Goal: Task Accomplishment & Management: Manage account settings

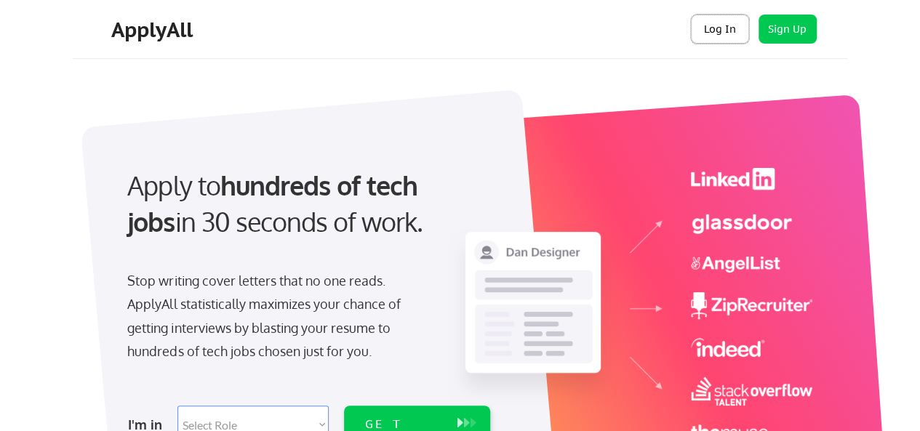
click at [721, 31] on button "Log In" at bounding box center [720, 29] width 58 height 29
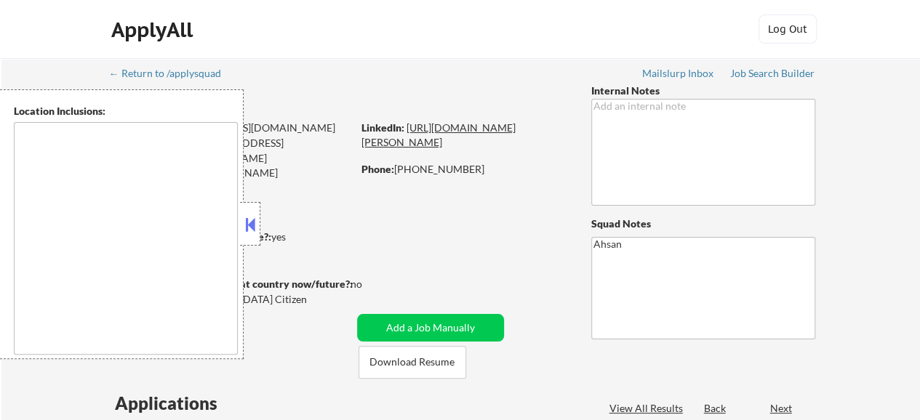
type textarea "remote"
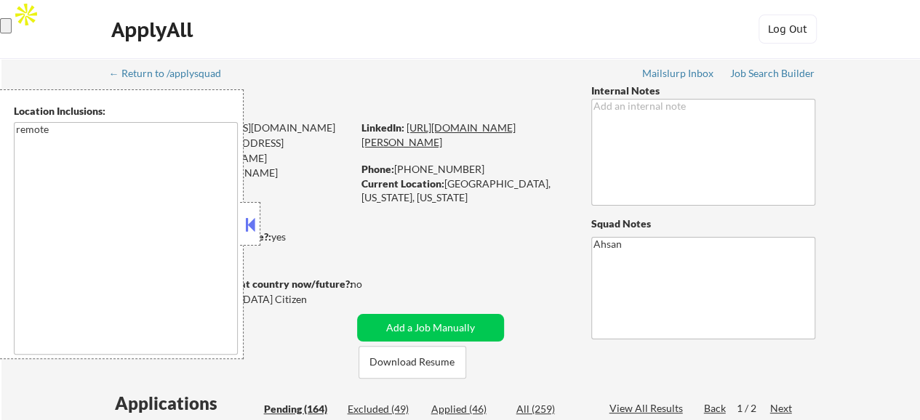
click at [460, 137] on link "https://www.linkedin.com/in/derrick-d-665b2726a/" at bounding box center [438, 134] width 154 height 27
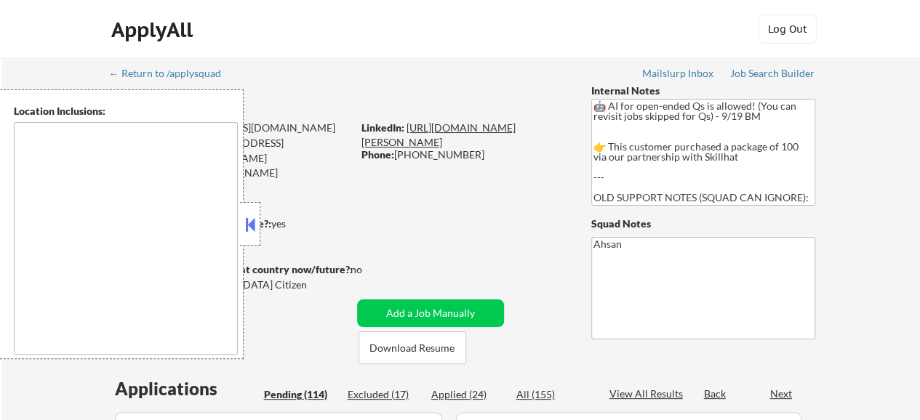
type textarea "remote"
click at [436, 126] on link "https://www.linkedin.com/in/dimitri-davis-pmp-b89143192/" at bounding box center [438, 134] width 154 height 27
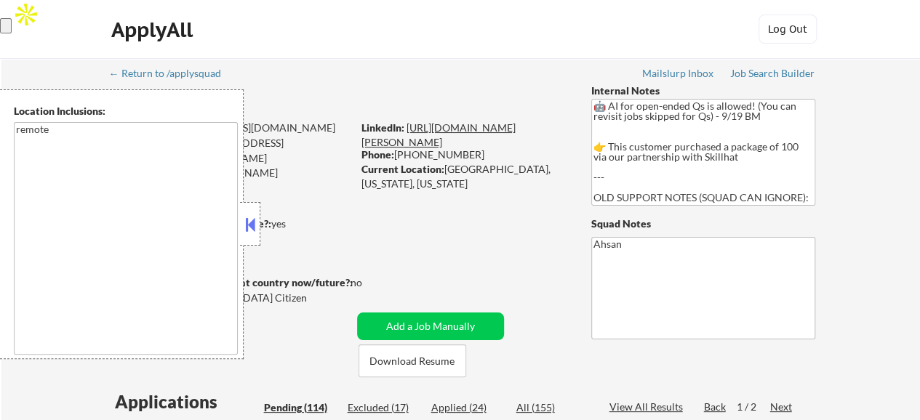
select select ""pending""
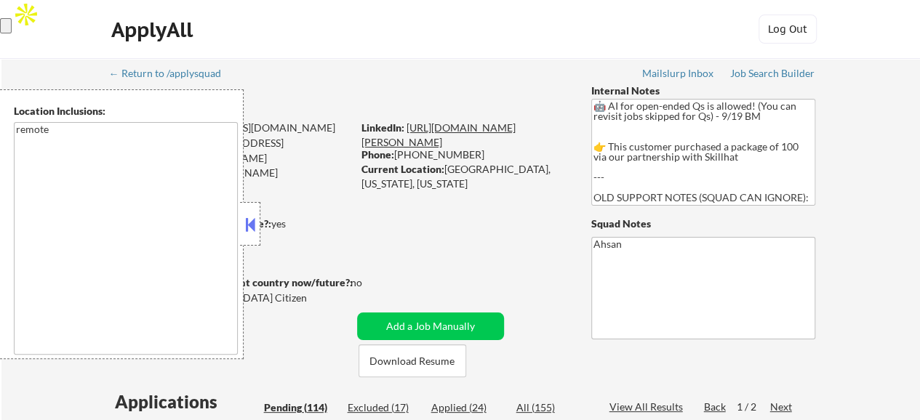
select select ""pending""
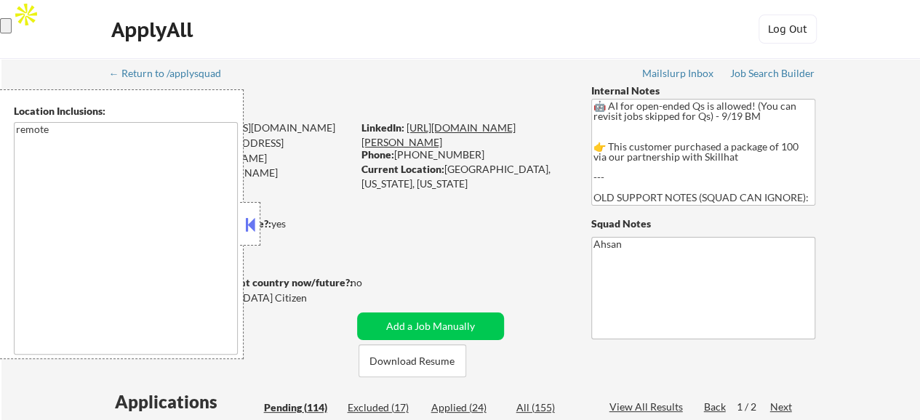
select select ""pending""
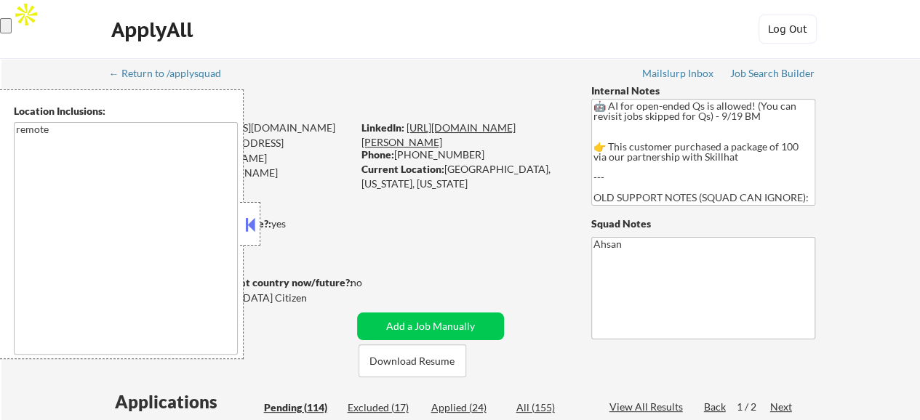
select select ""pending""
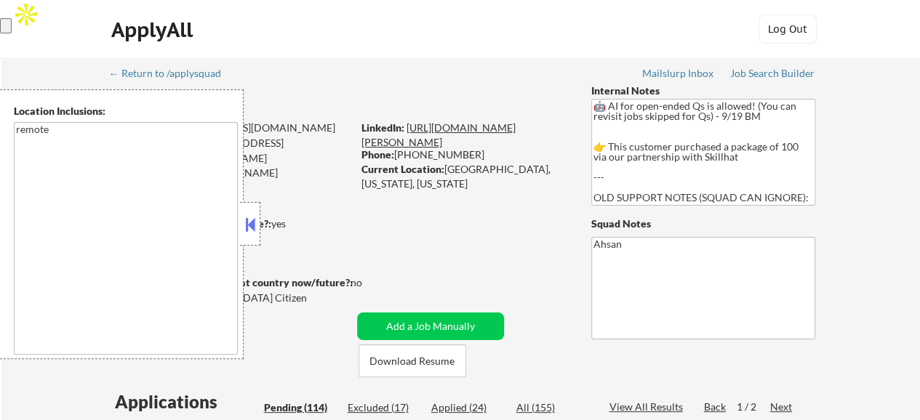
select select ""pending""
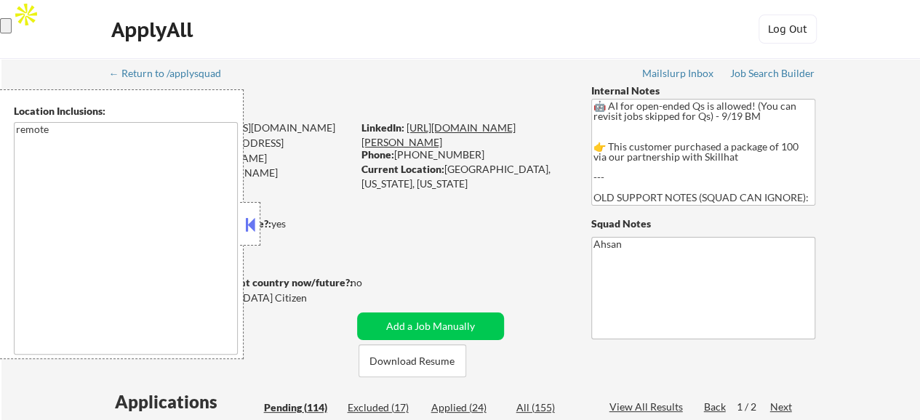
select select ""pending""
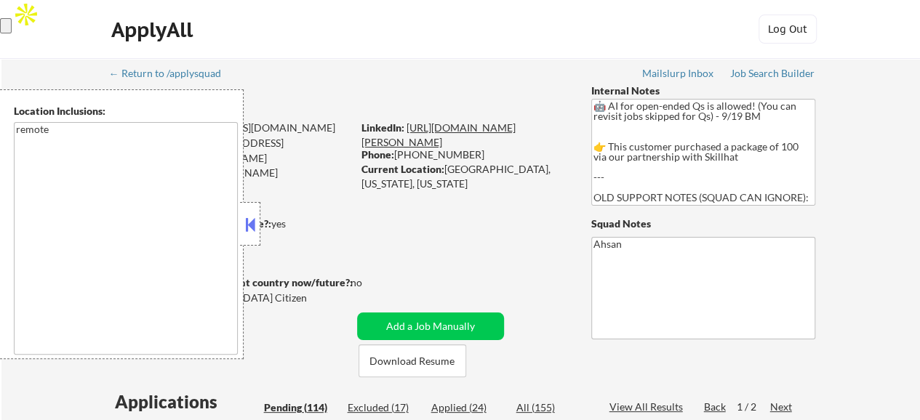
select select ""pending""
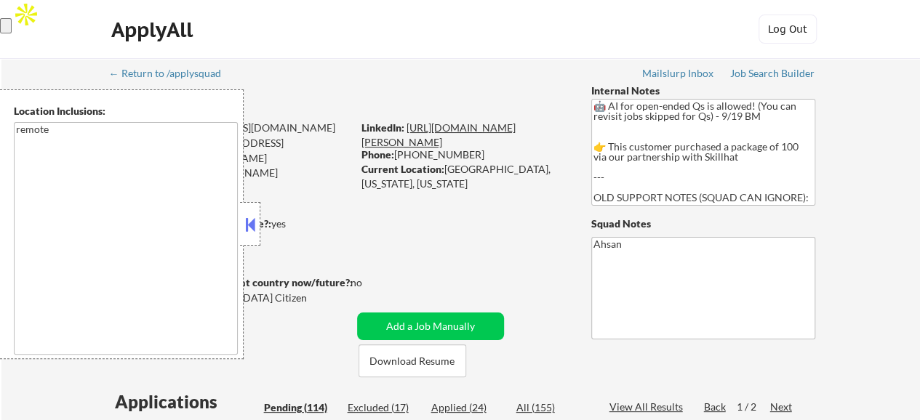
select select ""pending""
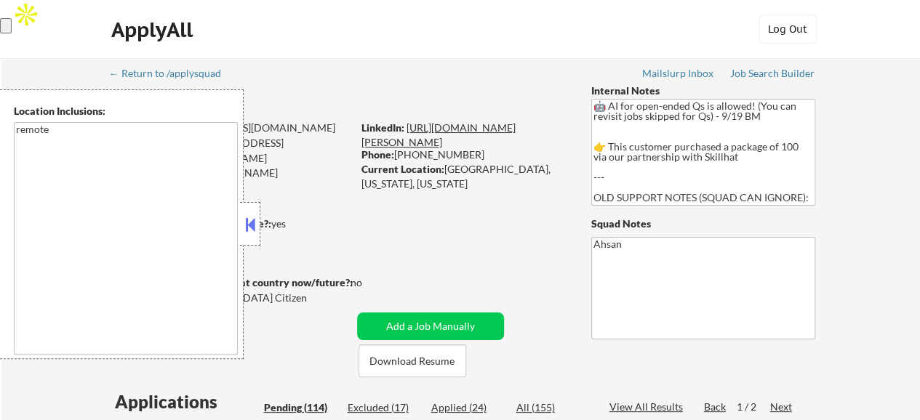
select select ""pending""
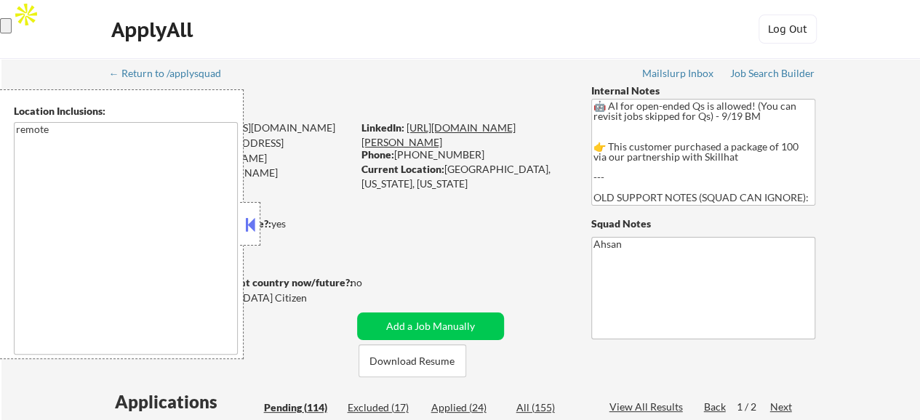
select select ""pending""
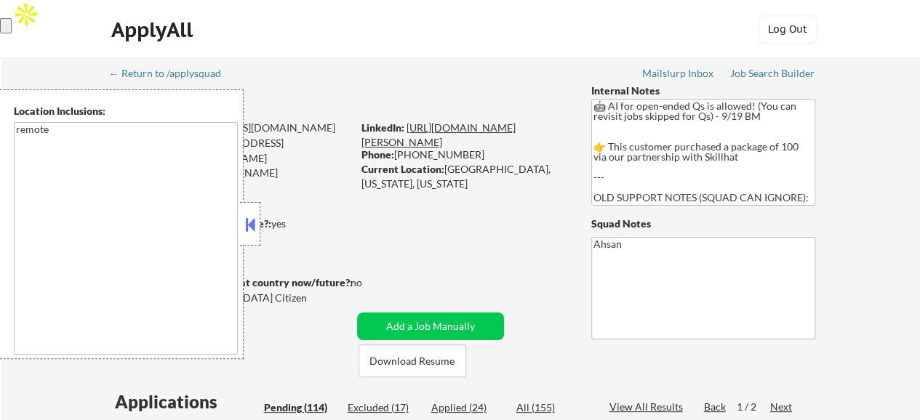
select select ""pending""
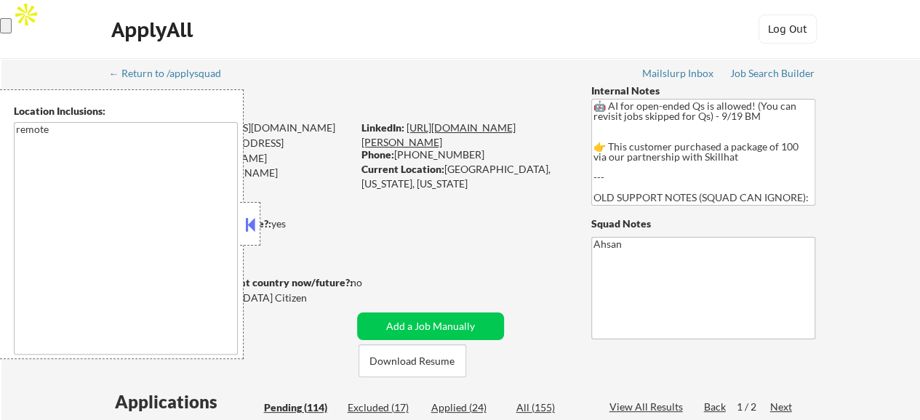
select select ""pending""
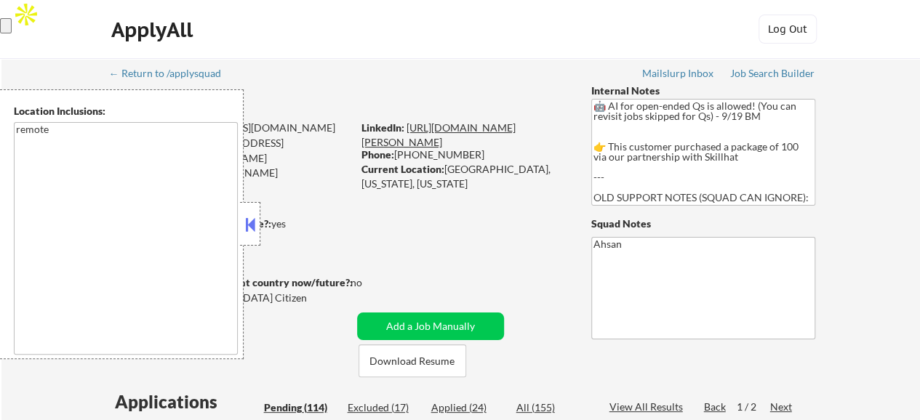
select select ""pending""
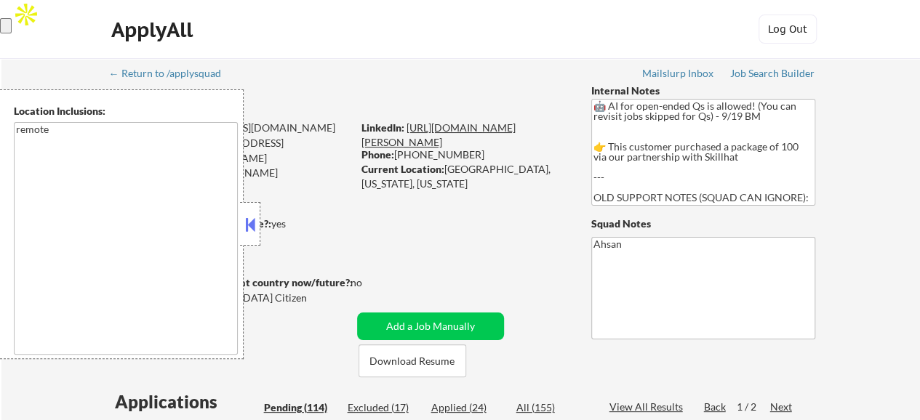
select select ""pending""
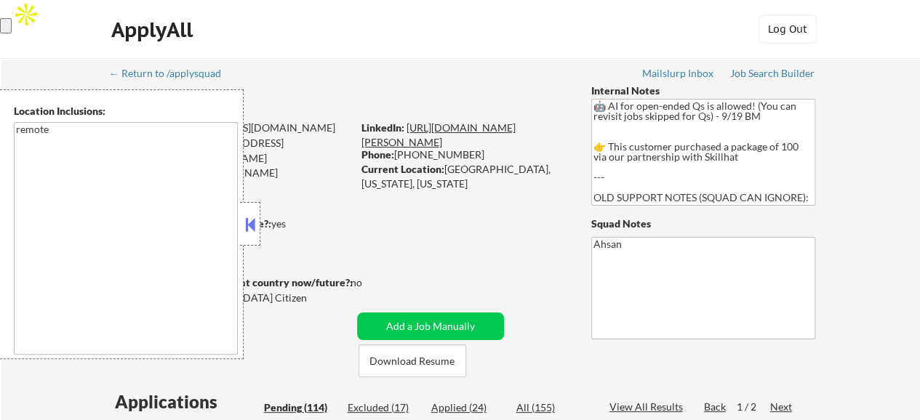
select select ""pending""
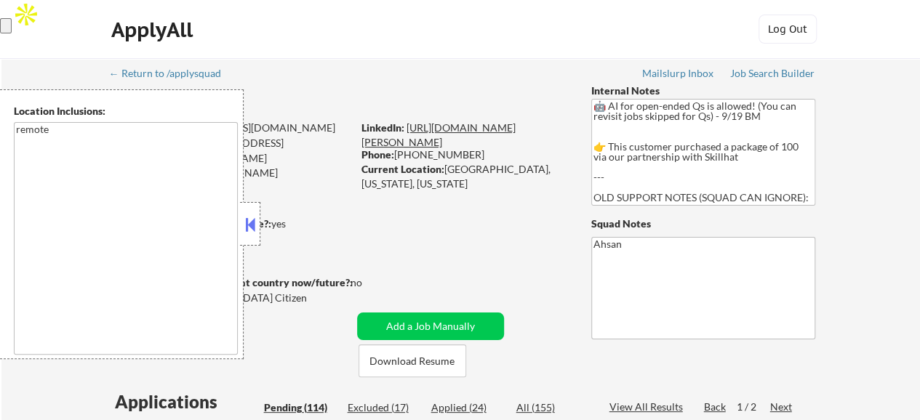
select select ""pending""
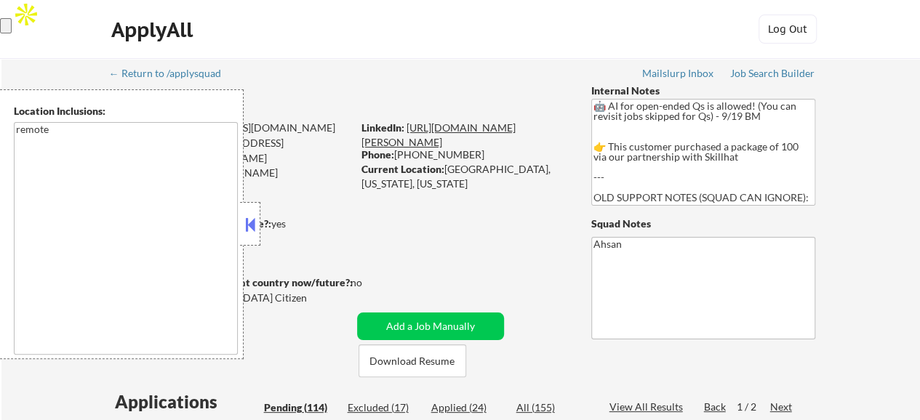
select select ""pending""
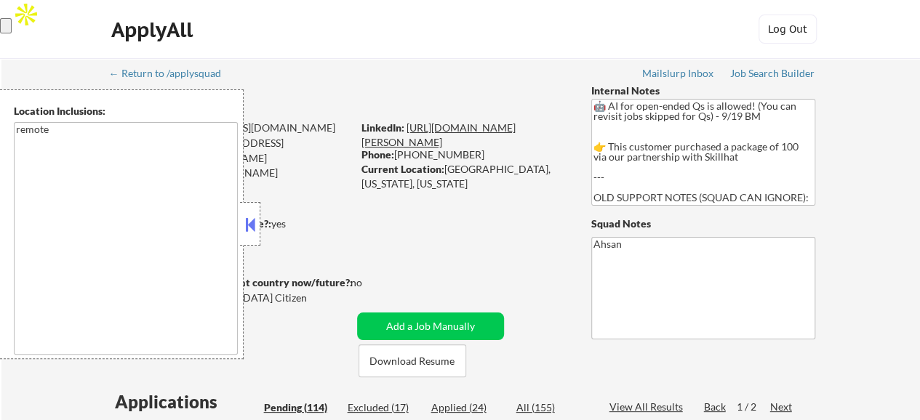
select select ""pending""
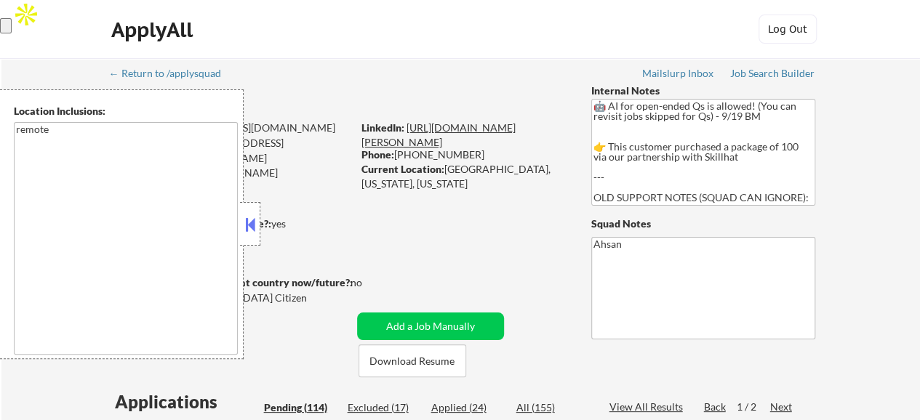
select select ""pending""
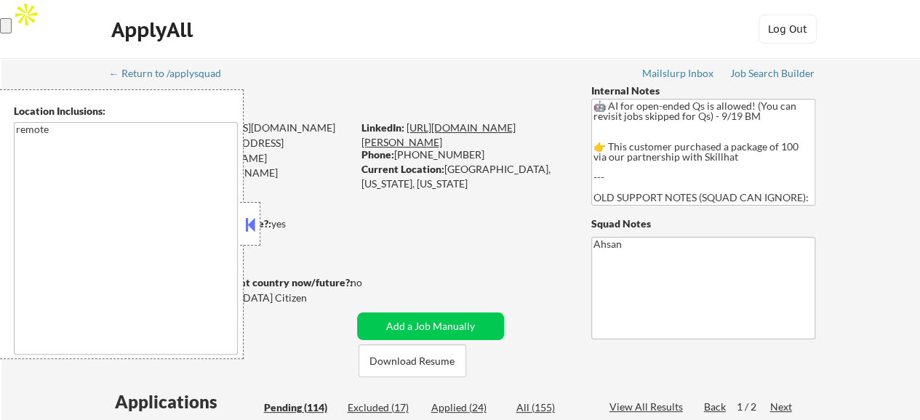
select select ""pending""
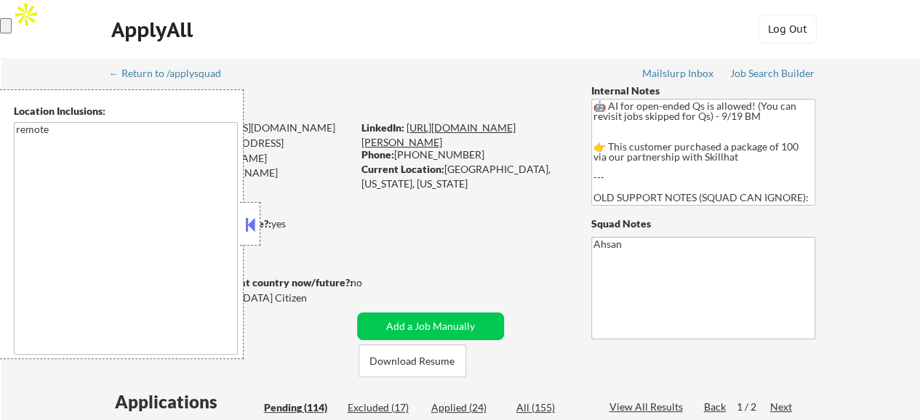
click at [454, 129] on link "https://www.linkedin.com/in/dimitri-davis-pmp-b89143192/" at bounding box center [438, 134] width 154 height 27
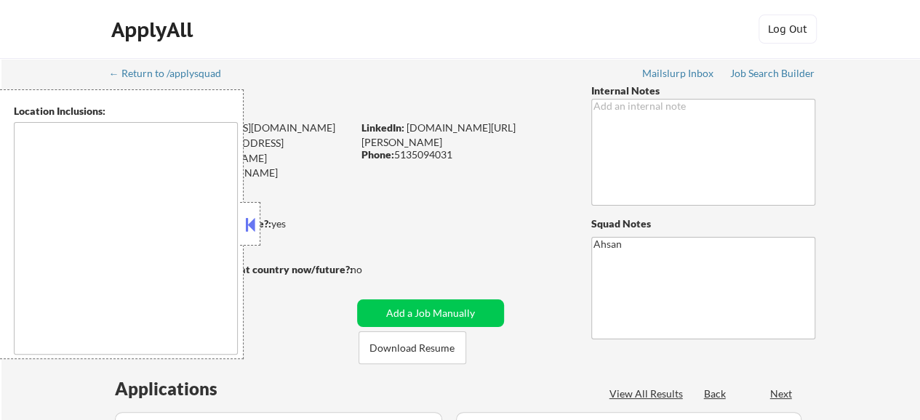
type textarea "[GEOGRAPHIC_DATA], [GEOGRAPHIC_DATA] [GEOGRAPHIC_DATA], [GEOGRAPHIC_DATA] [GEOG…"
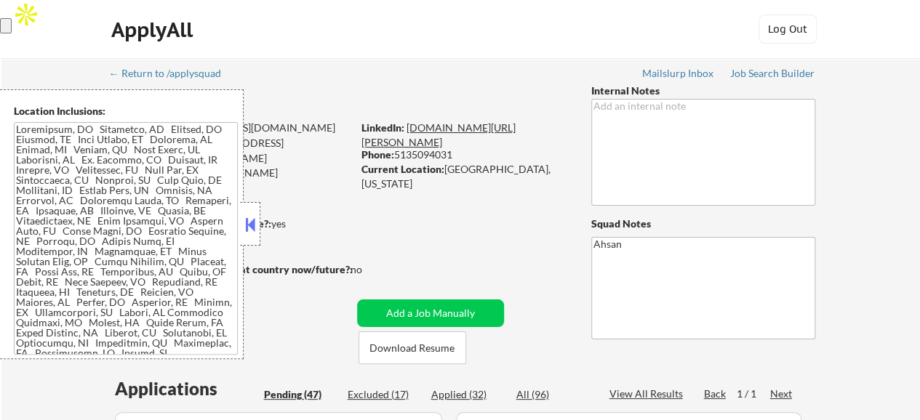
click at [419, 136] on div "LinkedIn: [DOMAIN_NAME][URL][PERSON_NAME]" at bounding box center [465, 135] width 208 height 28
select select ""pending""
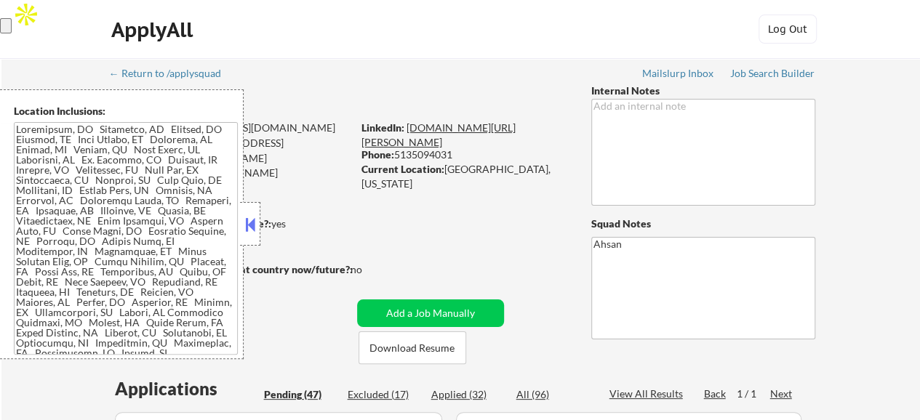
select select ""pending""
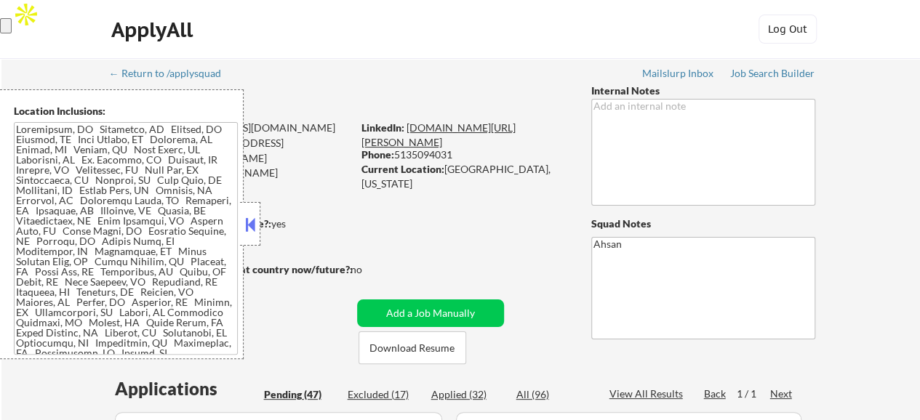
select select ""pending""
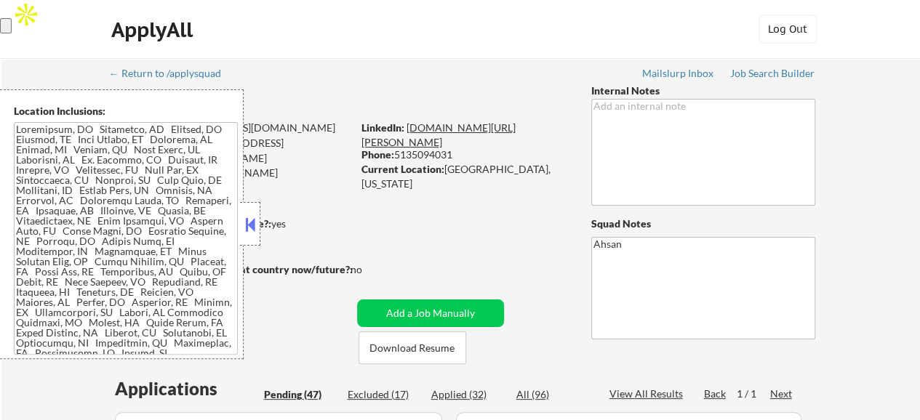
select select ""pending""
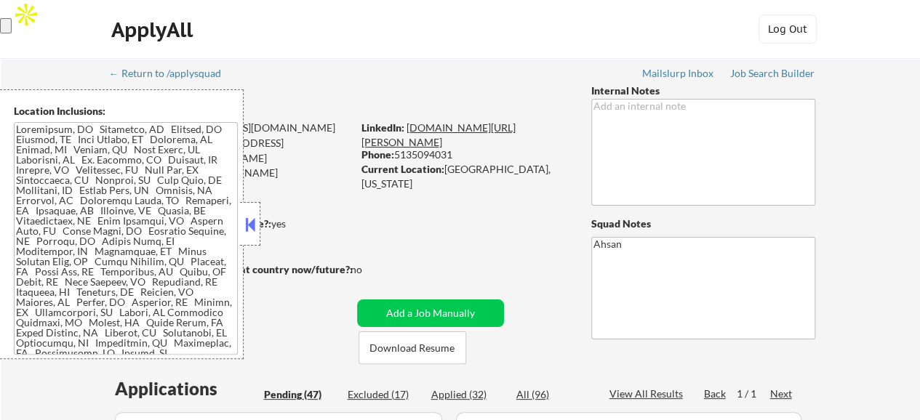
select select ""pending""
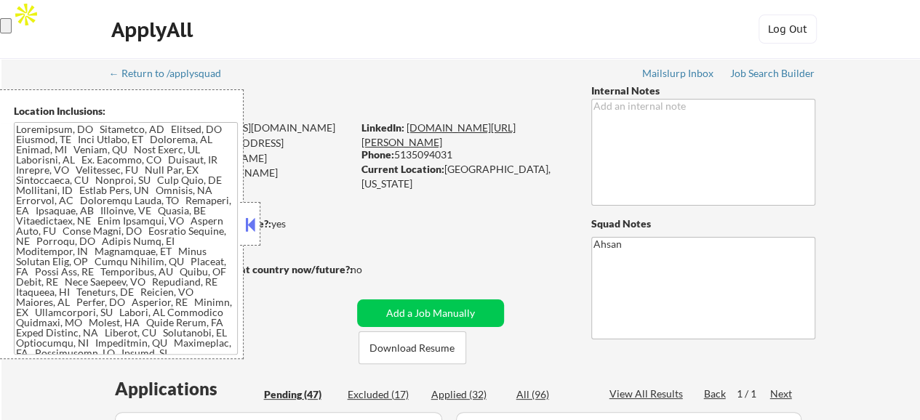
select select ""pending""
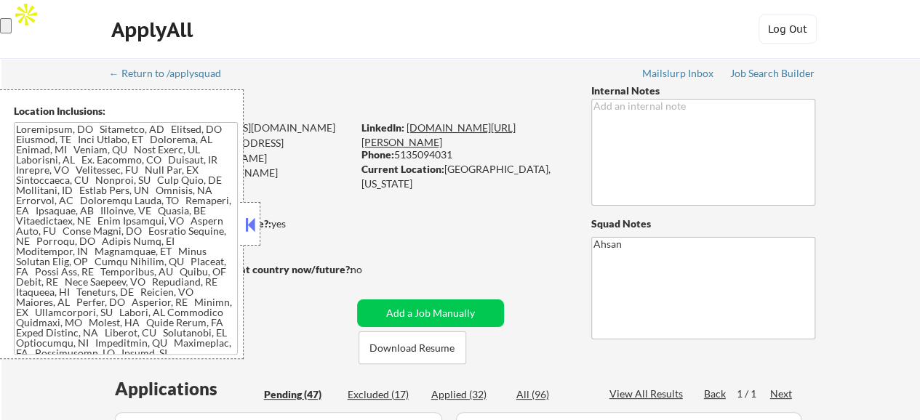
select select ""pending""
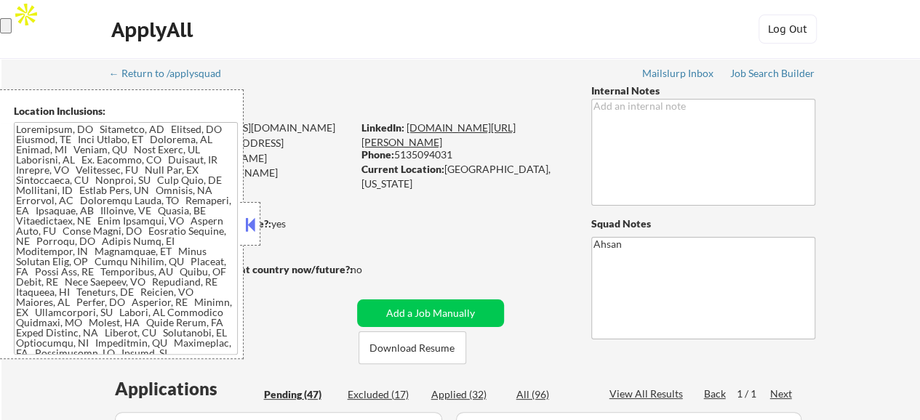
select select ""pending""
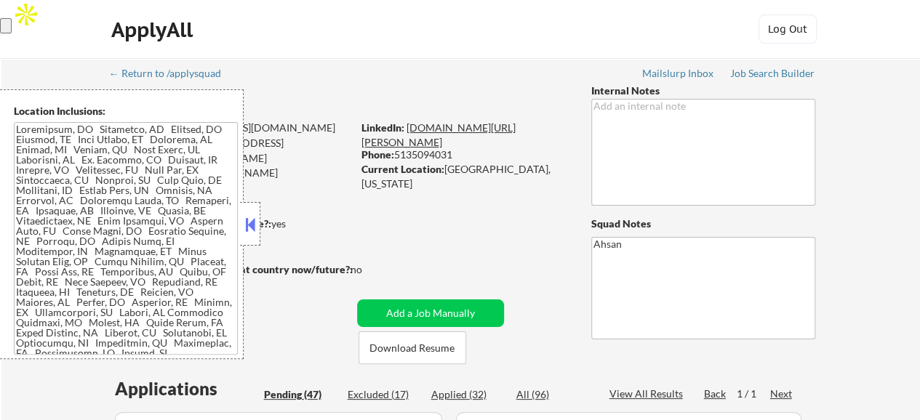
select select ""pending""
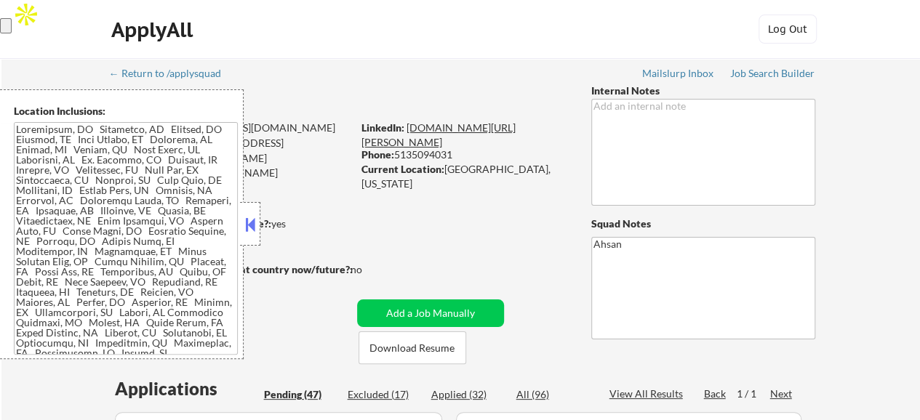
select select ""pending""
click at [425, 128] on link "www.linkedin.com/in/greg-weinheimer/" at bounding box center [438, 134] width 154 height 27
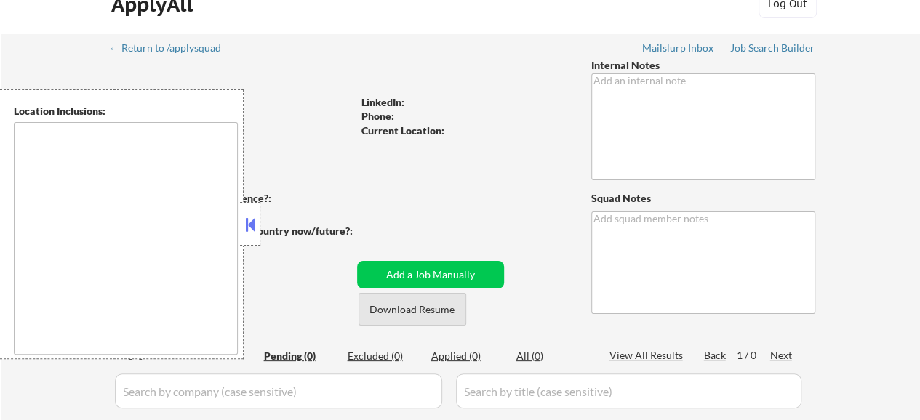
scroll to position [4, 0]
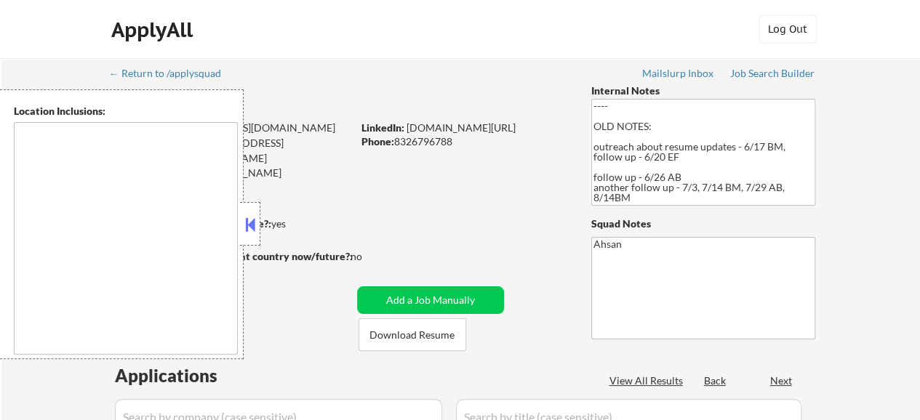
type textarea "[GEOGRAPHIC_DATA], [GEOGRAPHIC_DATA] [GEOGRAPHIC_DATA], [GEOGRAPHIC_DATA] [GEOG…"
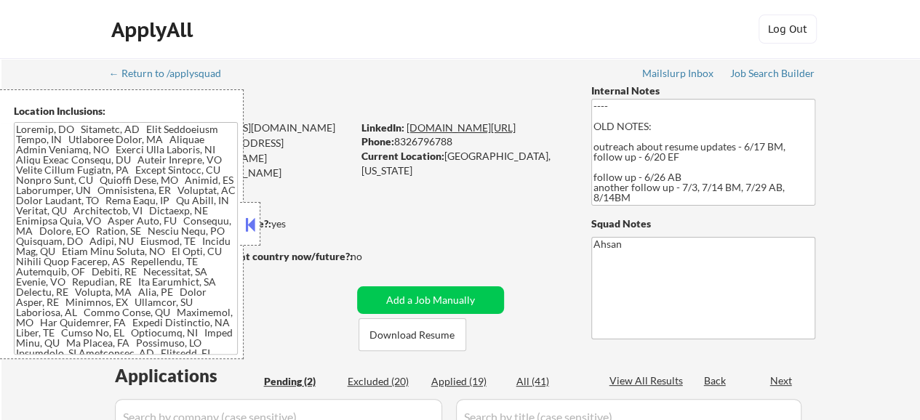
select select ""pending""
click at [465, 126] on link "[DOMAIN_NAME][URL]" at bounding box center [460, 127] width 109 height 12
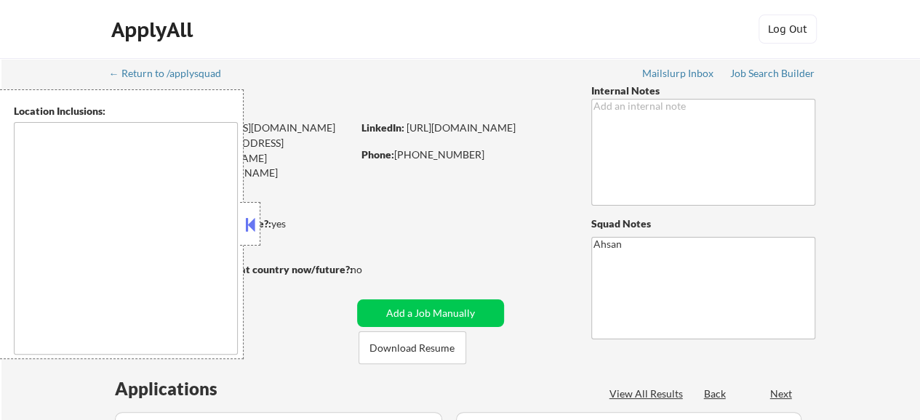
type textarea "[GEOGRAPHIC_DATA], [GEOGRAPHIC_DATA] [GEOGRAPHIC_DATA], [GEOGRAPHIC_DATA] [GEOG…"
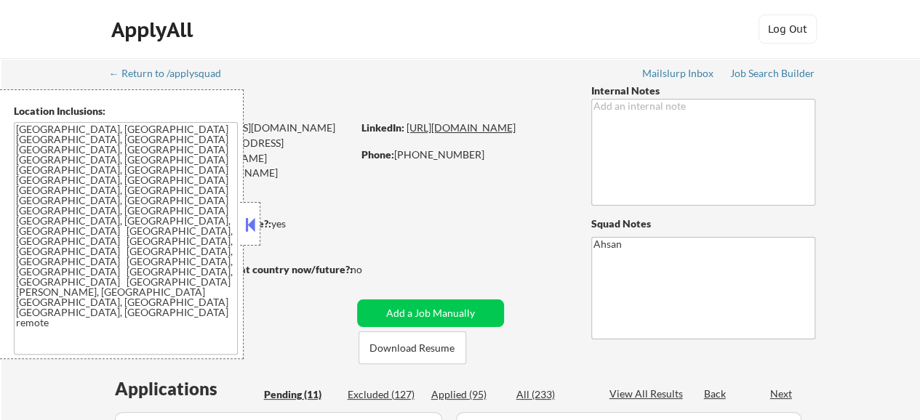
click at [468, 134] on link "[URL][DOMAIN_NAME]" at bounding box center [460, 127] width 109 height 12
select select ""pending""
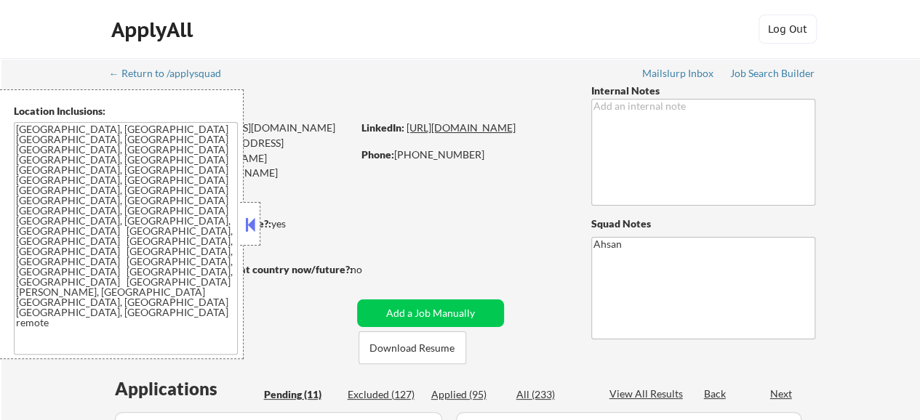
select select ""pending""
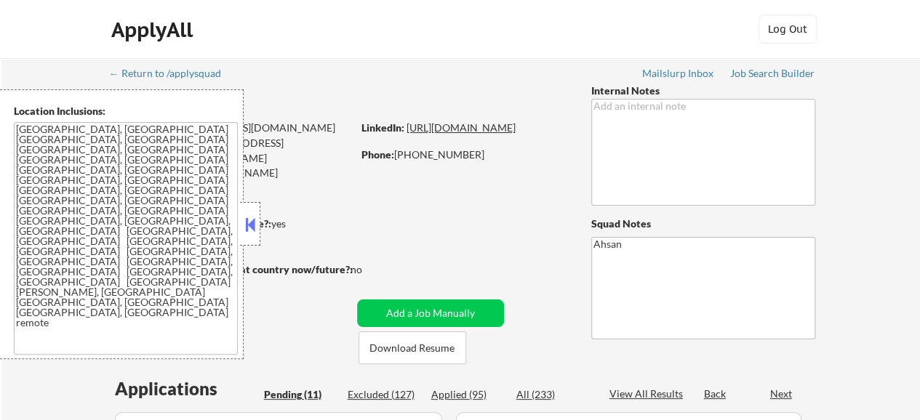
select select ""pending""
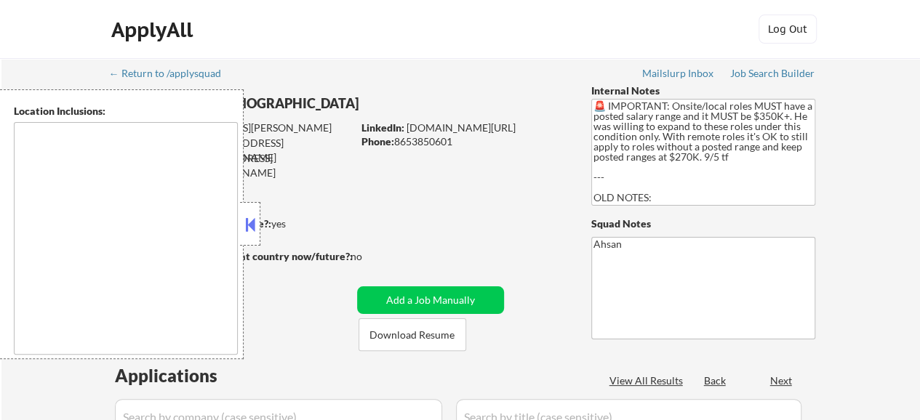
select select ""pending""
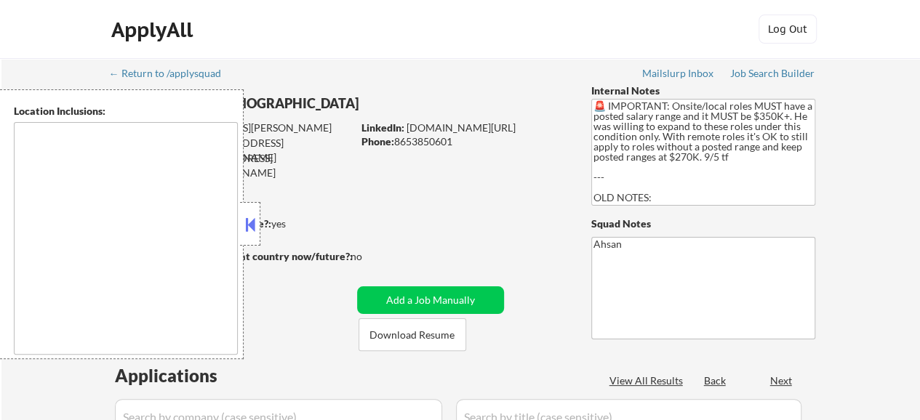
select select ""pending""
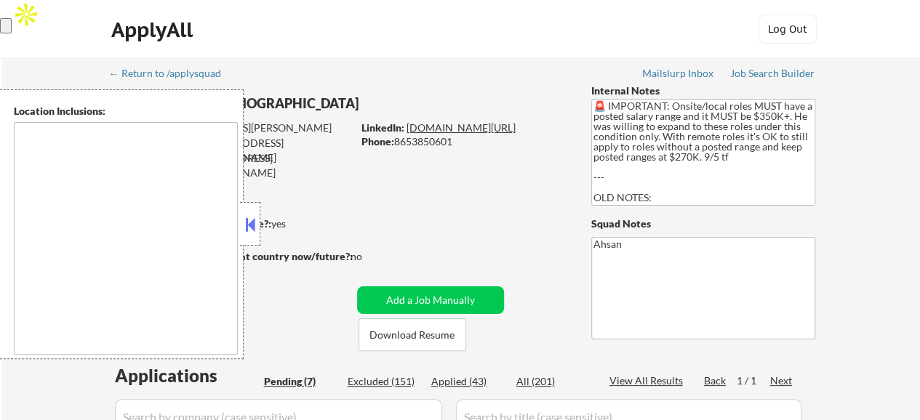
type textarea "San Francisco, CA Daly City, CA South San Francisco, CA Brisbane, CA Colma, CA …"
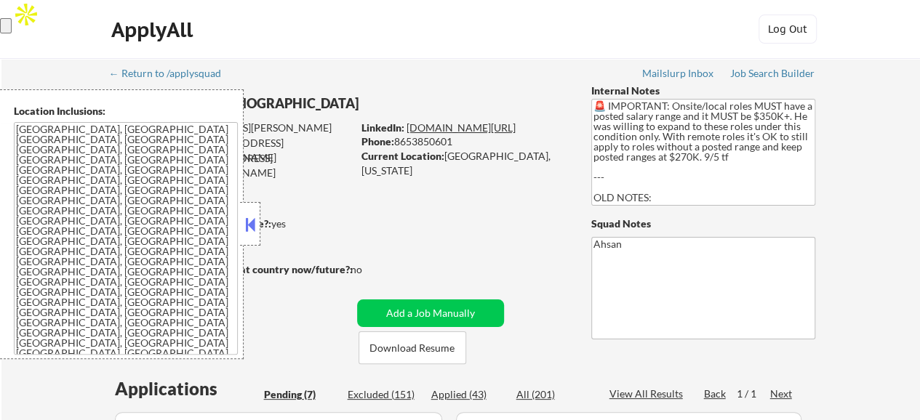
click at [437, 126] on link "www.linkedin.com/in/evanchasan" at bounding box center [460, 127] width 109 height 12
click at [483, 126] on link "www.linkedin.com/in/evanchasan" at bounding box center [460, 127] width 109 height 12
click at [473, 126] on link "www.linkedin.com/in/evanchasan" at bounding box center [460, 127] width 109 height 12
drag, startPoint x: 561, startPoint y: 124, endPoint x: 409, endPoint y: 127, distance: 151.2
click at [409, 127] on div "LinkedIn: www.linkedin.com/in/evanchasan" at bounding box center [465, 128] width 208 height 15
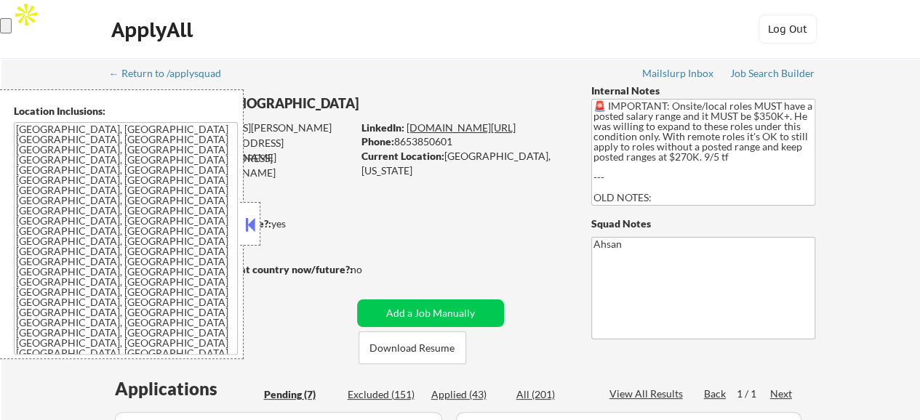
copy link "www.linkedin.com/in/evanchasan"
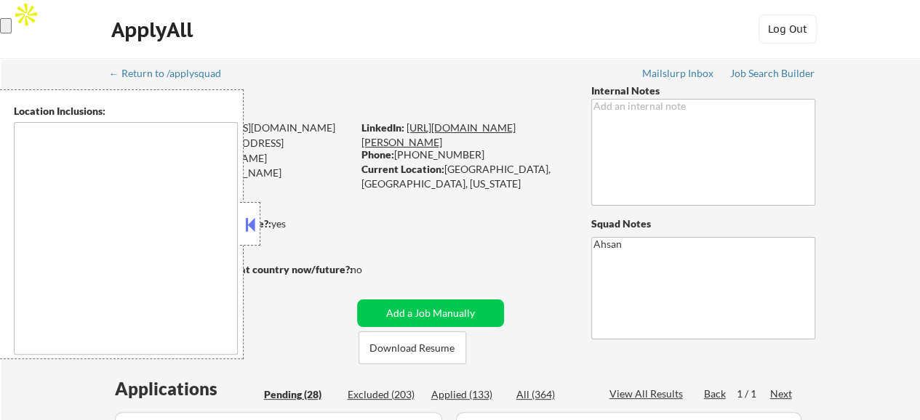
click at [441, 140] on link "[URL][DOMAIN_NAME][PERSON_NAME]" at bounding box center [438, 134] width 154 height 27
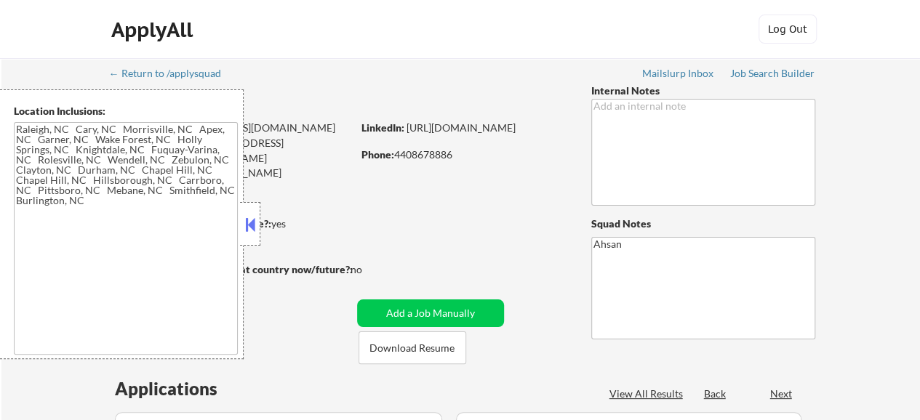
type textarea "[GEOGRAPHIC_DATA], [GEOGRAPHIC_DATA] [GEOGRAPHIC_DATA], [GEOGRAPHIC_DATA] [GEOG…"
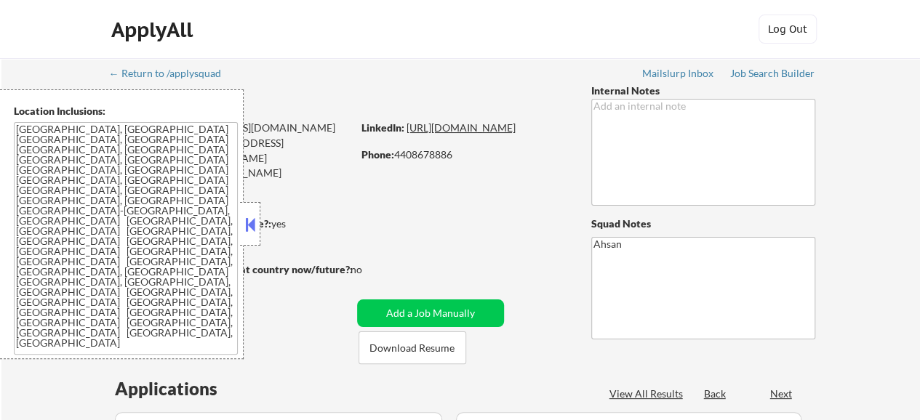
select select ""pending""
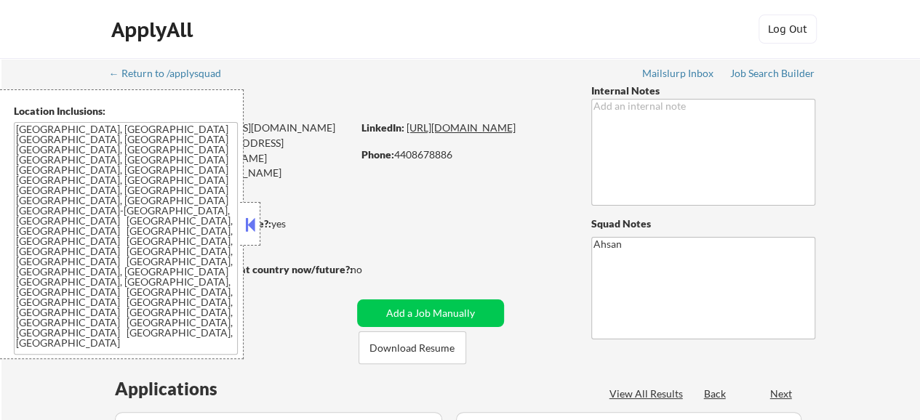
select select ""pending""
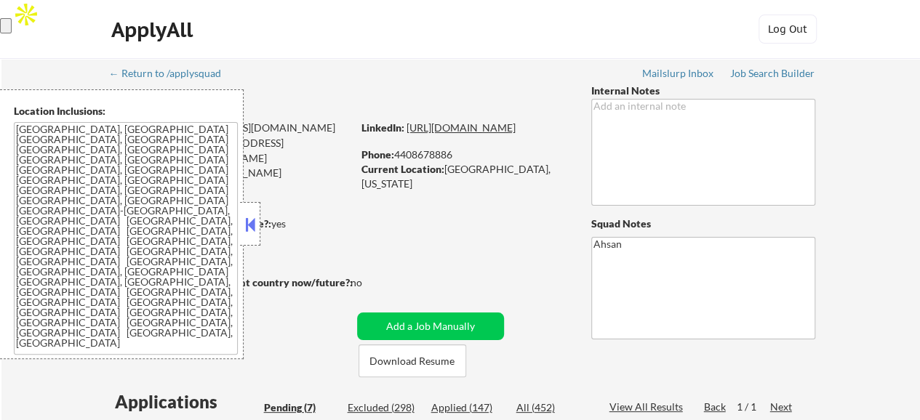
click at [459, 134] on link "https://www.linkedin.com/in/tinabiello/" at bounding box center [460, 127] width 109 height 12
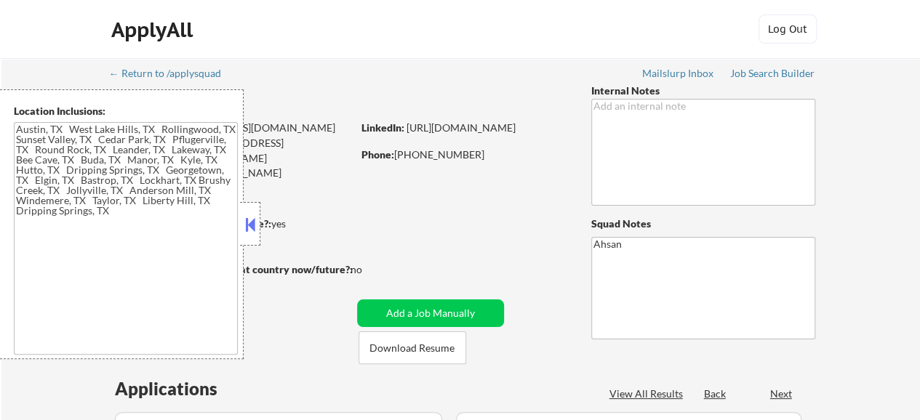
type textarea "[GEOGRAPHIC_DATA], [GEOGRAPHIC_DATA] [GEOGRAPHIC_DATA], [GEOGRAPHIC_DATA] [GEOG…"
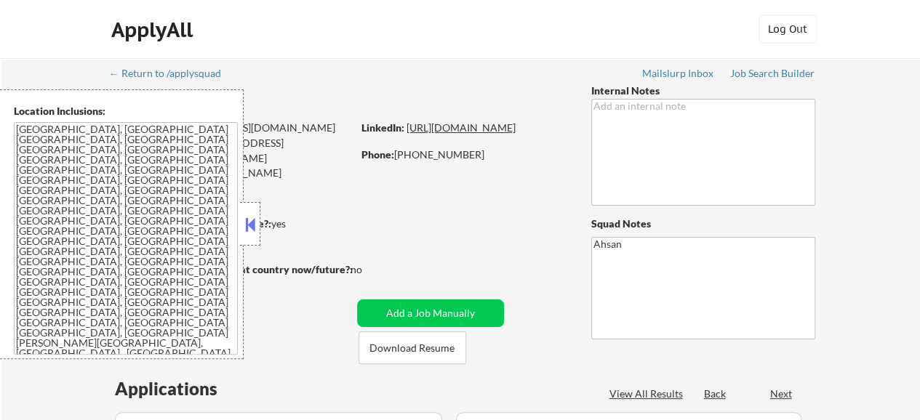
click at [459, 134] on link "[URL][DOMAIN_NAME]" at bounding box center [460, 127] width 109 height 12
select select ""pending""
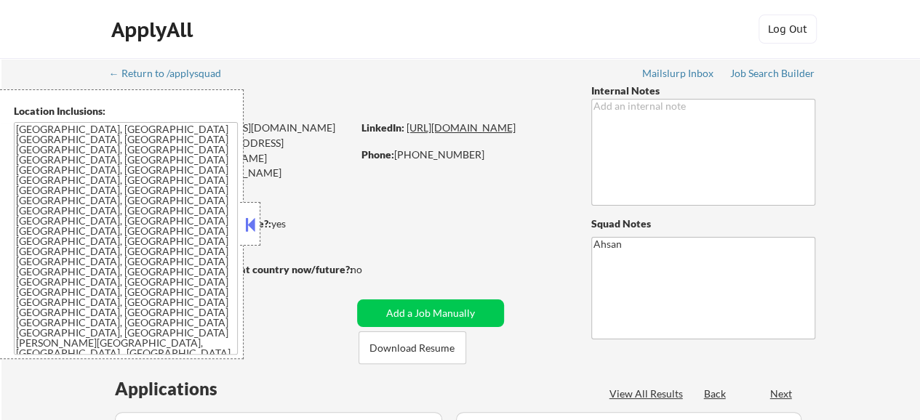
select select ""pending""
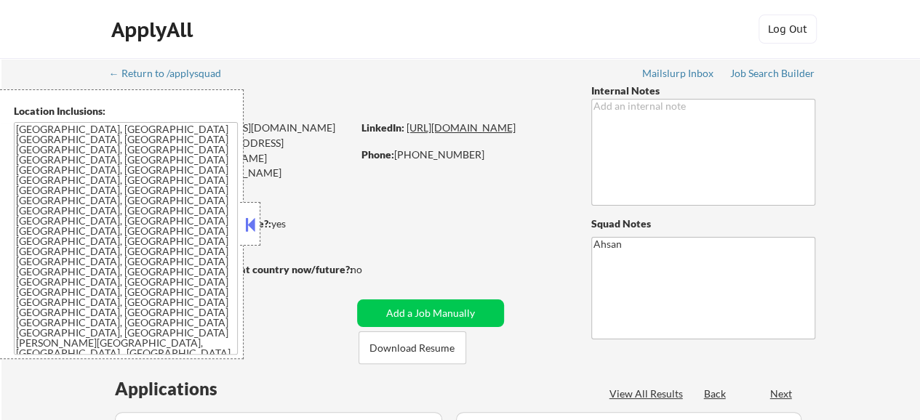
select select ""pending""
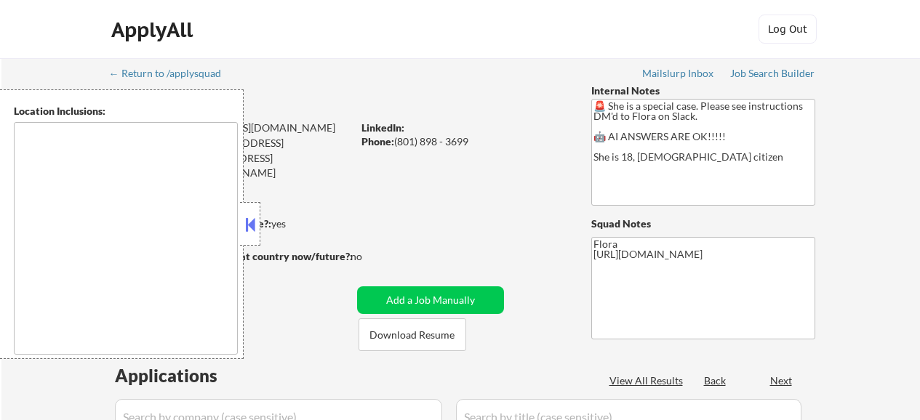
type textarea "[GEOGRAPHIC_DATA], [GEOGRAPHIC_DATA] [GEOGRAPHIC_DATA], [GEOGRAPHIC_DATA] [GEOG…"
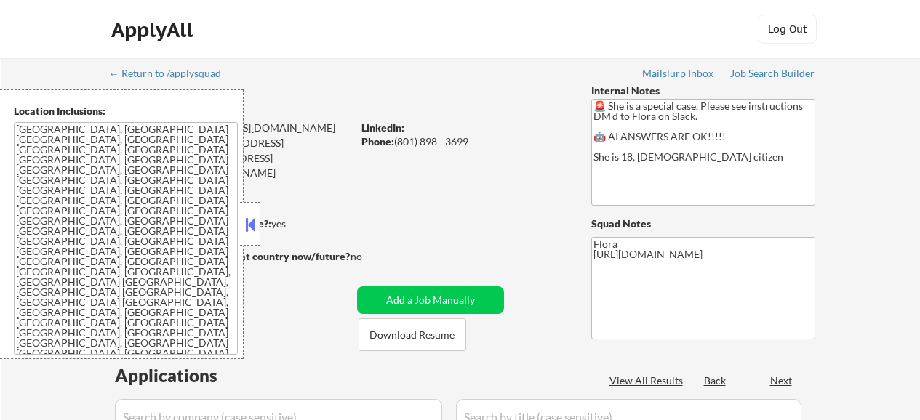
select select ""pending""
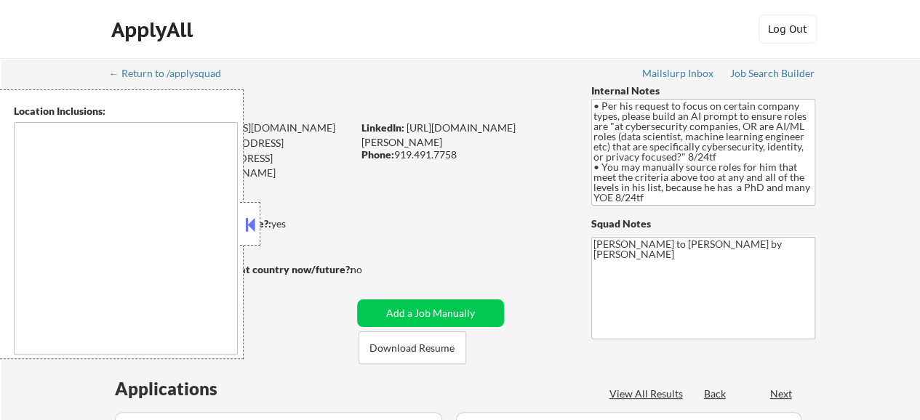
type textarea "[GEOGRAPHIC_DATA], [GEOGRAPHIC_DATA], [GEOGRAPHIC_DATA] [GEOGRAPHIC_DATA], [GEO…"
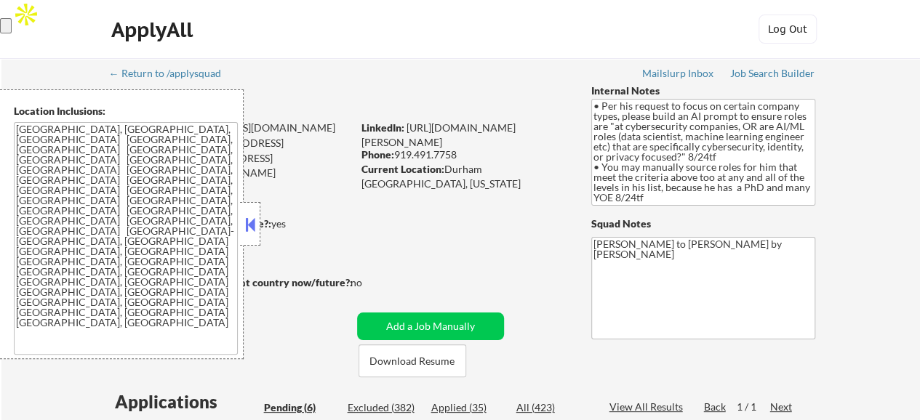
select select ""pending""
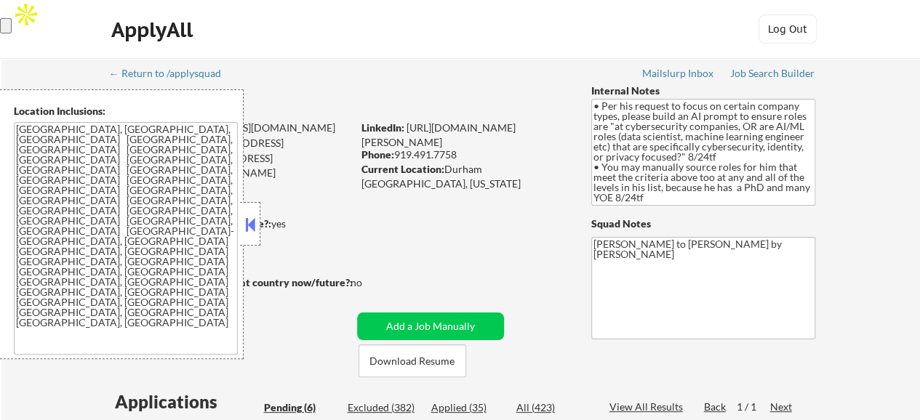
select select ""pending""
click at [490, 122] on link "https://www.linkedin.com/in/dr-andre-karamanian-78a616b/" at bounding box center [438, 134] width 154 height 27
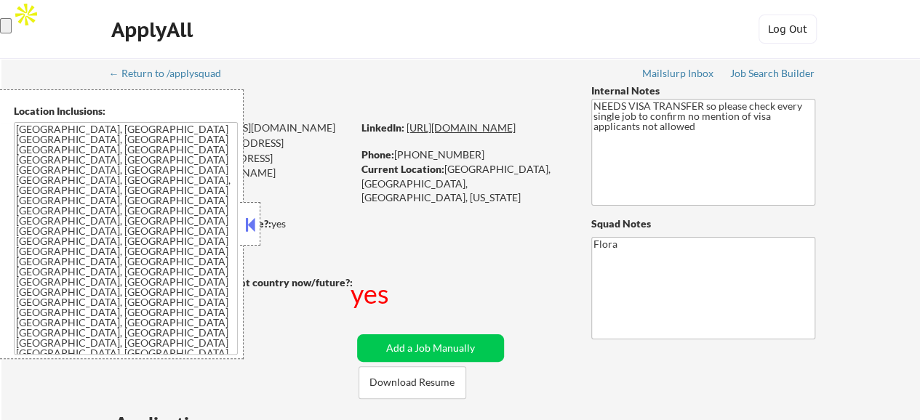
click at [454, 134] on link "[URL][DOMAIN_NAME]" at bounding box center [460, 127] width 109 height 12
select select ""pending""
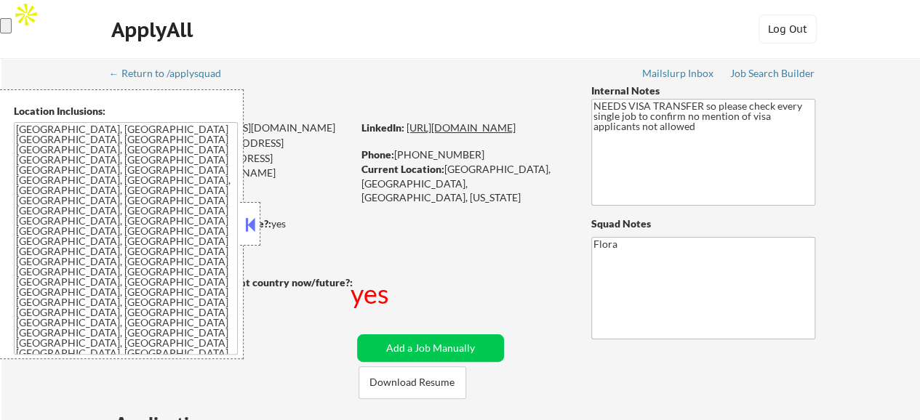
select select ""pending""
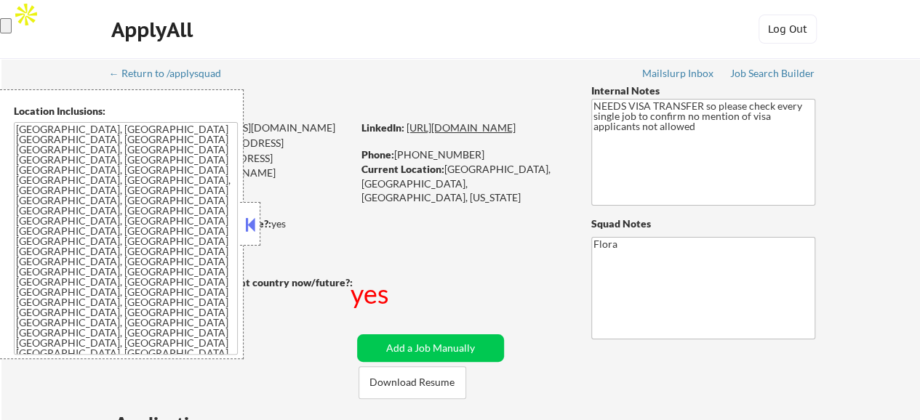
select select ""pending""
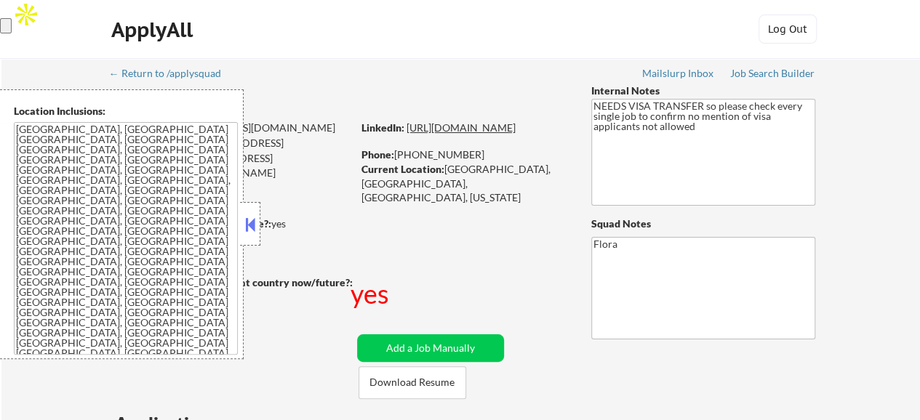
select select ""pending""
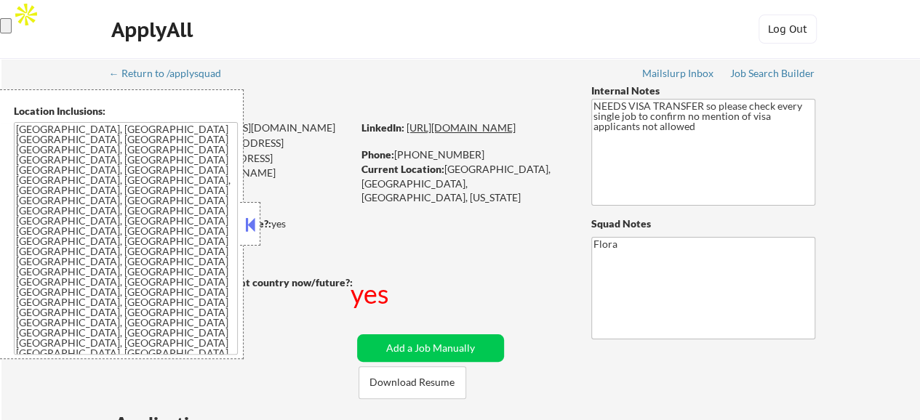
select select ""pending""
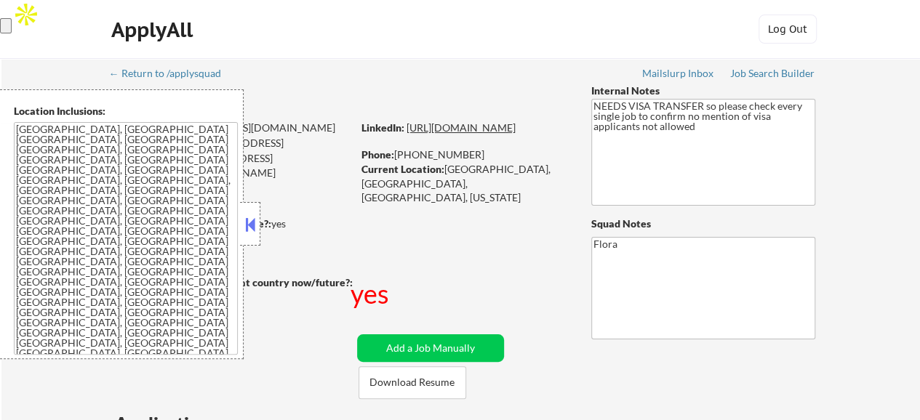
select select ""pending""
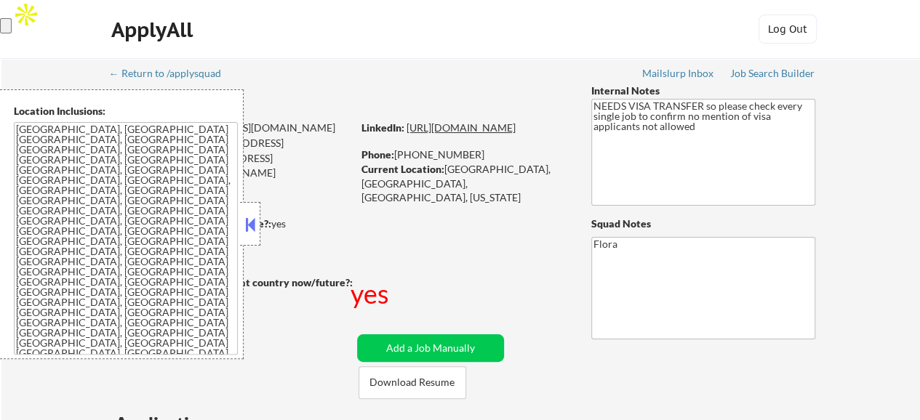
select select ""pending""
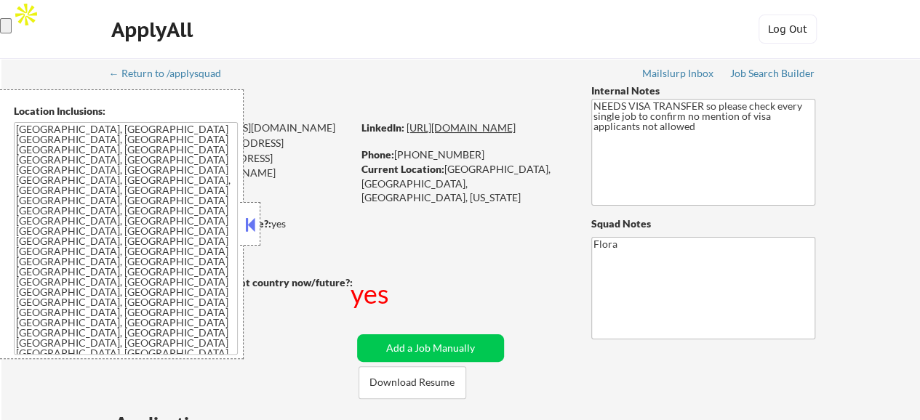
select select ""pending""
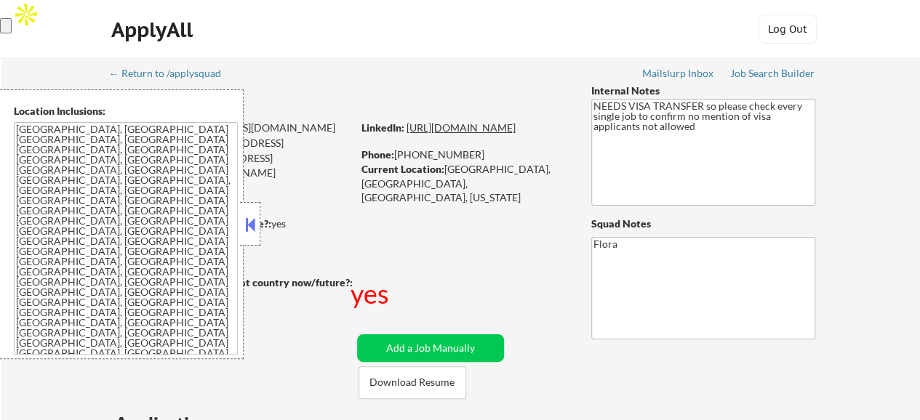
select select ""pending""
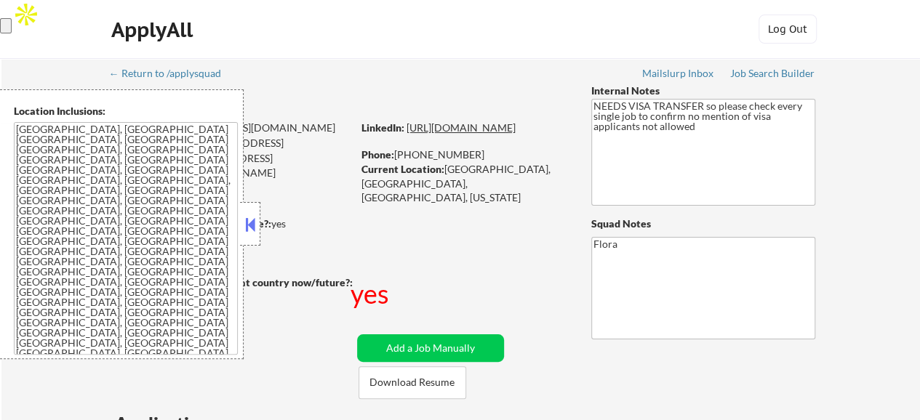
select select ""pending""
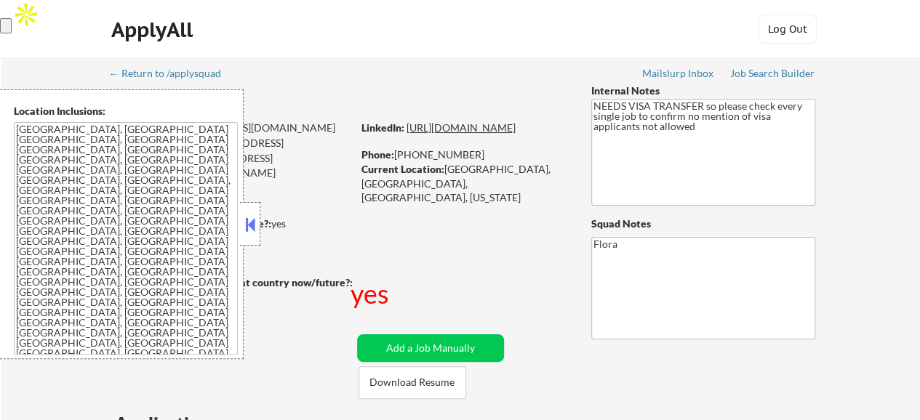
select select ""pending""
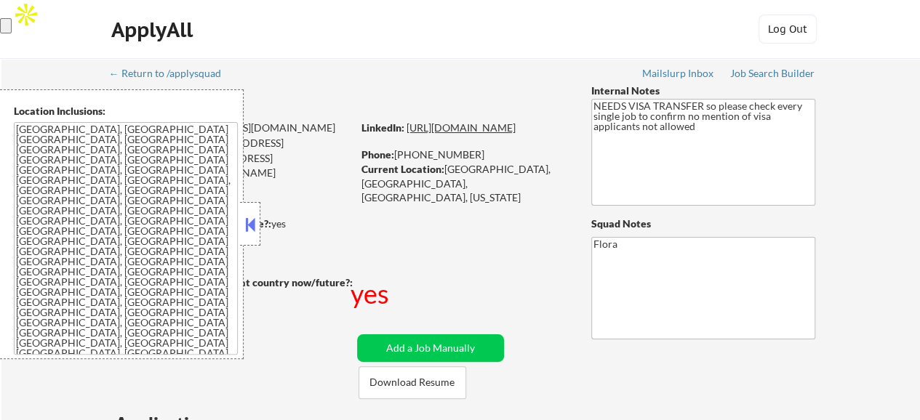
select select ""pending""
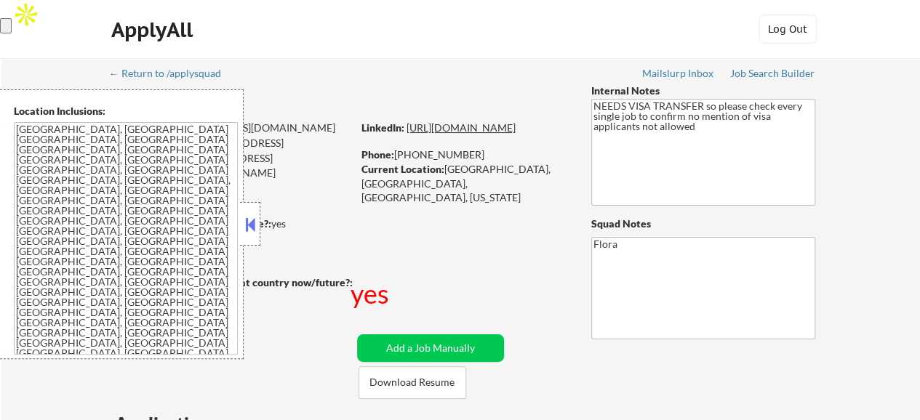
select select ""pending""
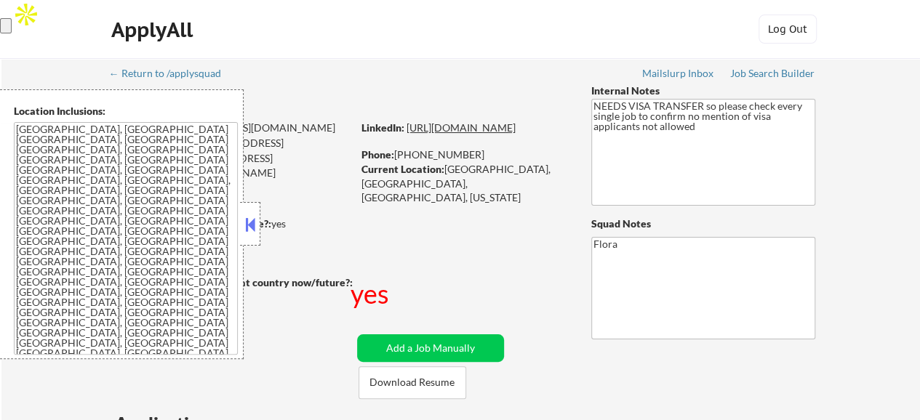
select select ""pending""
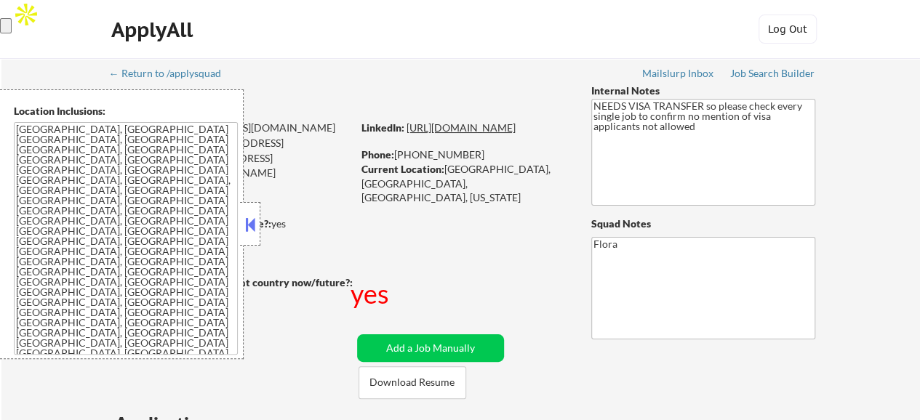
select select ""pending""
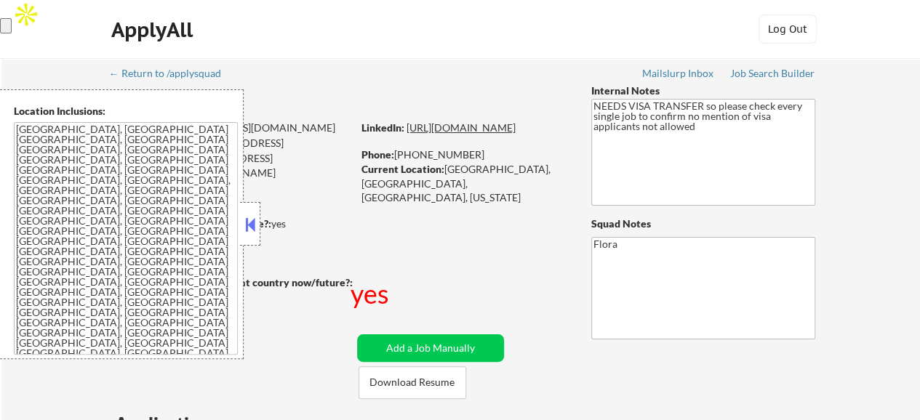
select select ""pending""
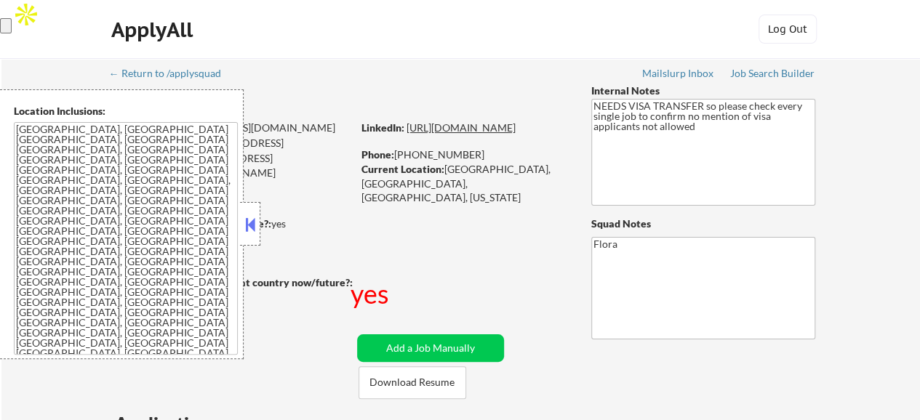
select select ""pending""
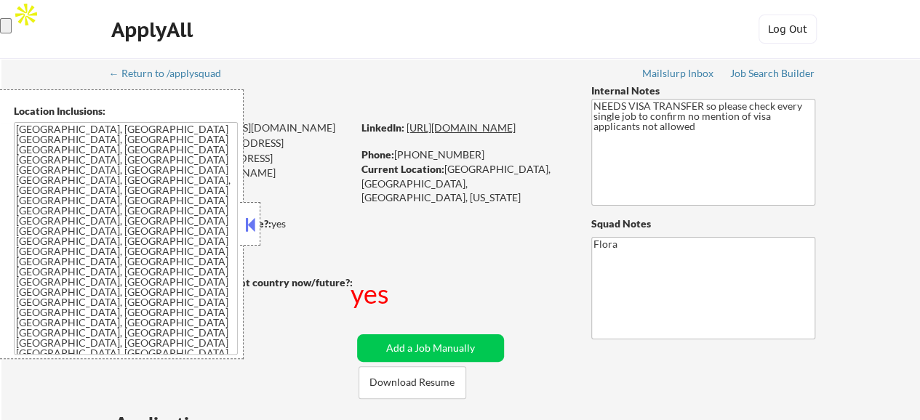
select select ""pending""
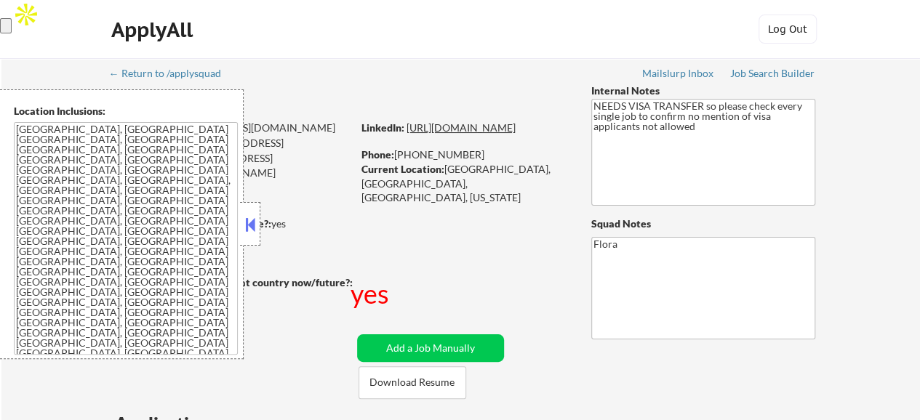
select select ""pending""
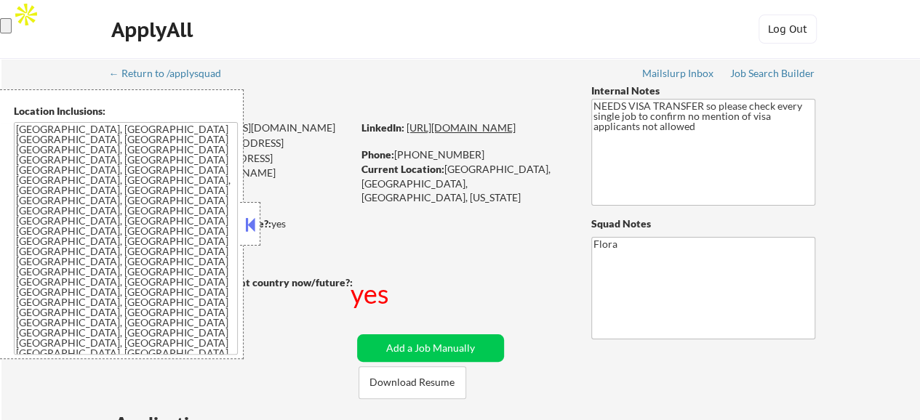
select select ""pending""
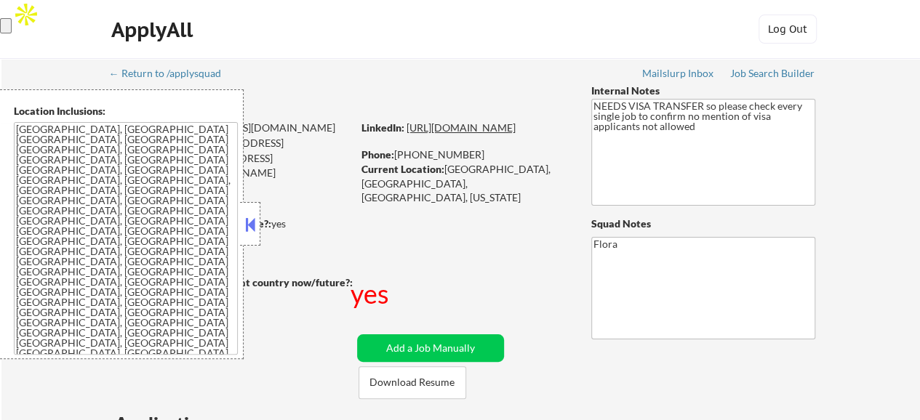
select select ""pending""
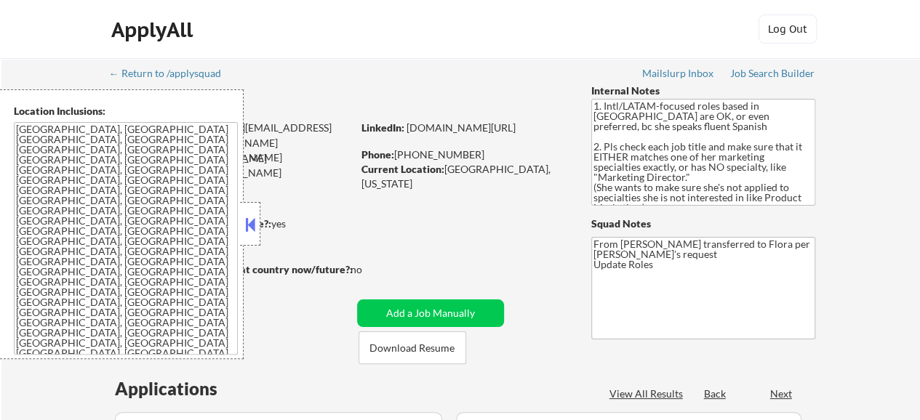
select select ""pending""
click at [448, 134] on link "www.linkedin.com/in/charlenebriganty" at bounding box center [460, 127] width 109 height 12
drag, startPoint x: 537, startPoint y: 145, endPoint x: 362, endPoint y: 141, distance: 174.5
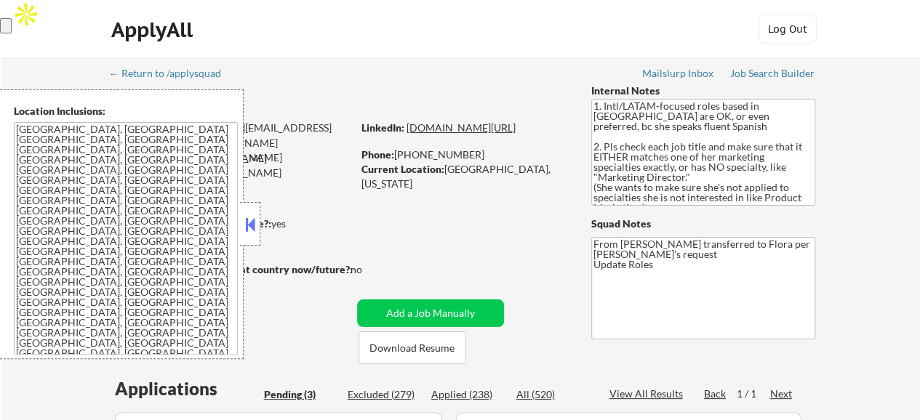
click at [362, 135] on div "LinkedIn: www.linkedin.com/in/charlenebriganty" at bounding box center [465, 128] width 208 height 15
copy link "www.linkedin.com/in/charlenebriganty"
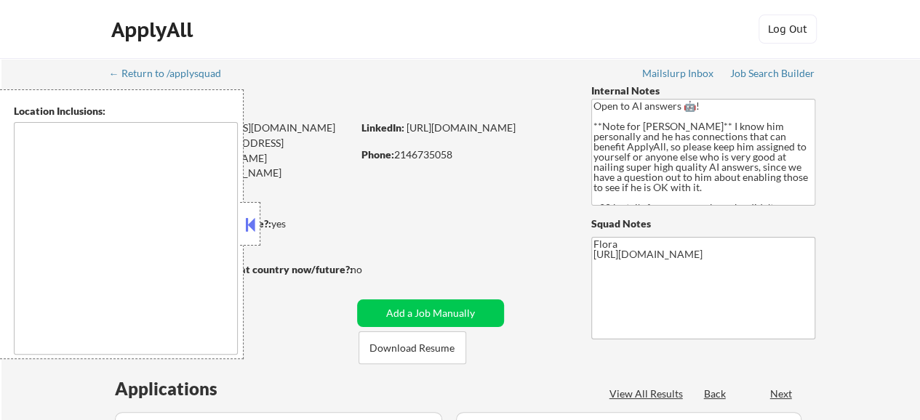
type textarea "[US_STATE], [GEOGRAPHIC_DATA] [GEOGRAPHIC_DATA], [GEOGRAPHIC_DATA] [GEOGRAPHIC_…"
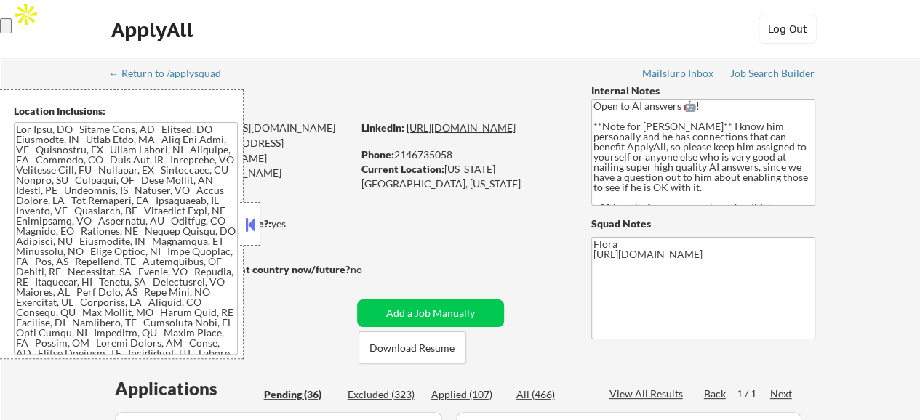
select select ""pending""
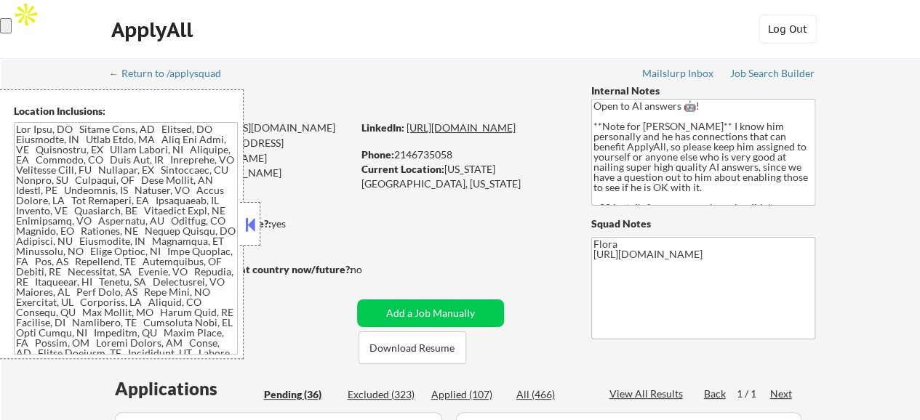
select select ""pending""
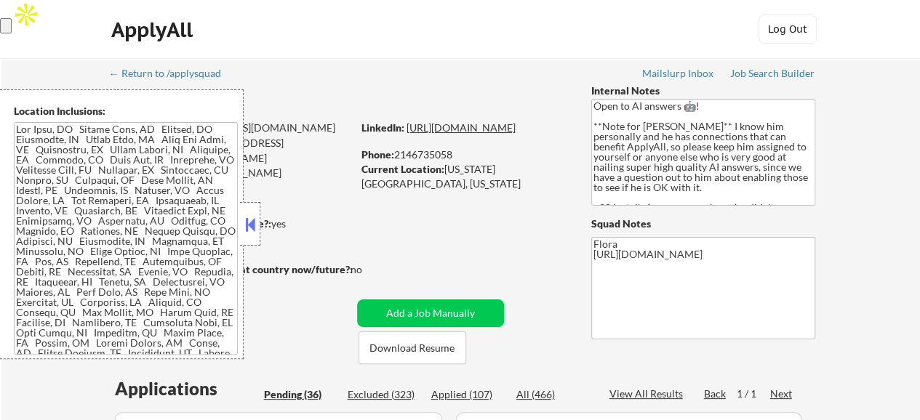
select select ""pending""
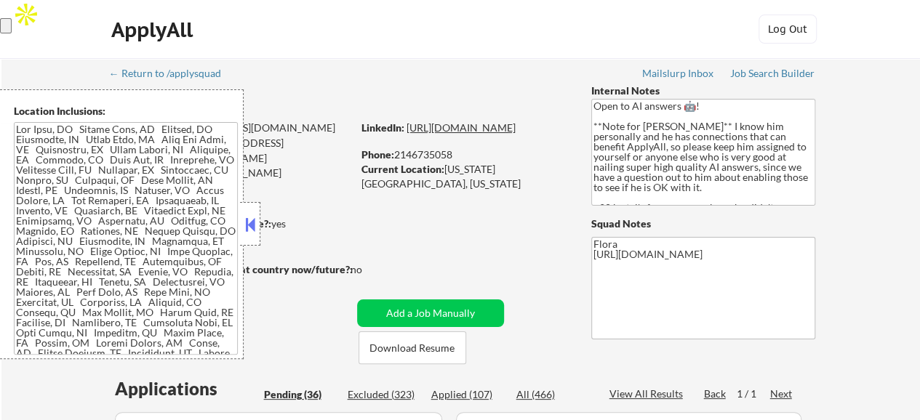
select select ""pending""
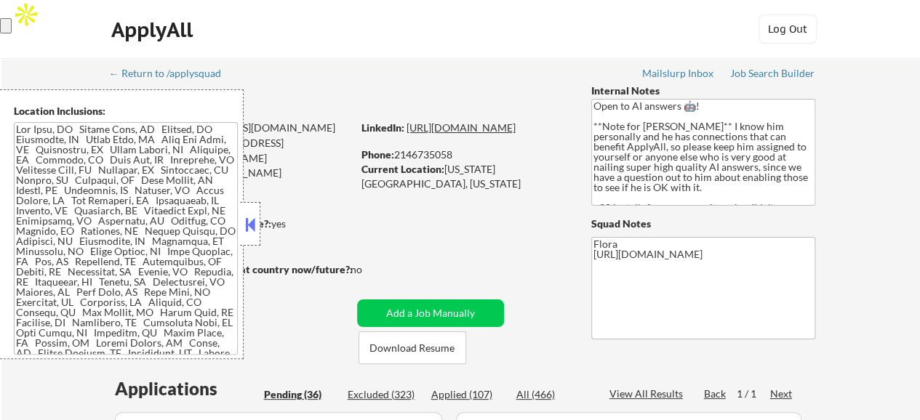
select select ""pending""
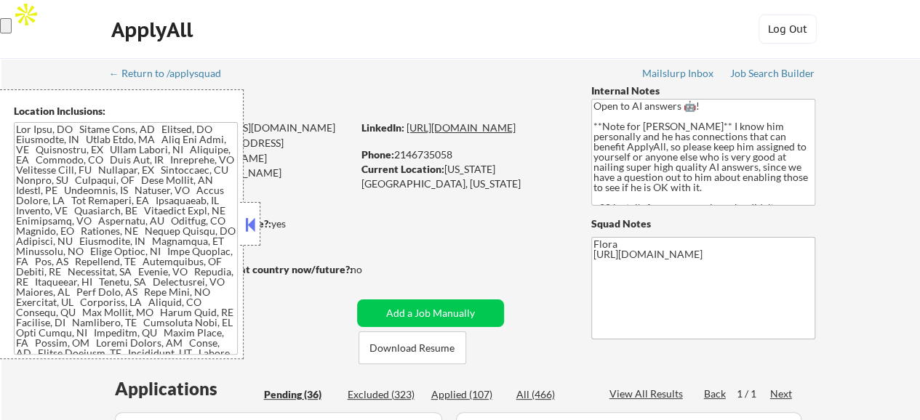
select select ""pending""
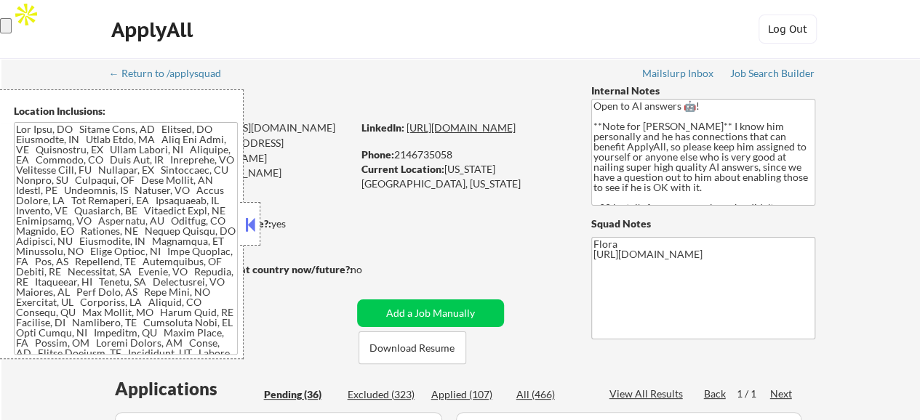
select select ""pending""
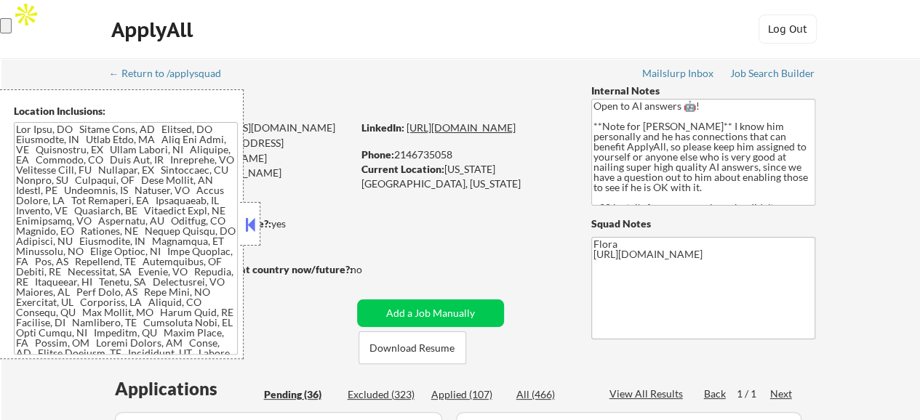
select select ""pending""
click at [505, 134] on link "https://www.linkedin.com/in/howardshin/" at bounding box center [460, 127] width 109 height 12
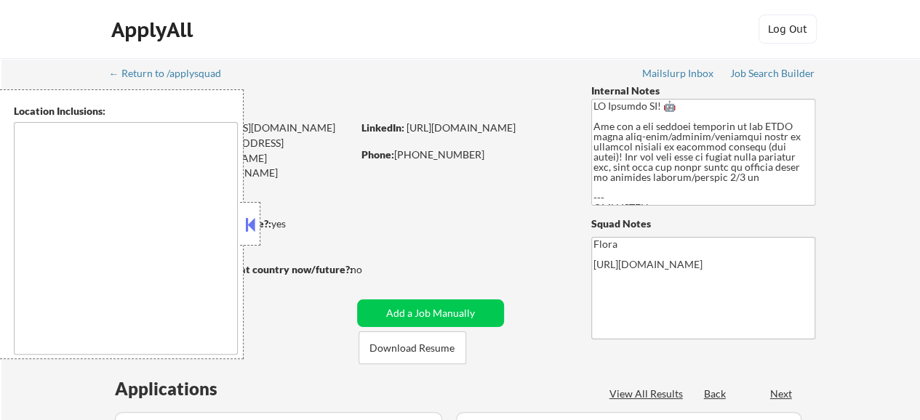
select select ""pending""
type textarea "remote"
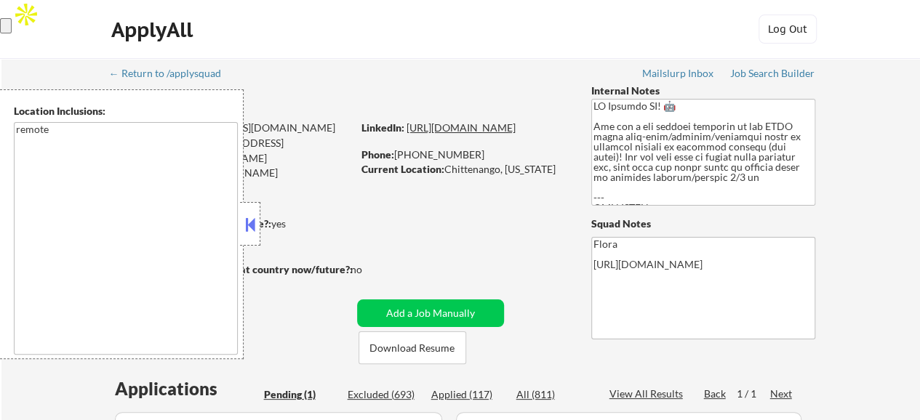
click at [493, 134] on link "[URL][DOMAIN_NAME]" at bounding box center [460, 127] width 109 height 12
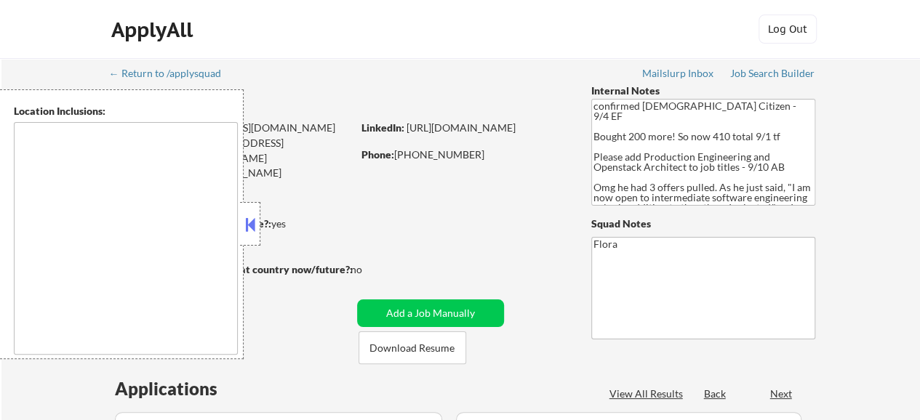
type textarea "[GEOGRAPHIC_DATA], [GEOGRAPHIC_DATA] [GEOGRAPHIC_DATA], [GEOGRAPHIC_DATA] [GEOG…"
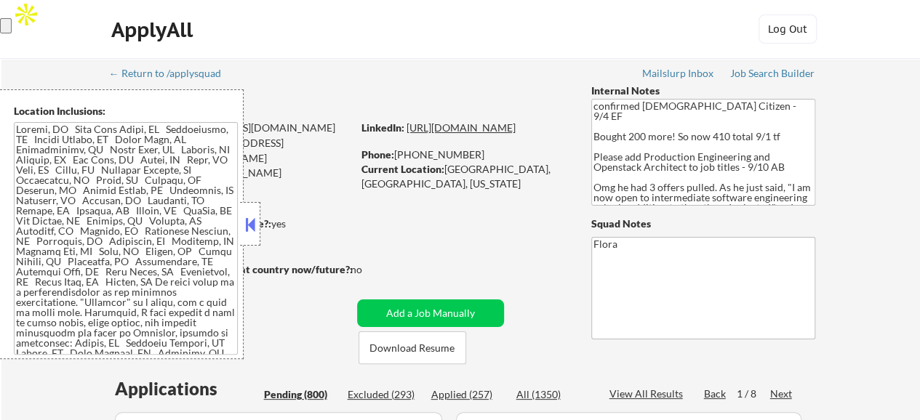
click at [451, 134] on link "[URL][DOMAIN_NAME]" at bounding box center [460, 127] width 109 height 12
select select ""pending""
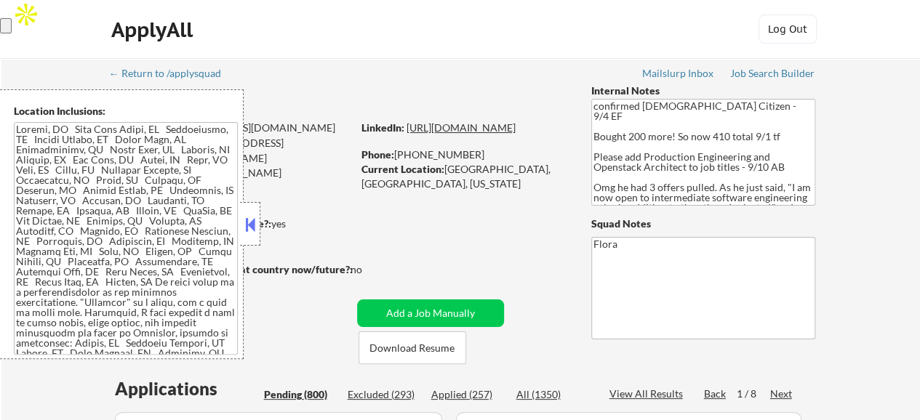
select select ""pending""
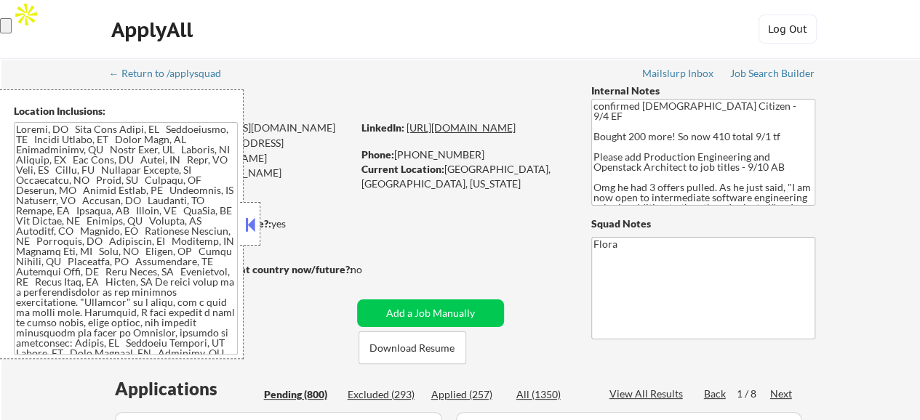
select select ""pending""
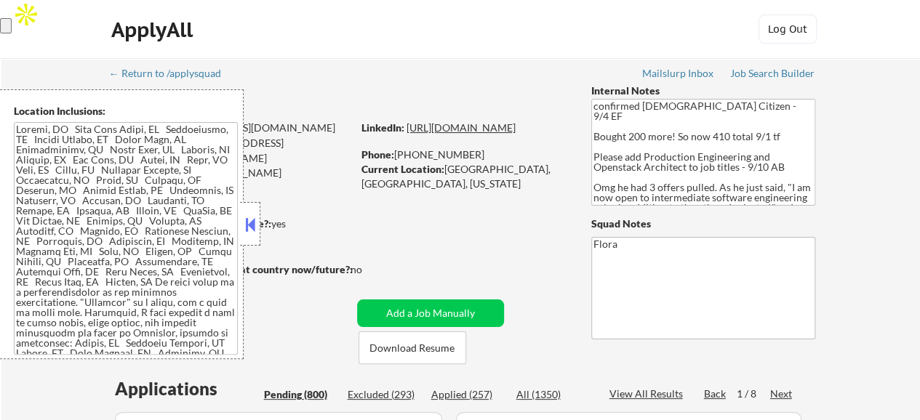
select select ""pending""
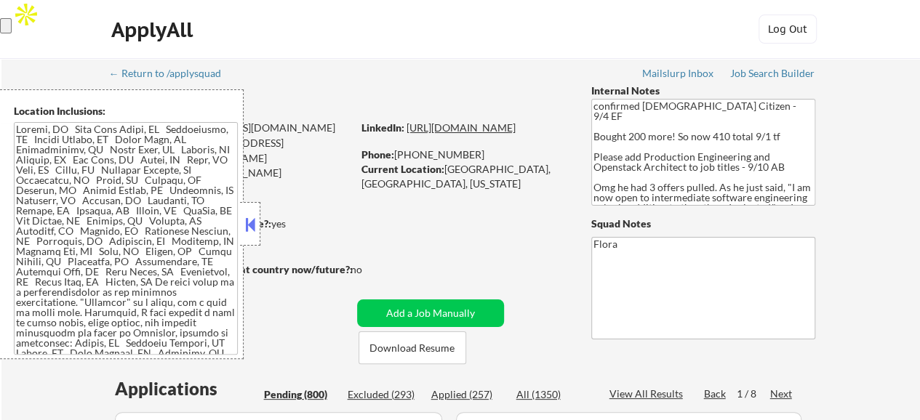
select select ""pending""
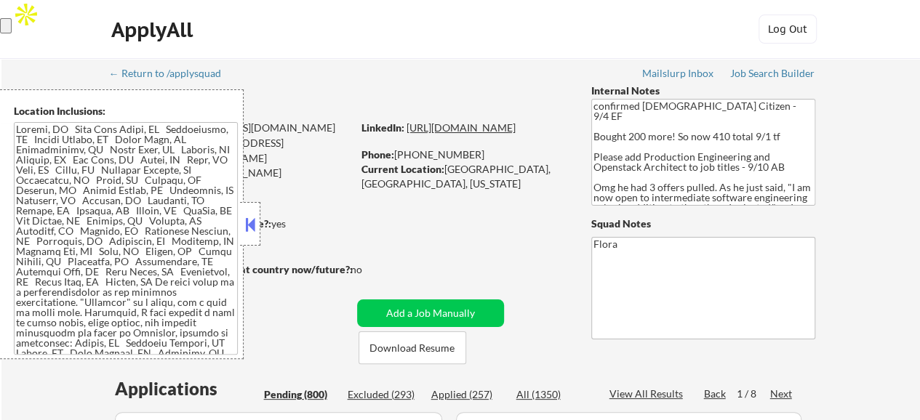
select select ""pending""
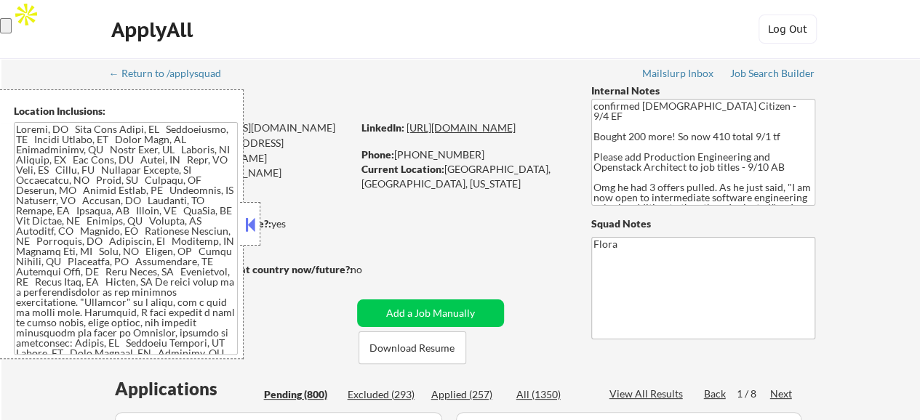
select select ""pending""
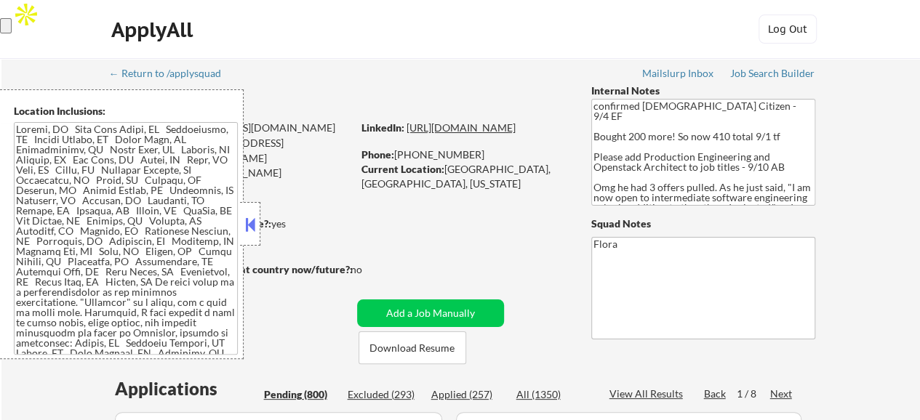
select select ""pending""
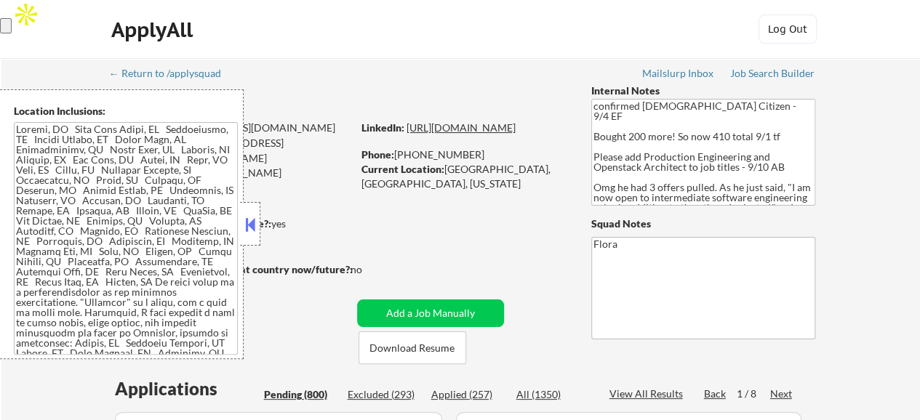
select select ""pending""
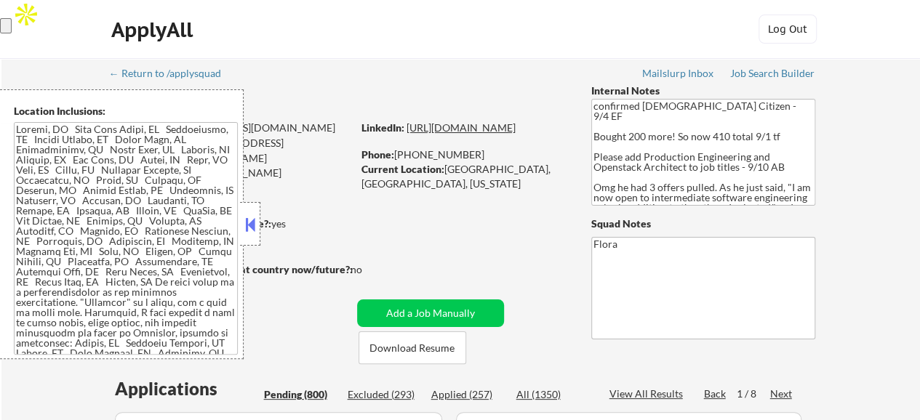
select select ""pending""
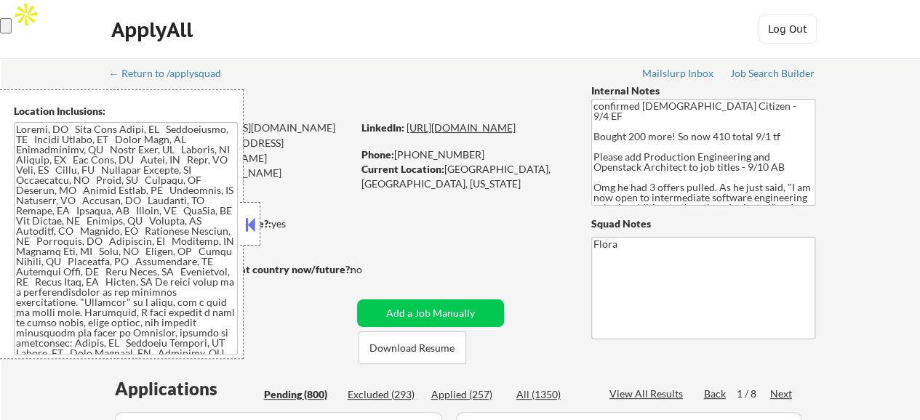
select select ""pending""
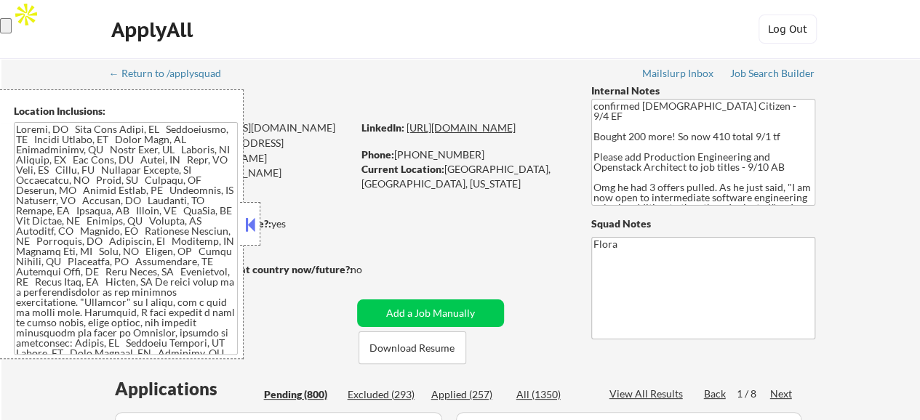
select select ""pending""
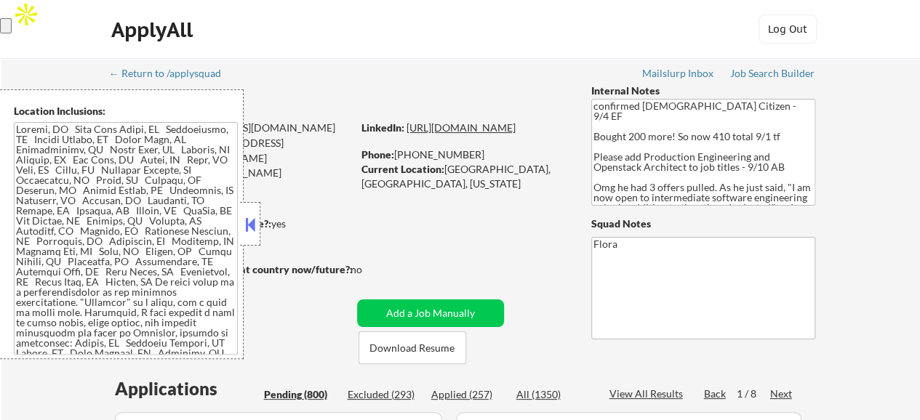
select select ""pending""
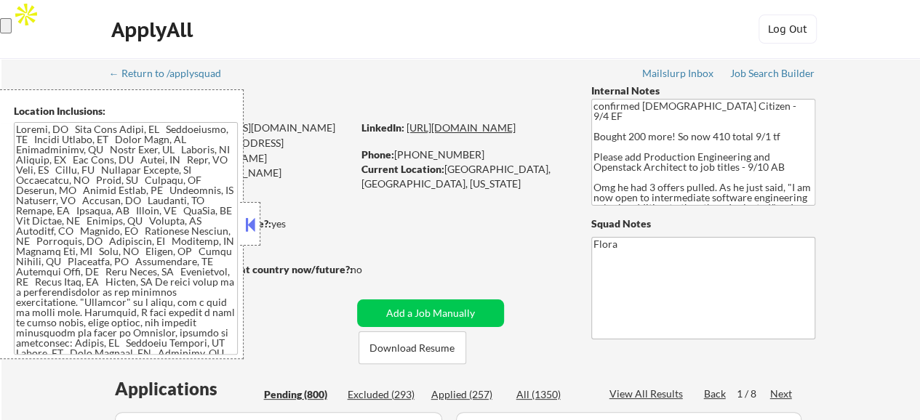
select select ""pending""
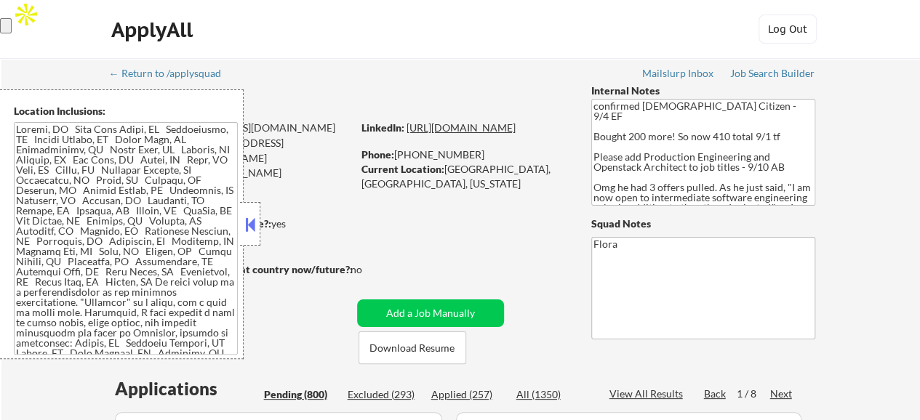
select select ""pending""
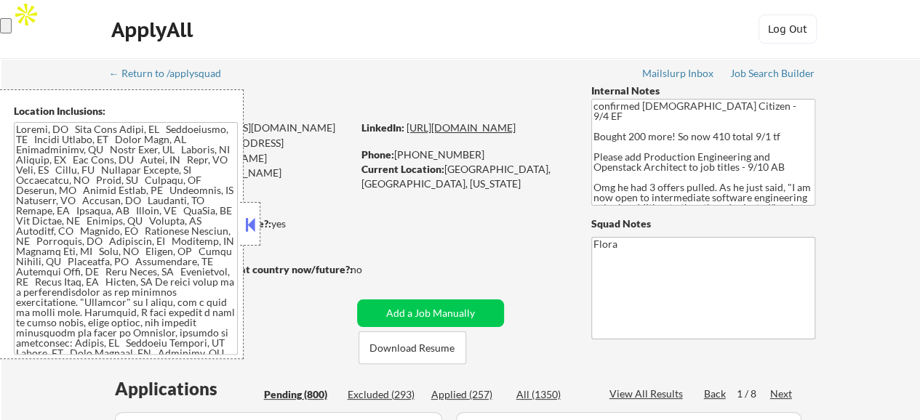
select select ""pending""
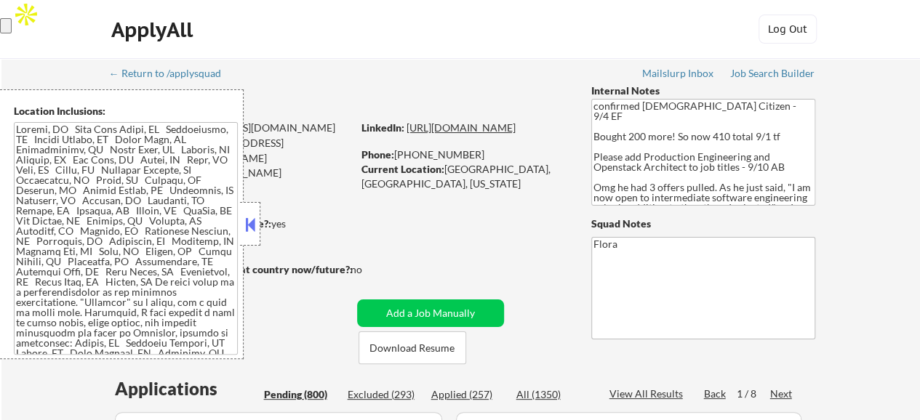
select select ""pending""
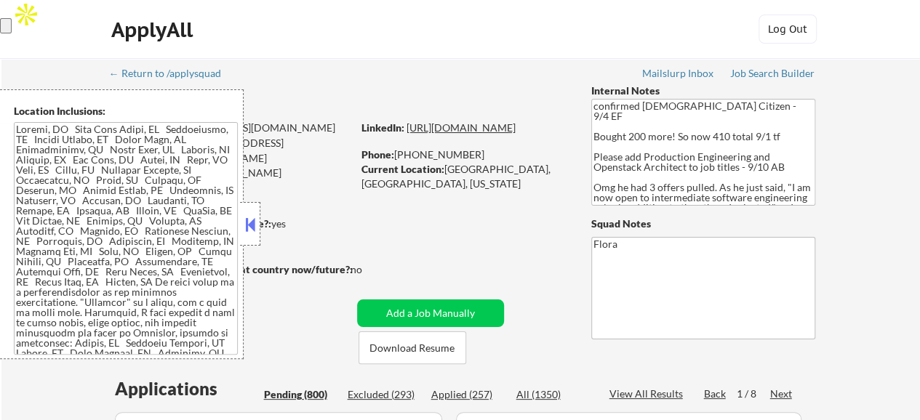
select select ""pending""
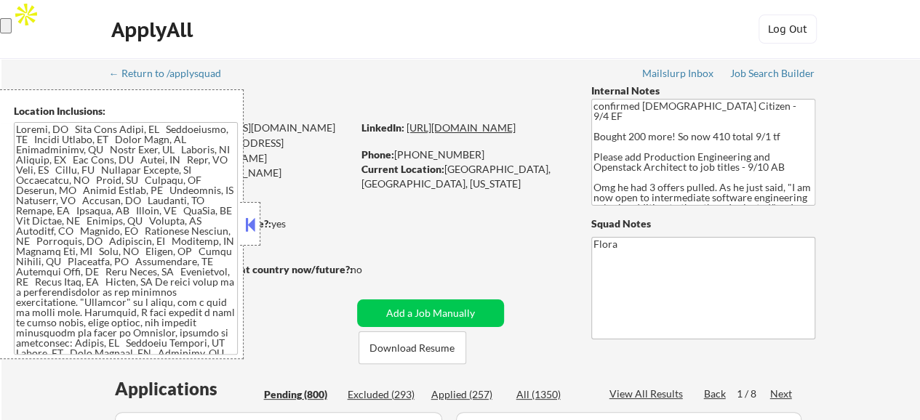
select select ""pending""
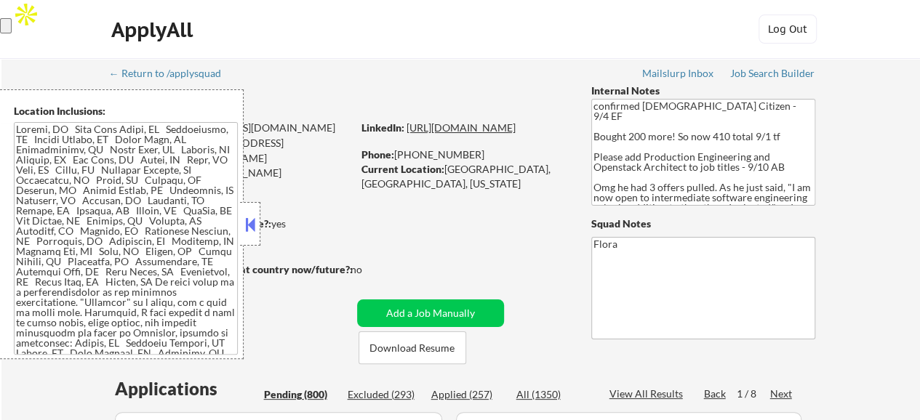
select select ""pending""
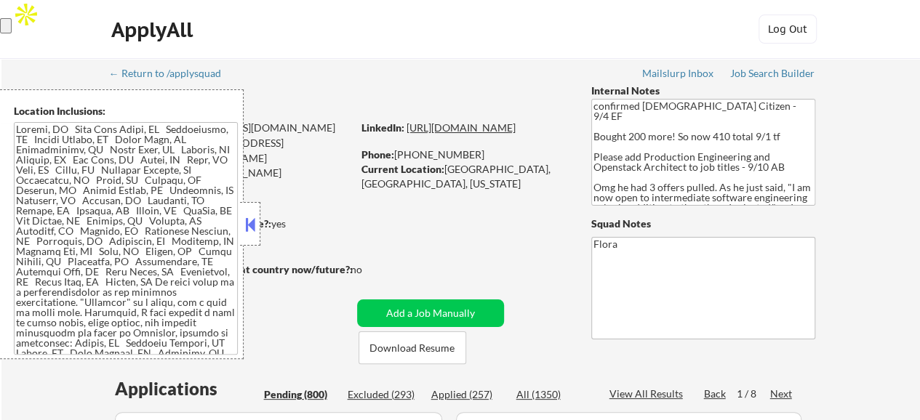
select select ""pending""
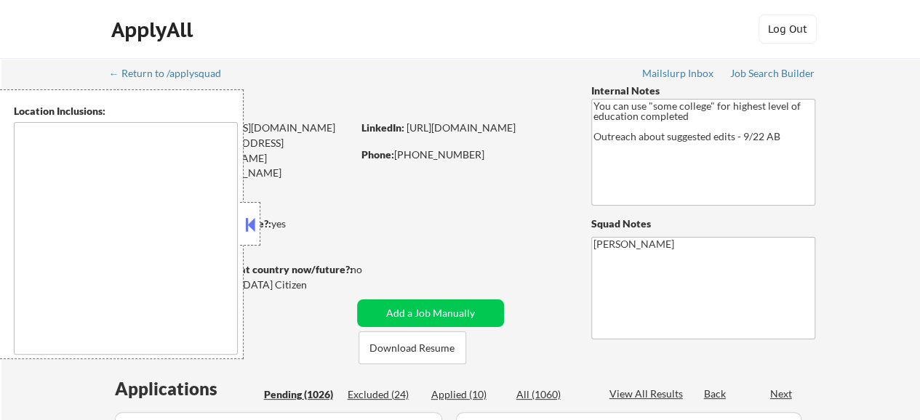
type textarea "[GEOGRAPHIC_DATA], [GEOGRAPHIC_DATA] [GEOGRAPHIC_DATA], [GEOGRAPHIC_DATA] [GEOG…"
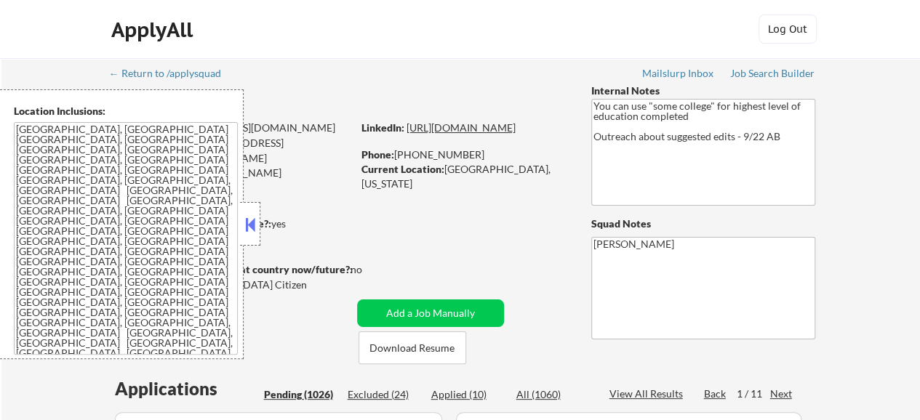
click at [428, 134] on link "https://www.linkedin.com/in/jameslundie/" at bounding box center [460, 127] width 109 height 12
select select ""pending""
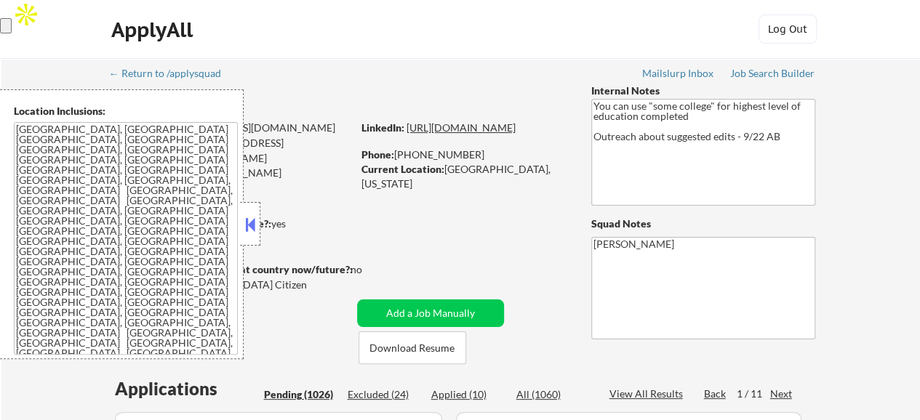
select select ""pending""
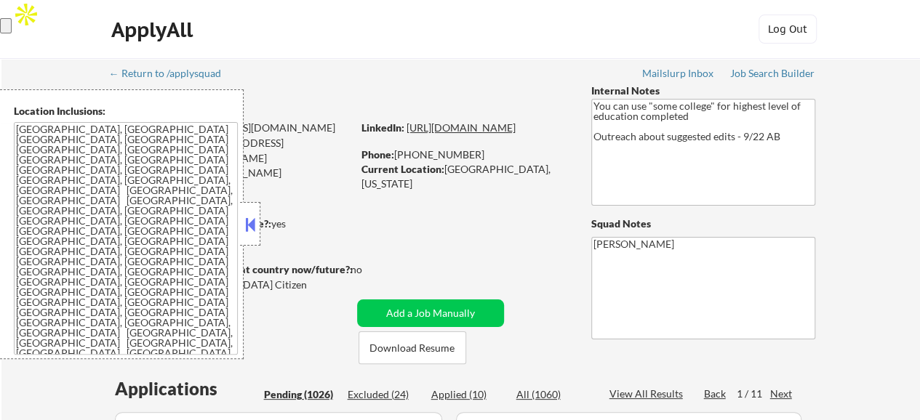
select select ""pending""
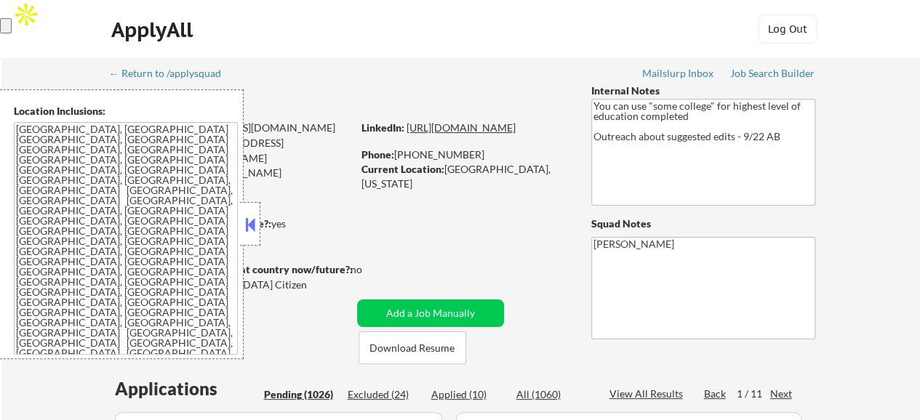
select select ""pending""
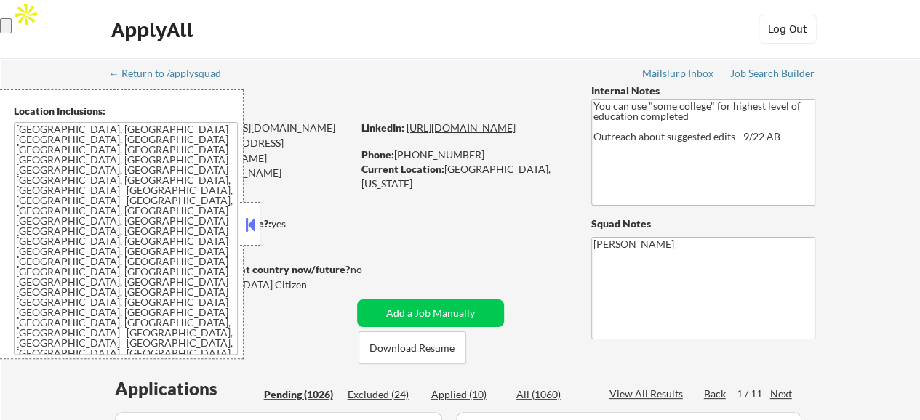
select select ""pending""
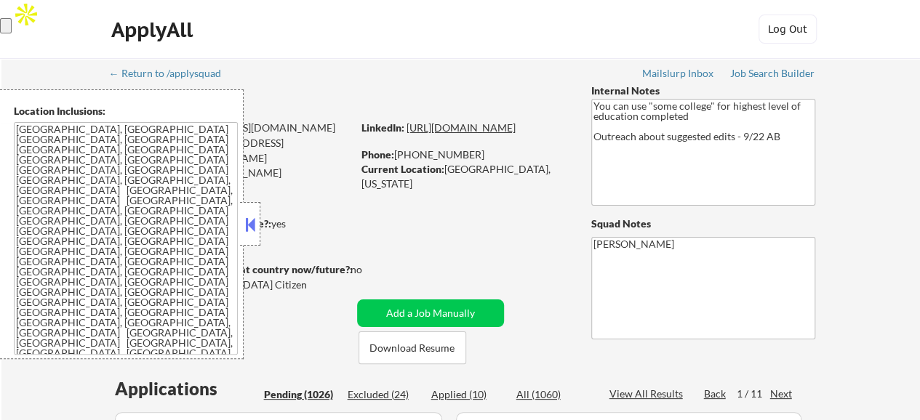
select select ""pending""
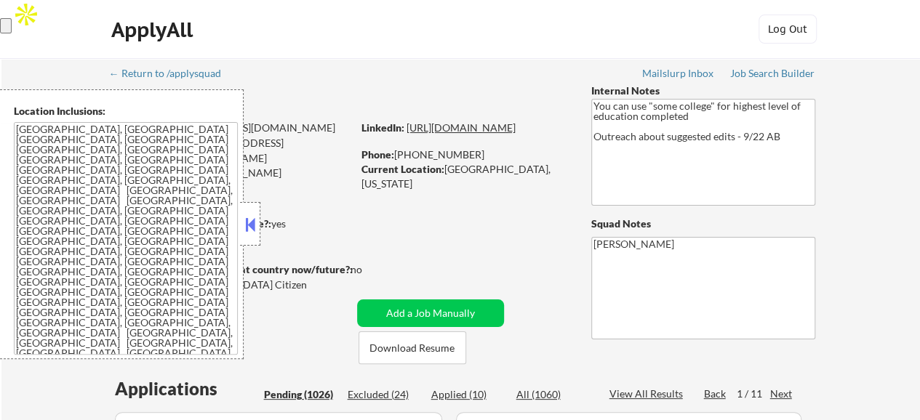
select select ""pending""
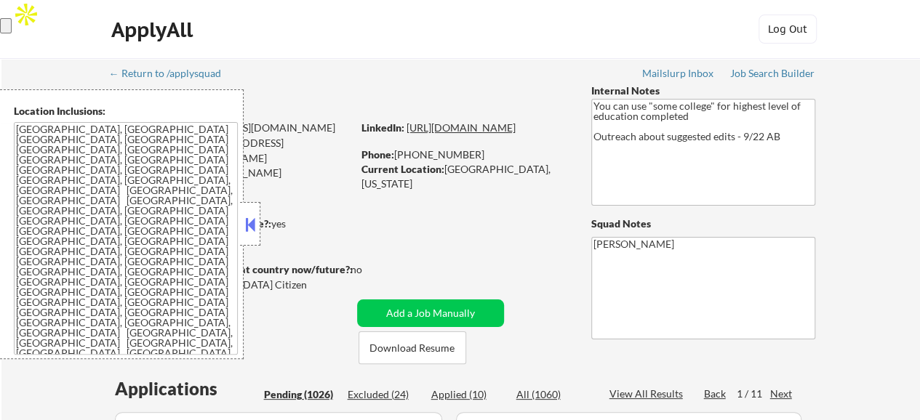
select select ""pending""
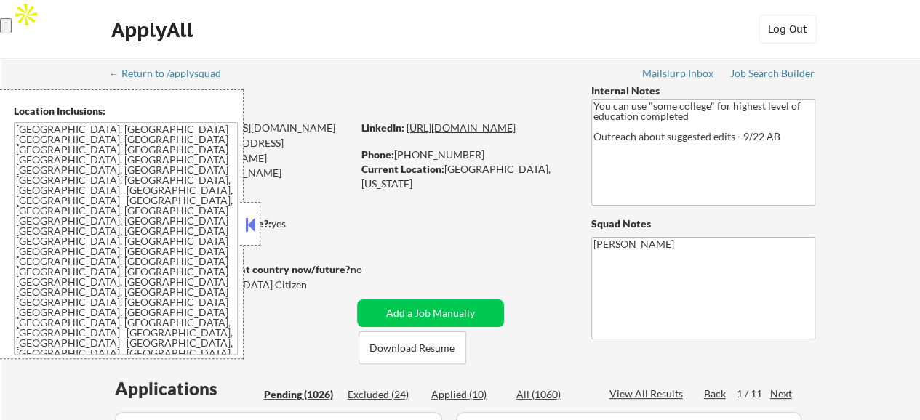
select select ""pending""
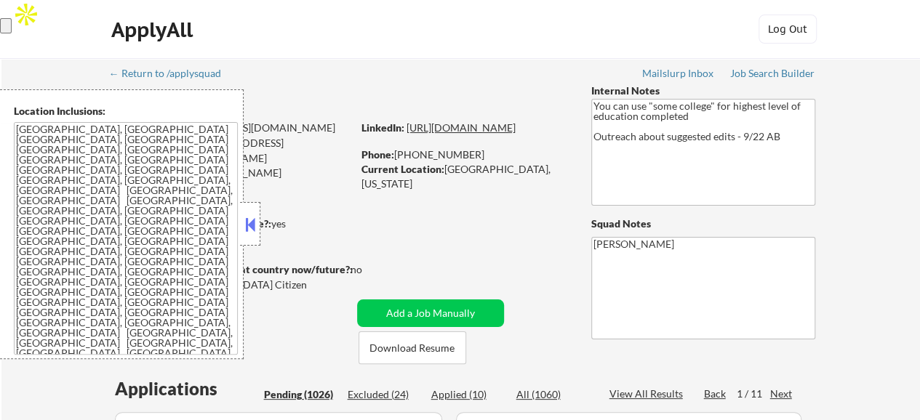
select select ""pending""
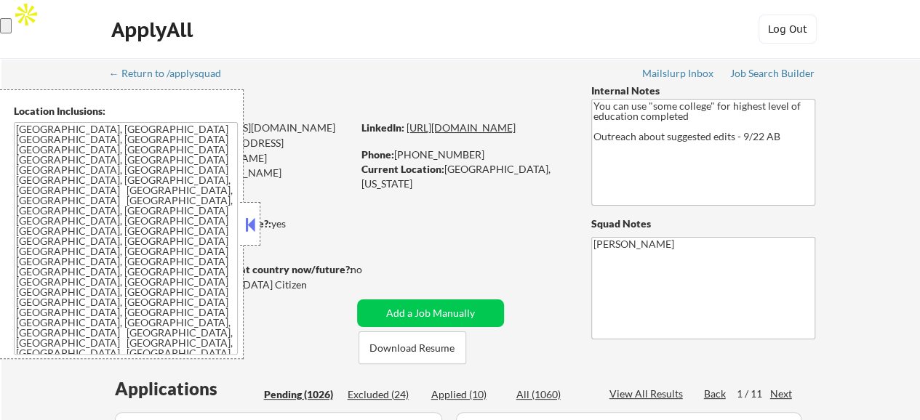
select select ""pending""
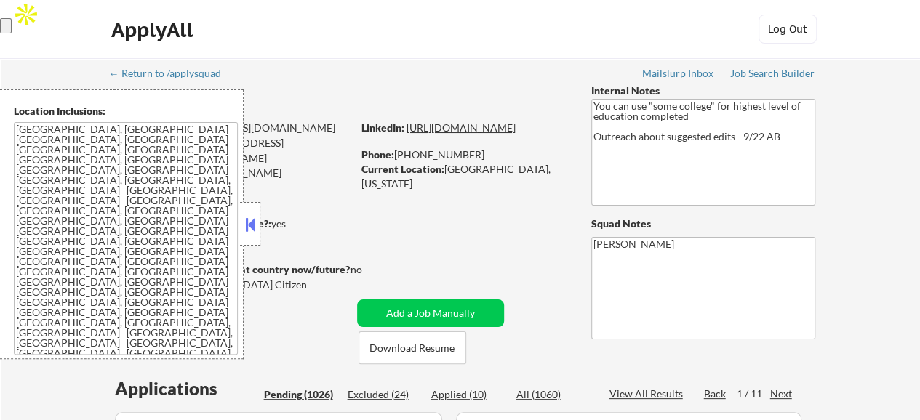
select select ""pending""
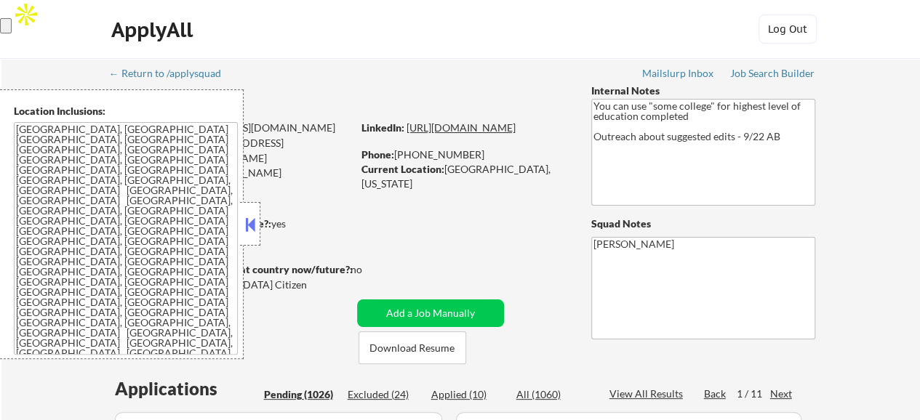
select select ""pending""
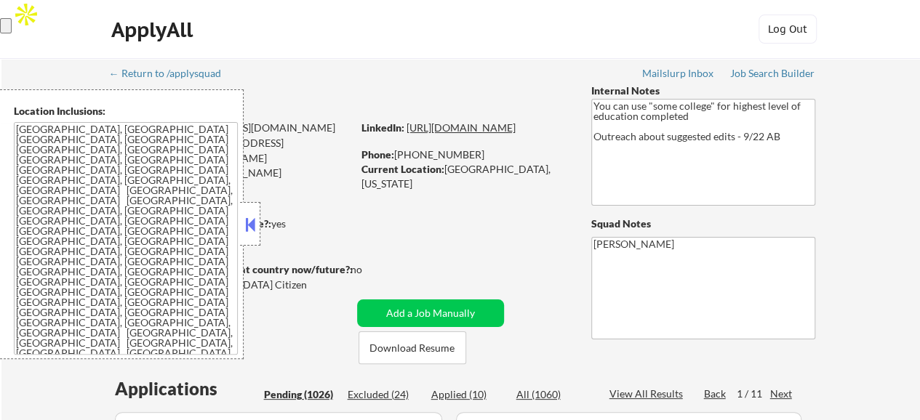
select select ""pending""
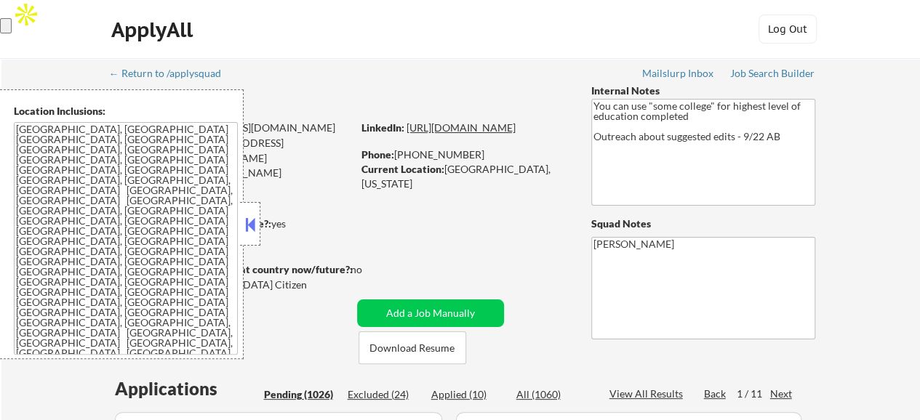
select select ""pending""
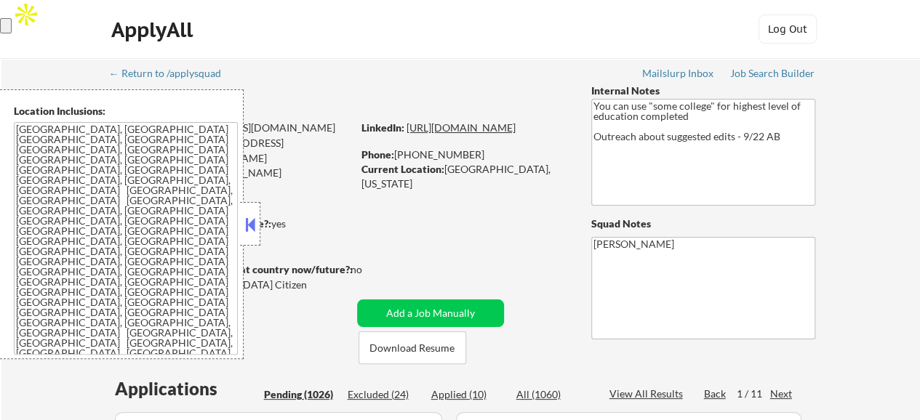
select select ""pending""
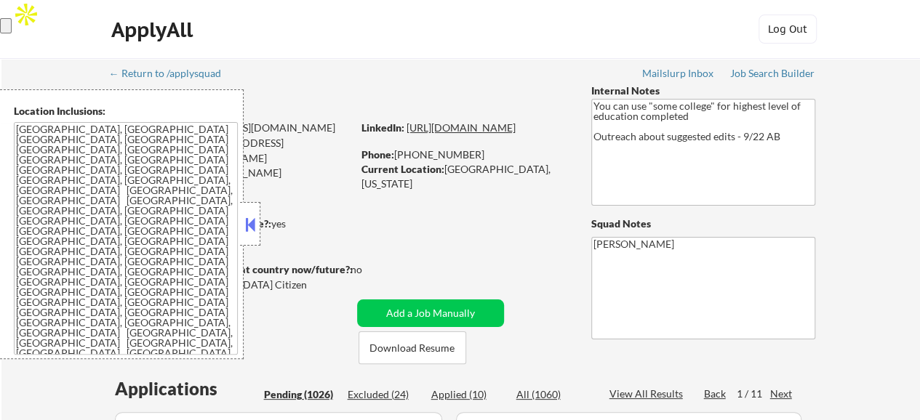
select select ""pending""
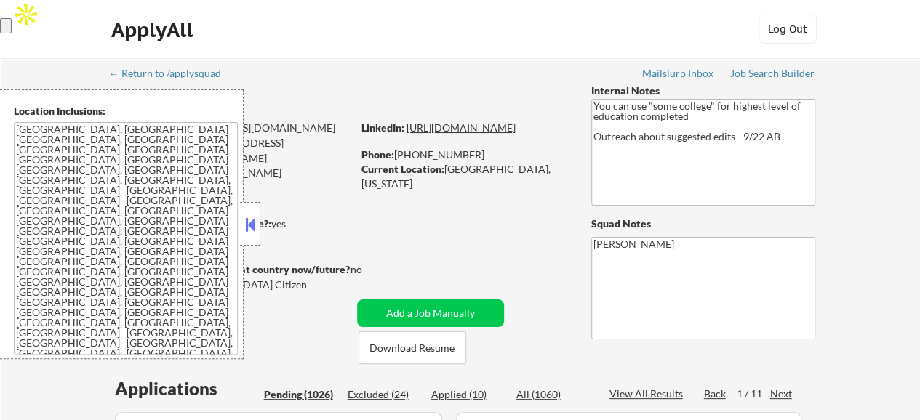
select select ""pending""
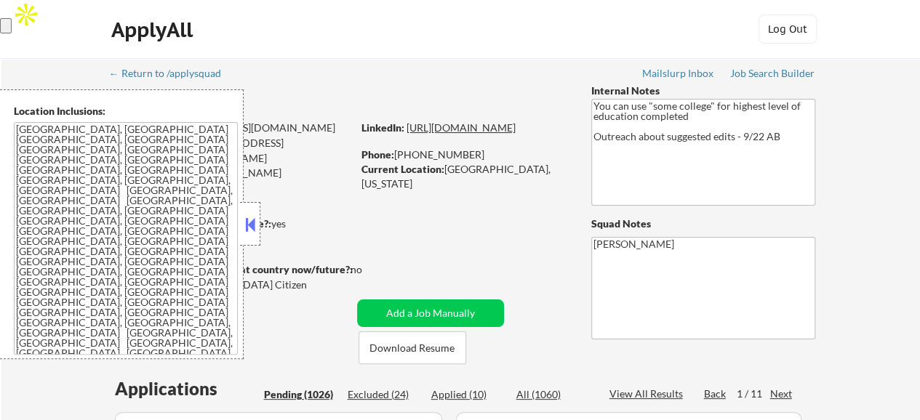
select select ""pending""
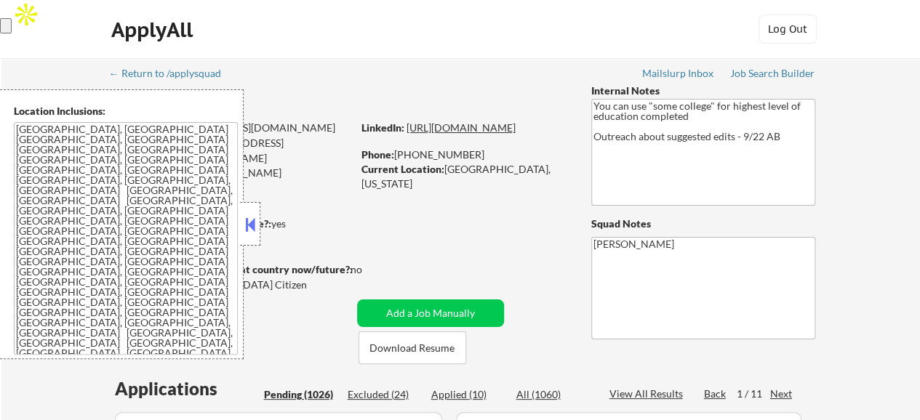
select select ""pending""
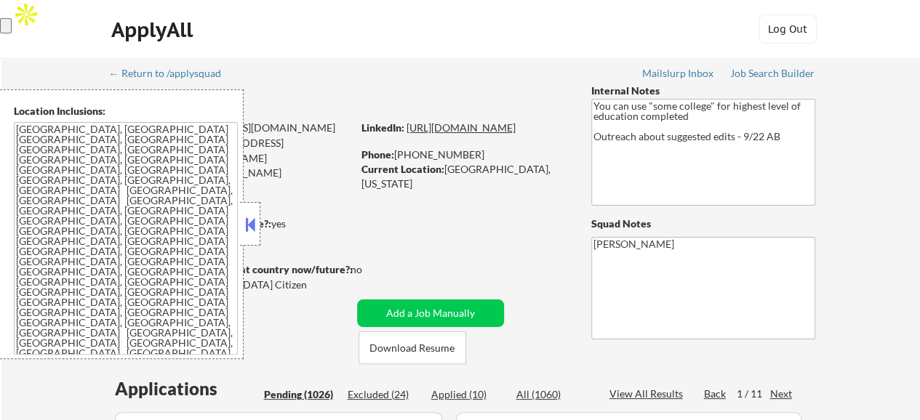
select select ""pending""
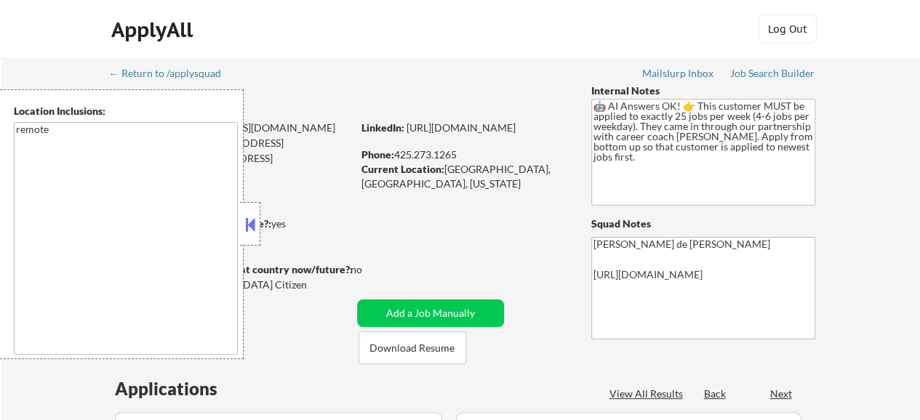
select select ""pending""
click at [502, 134] on link "https://www.linkedin.com/in/archanapbhat/" at bounding box center [460, 127] width 109 height 12
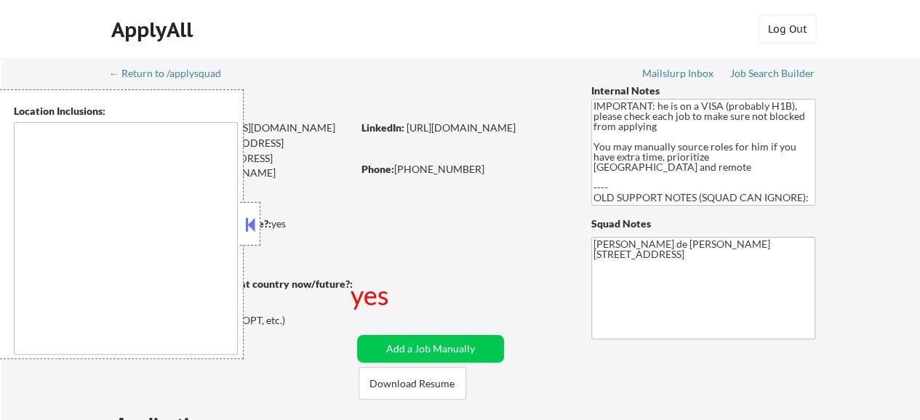
type textarea "[GEOGRAPHIC_DATA], [GEOGRAPHIC_DATA] [GEOGRAPHIC_DATA], [GEOGRAPHIC_DATA] [GEOG…"
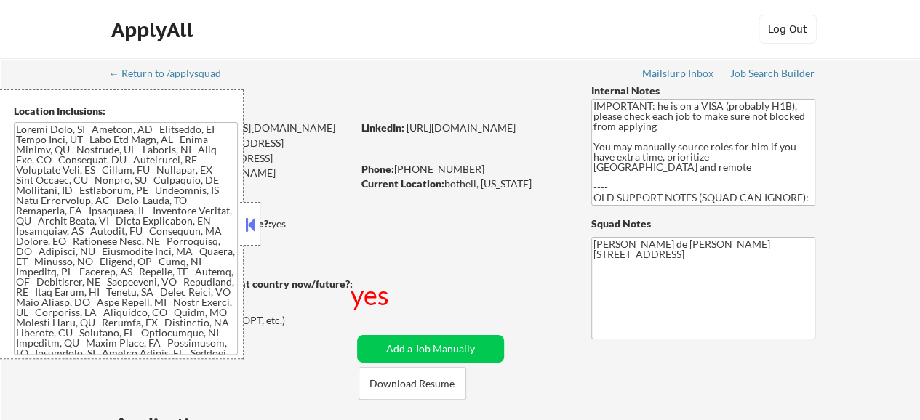
select select ""pending""
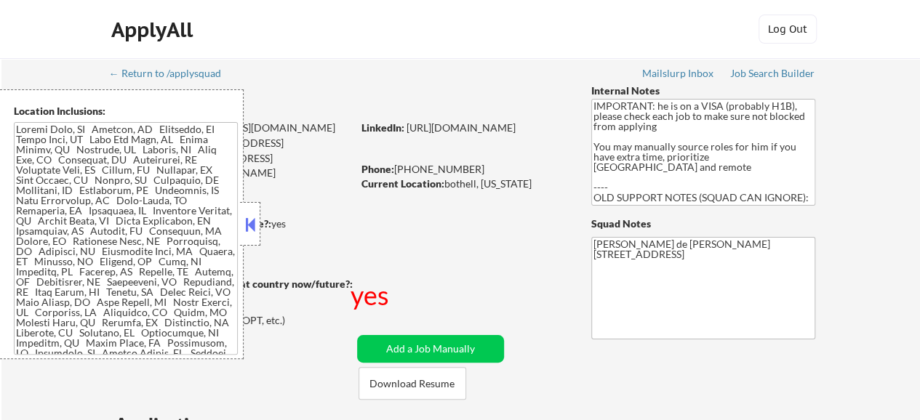
select select ""pending""
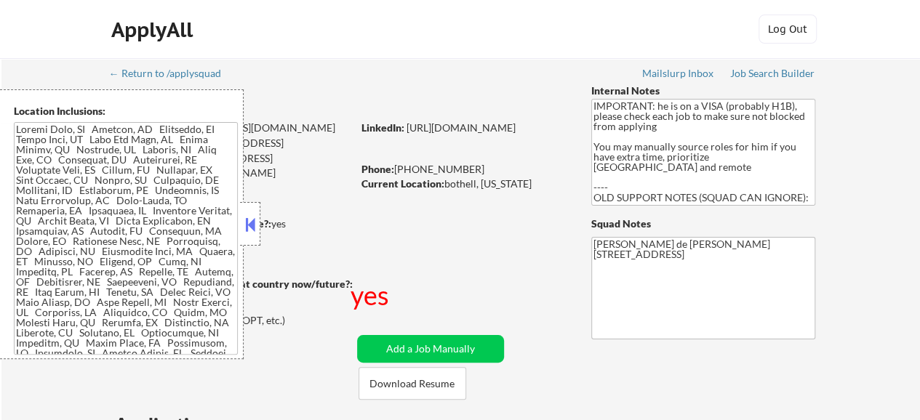
select select ""pending""
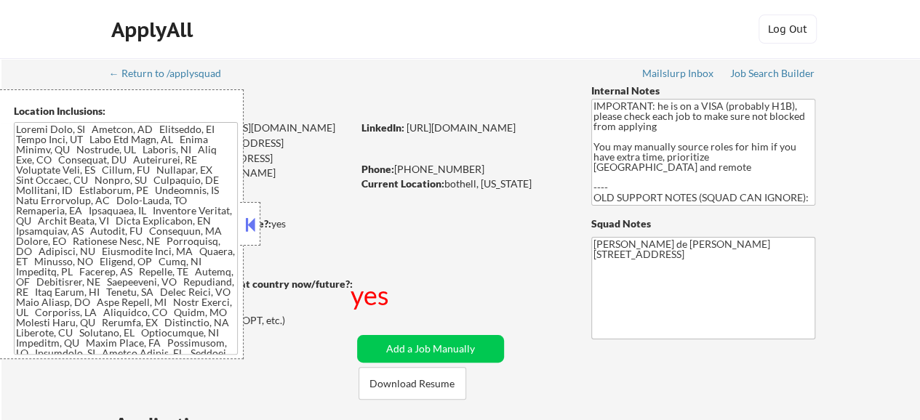
select select ""pending""
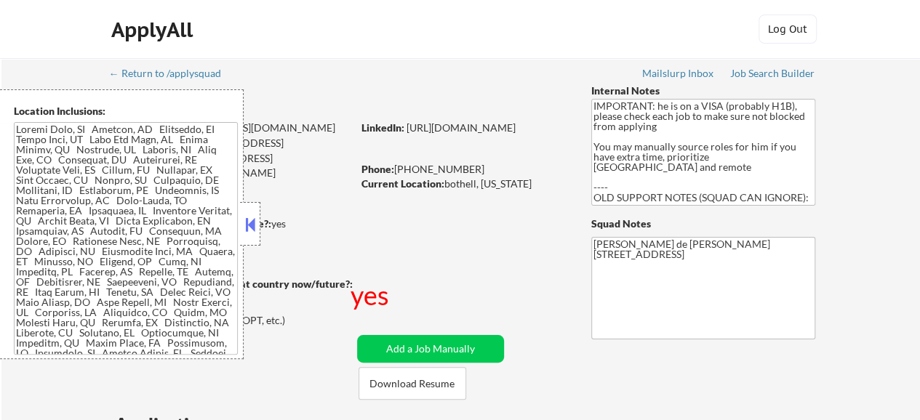
select select ""pending""
click at [465, 134] on link "[URL][DOMAIN_NAME]" at bounding box center [460, 127] width 109 height 12
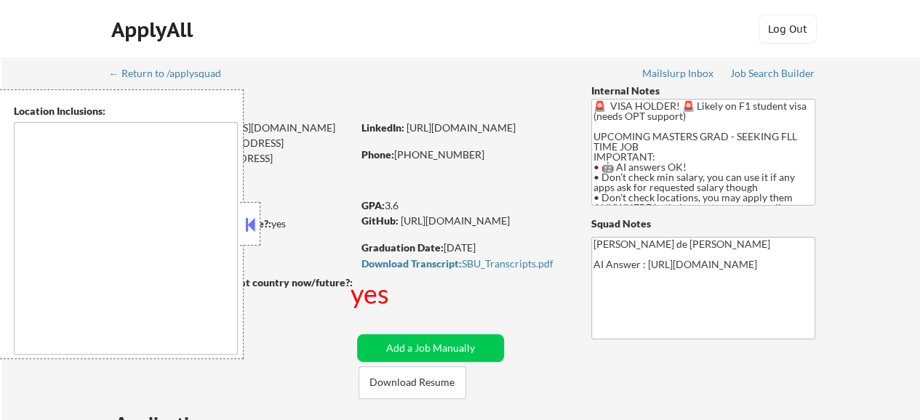
type textarea "country:[GEOGRAPHIC_DATA]"
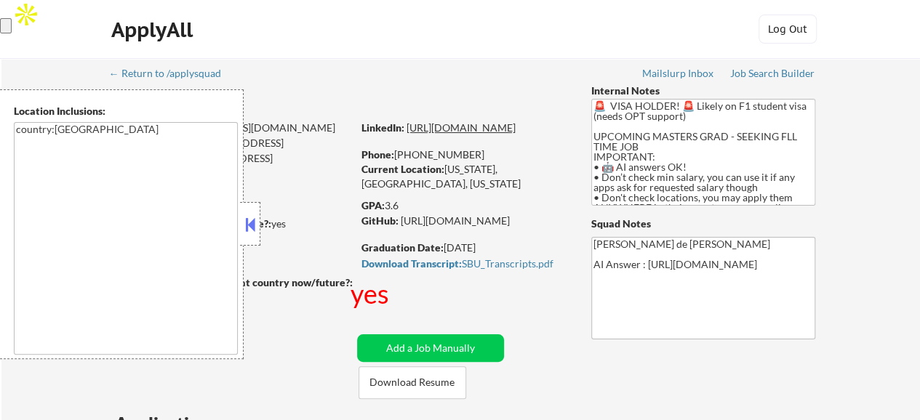
click at [473, 128] on link "[URL][DOMAIN_NAME]" at bounding box center [460, 127] width 109 height 12
select select ""pending""
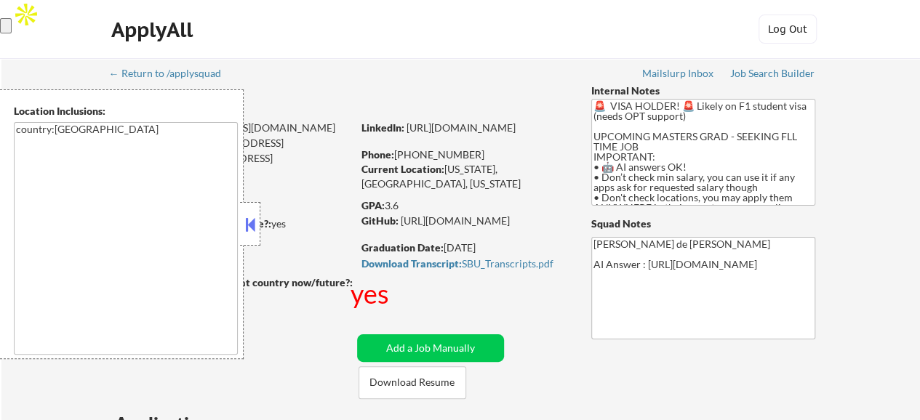
select select ""pending""
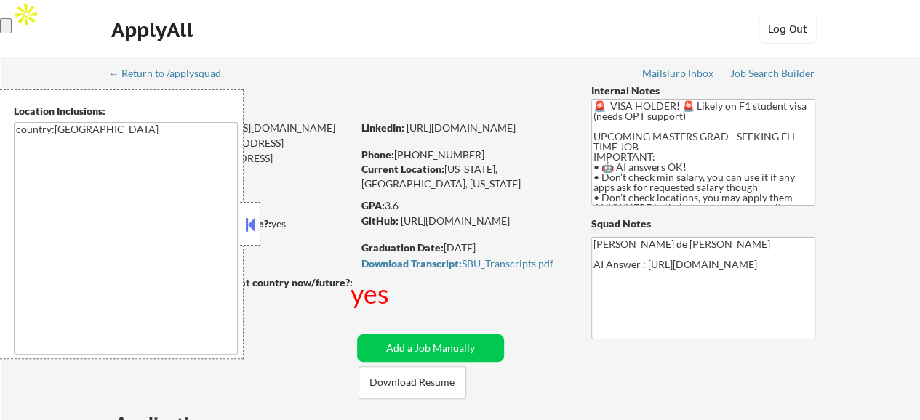
select select ""pending""
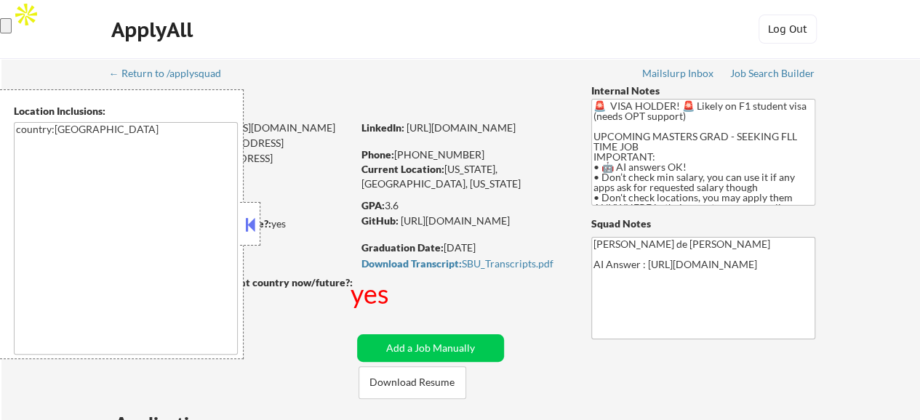
select select ""pending""
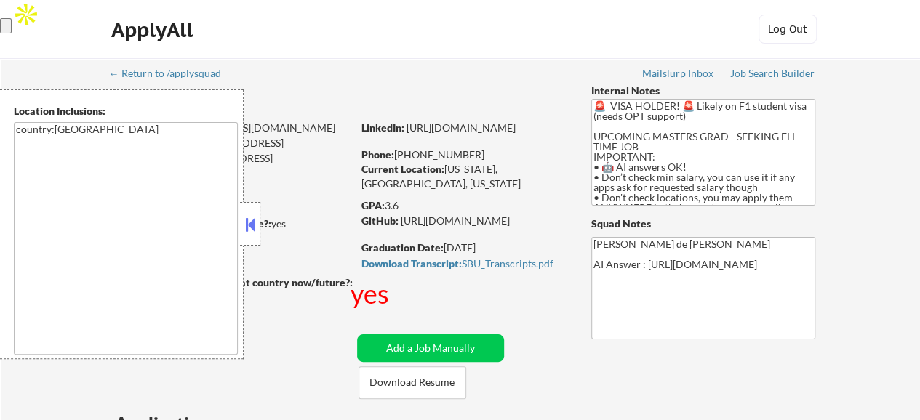
select select ""pending""
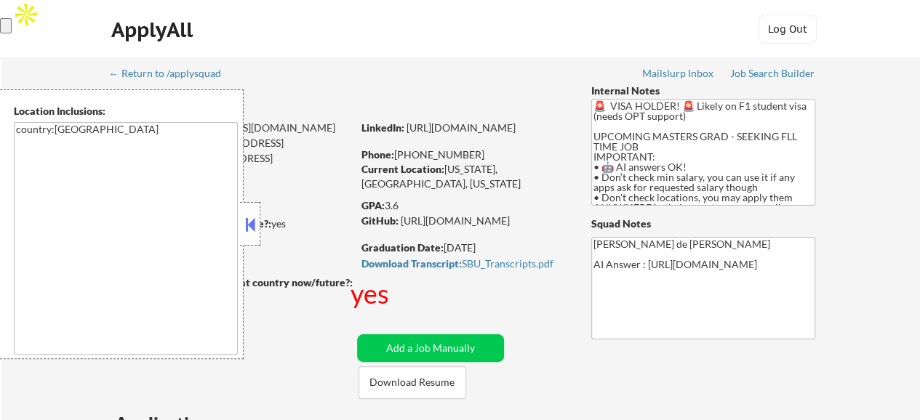
select select ""pending""
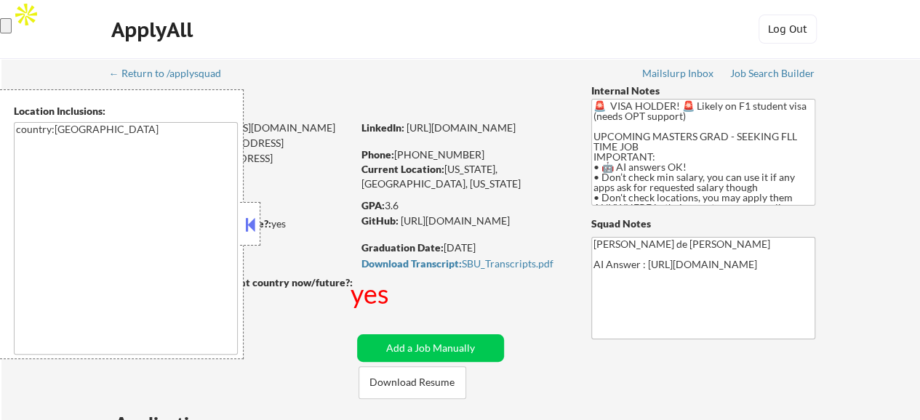
select select ""pending""
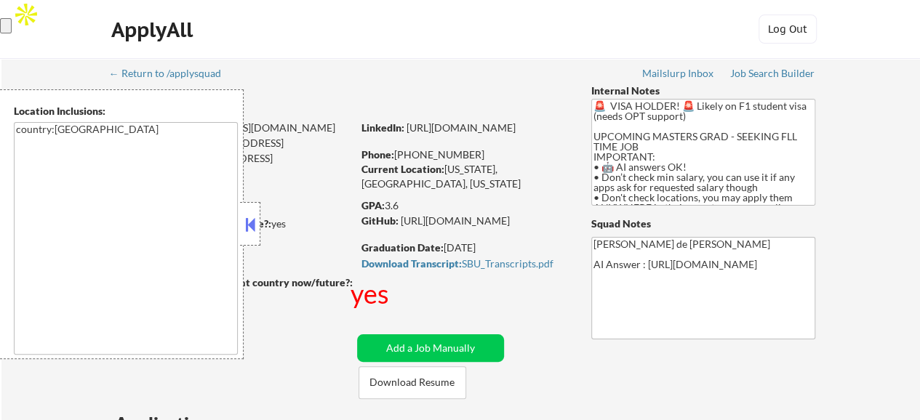
select select ""pending""
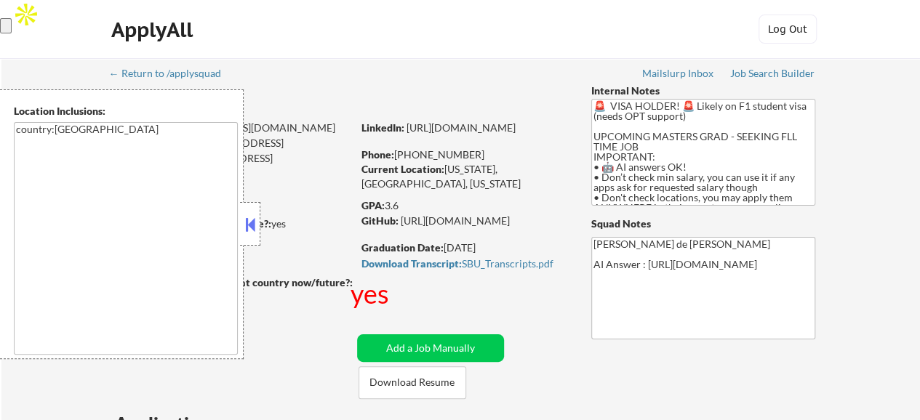
select select ""pending""
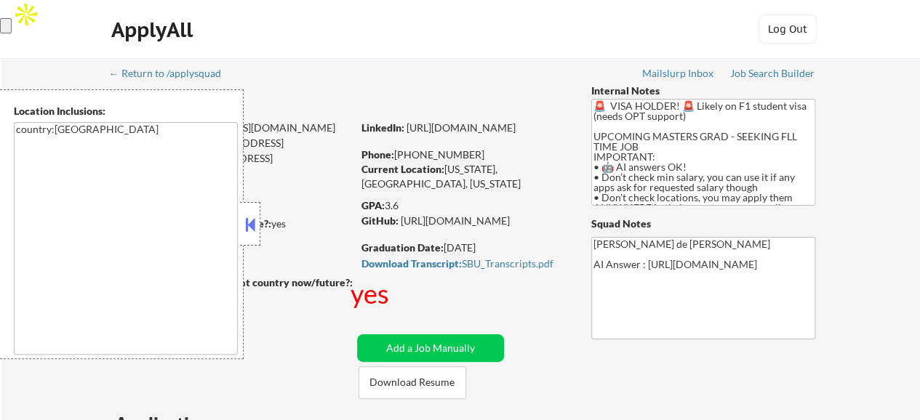
select select ""pending""
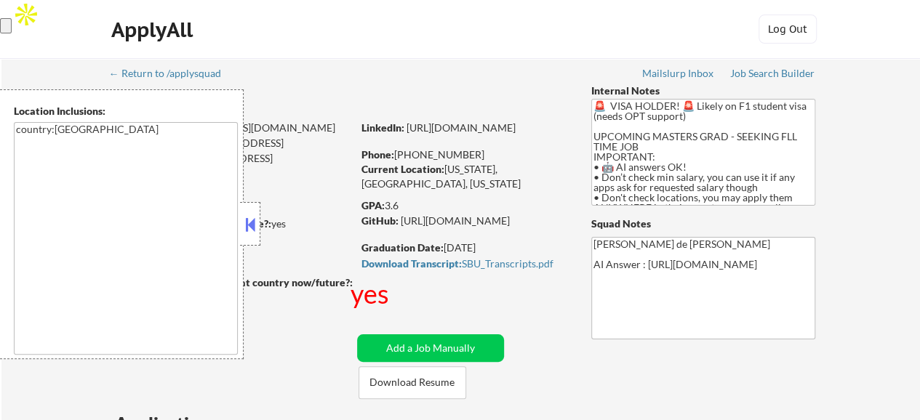
select select ""pending""
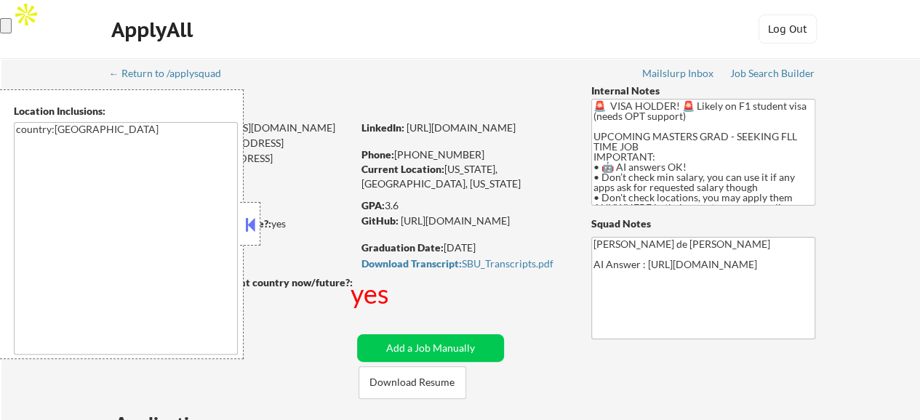
select select ""pending""
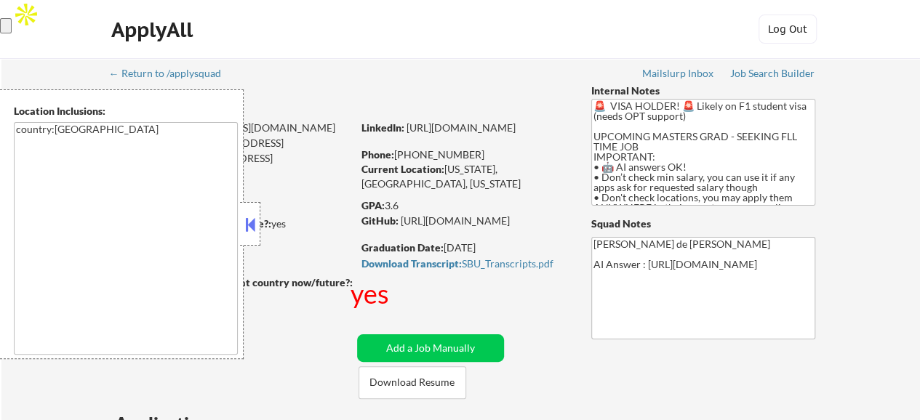
select select ""pending""
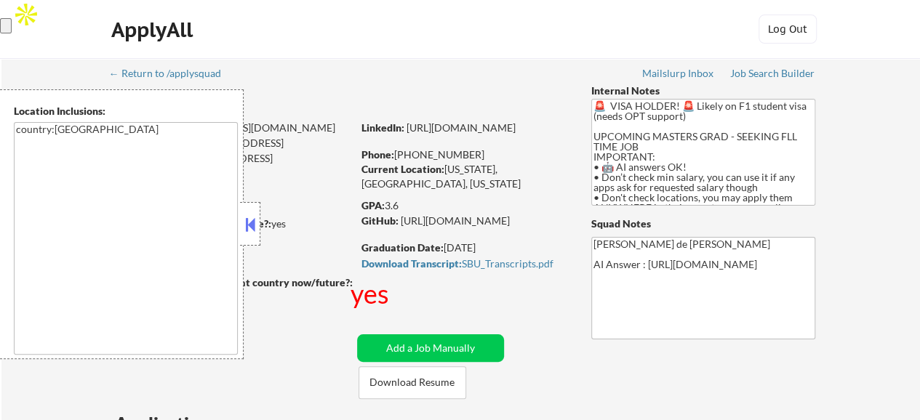
select select ""pending""
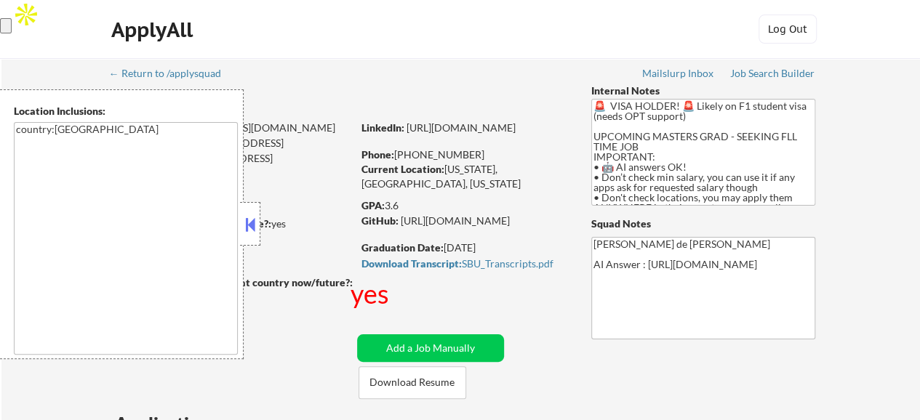
select select ""pending""
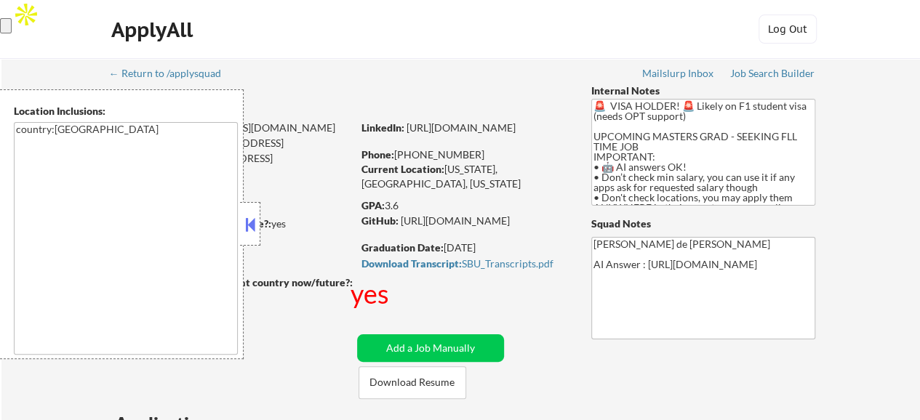
select select ""pending""
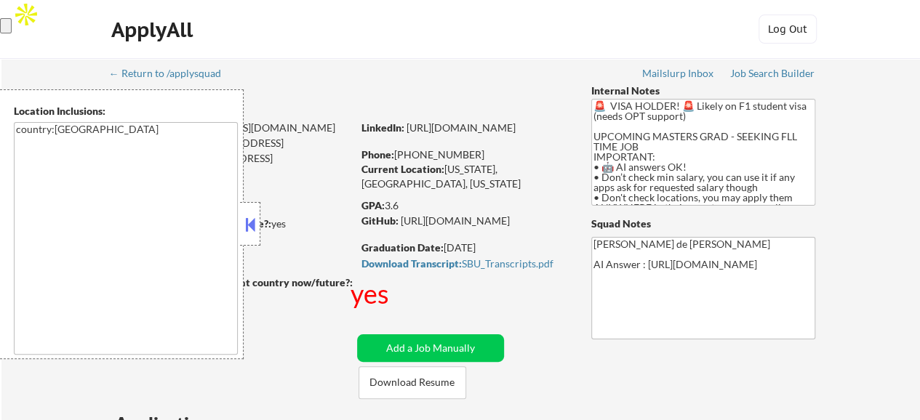
select select ""pending""
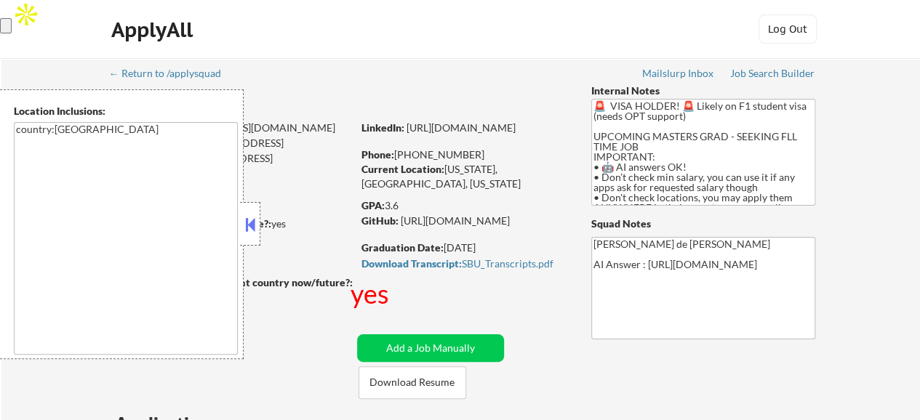
select select ""pending""
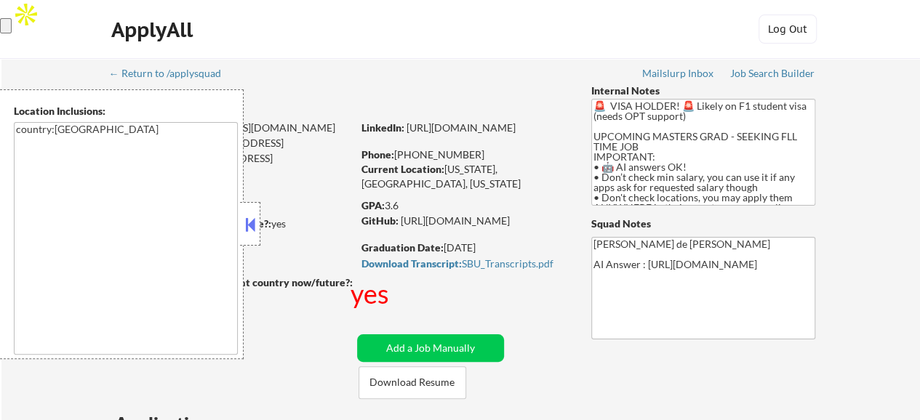
select select ""pending""
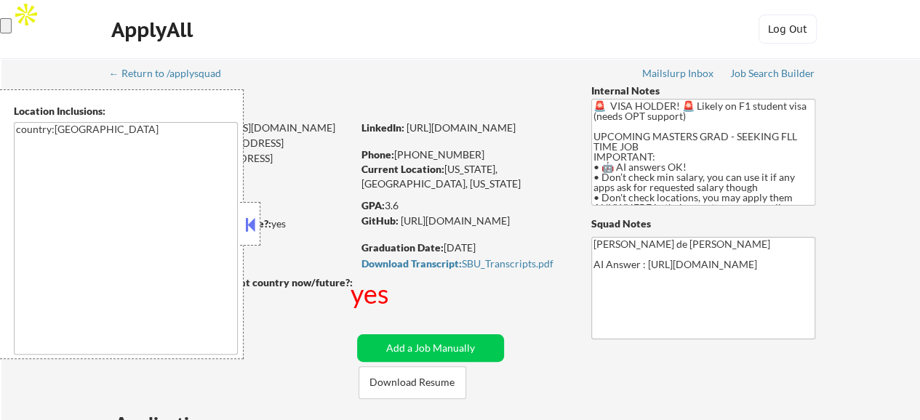
select select ""pending""
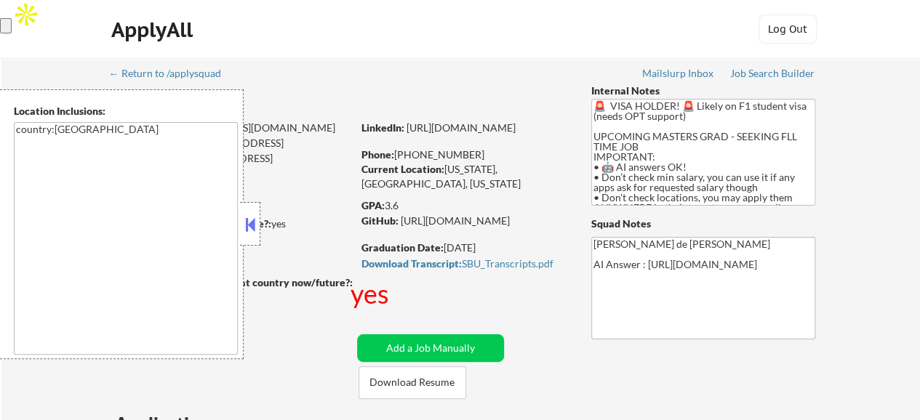
select select ""pending""
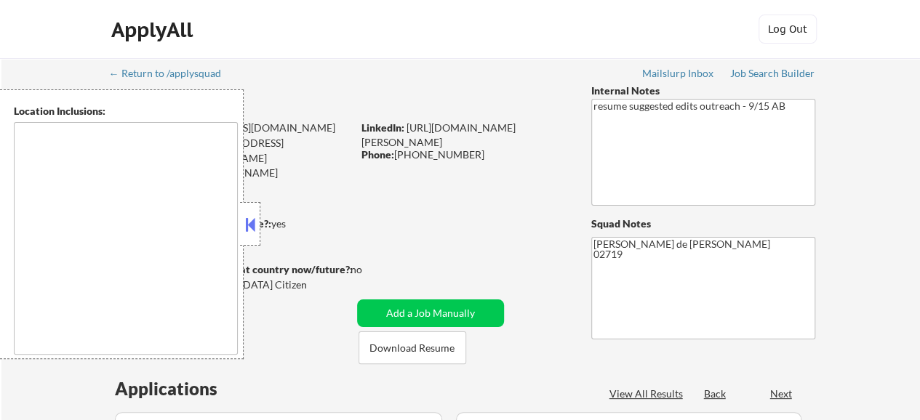
type textarea "[GEOGRAPHIC_DATA], [GEOGRAPHIC_DATA] [GEOGRAPHIC_DATA], [GEOGRAPHIC_DATA] [GEOG…"
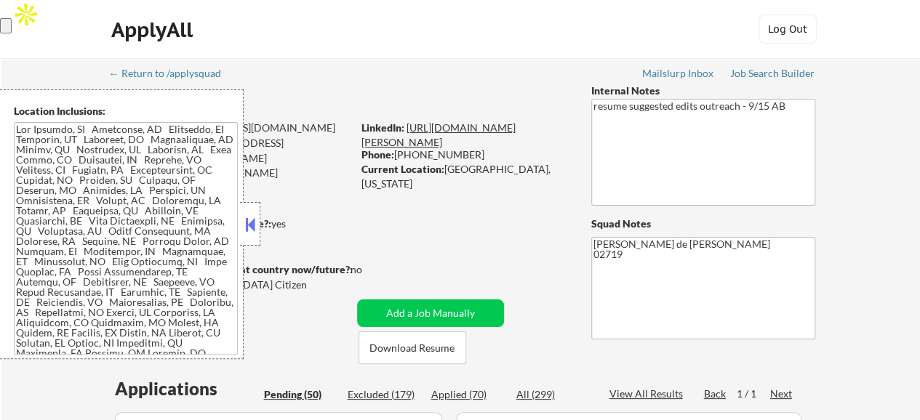
click at [478, 129] on link "[URL][DOMAIN_NAME][PERSON_NAME]" at bounding box center [438, 134] width 154 height 27
select select ""pending""
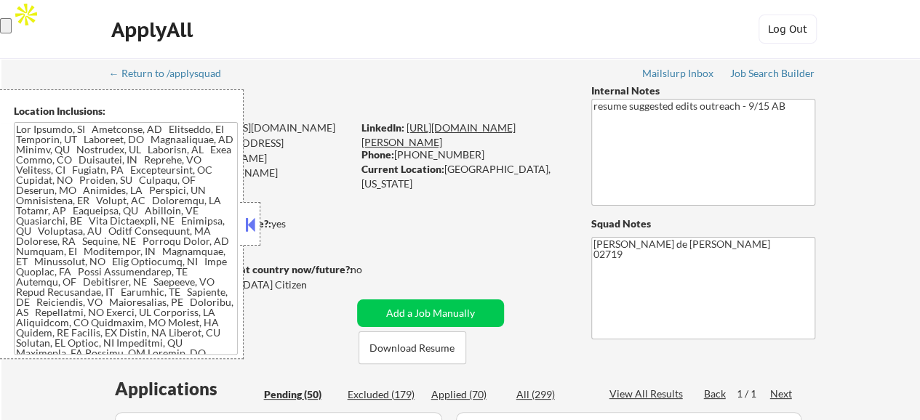
select select ""pending""
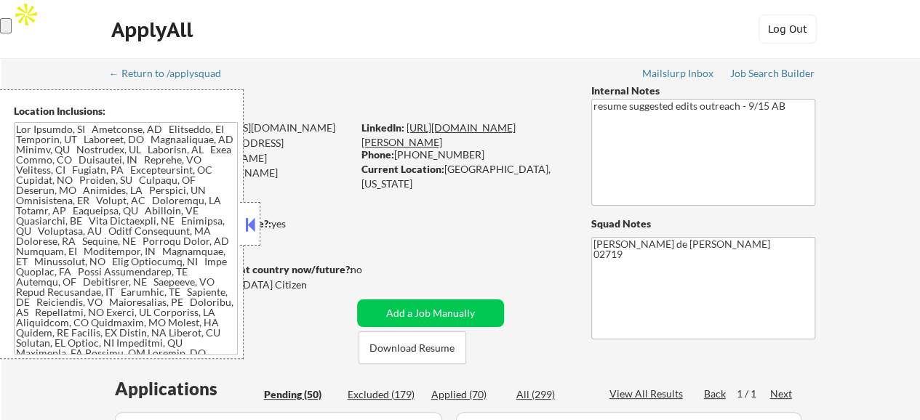
select select ""pending""
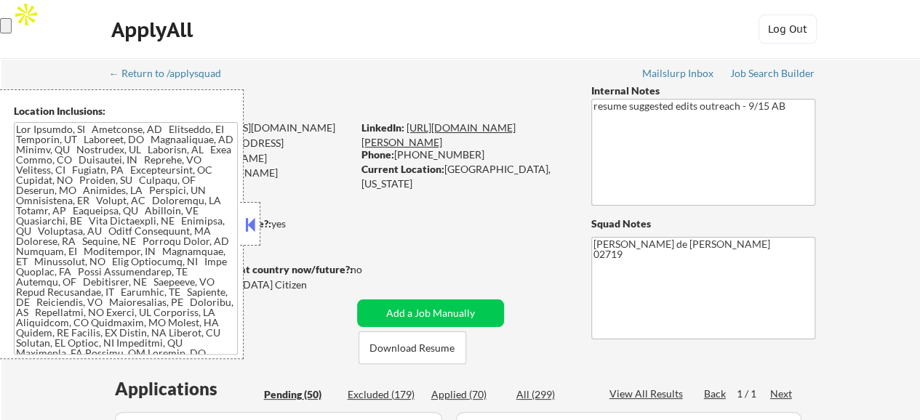
select select ""pending""
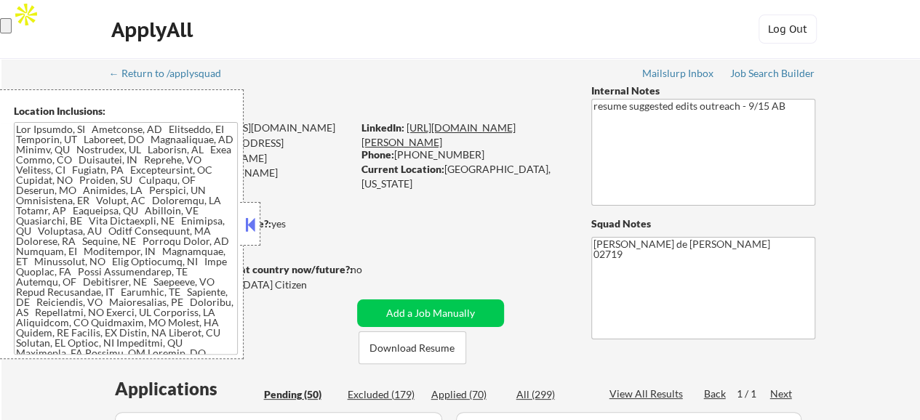
select select ""pending""
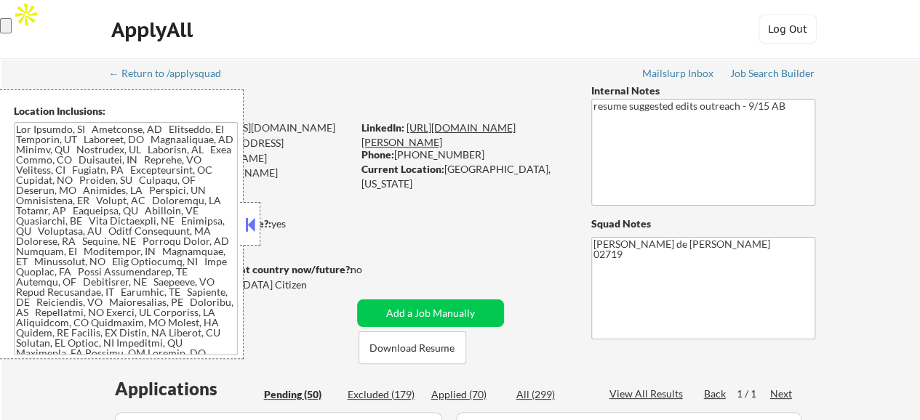
select select ""pending""
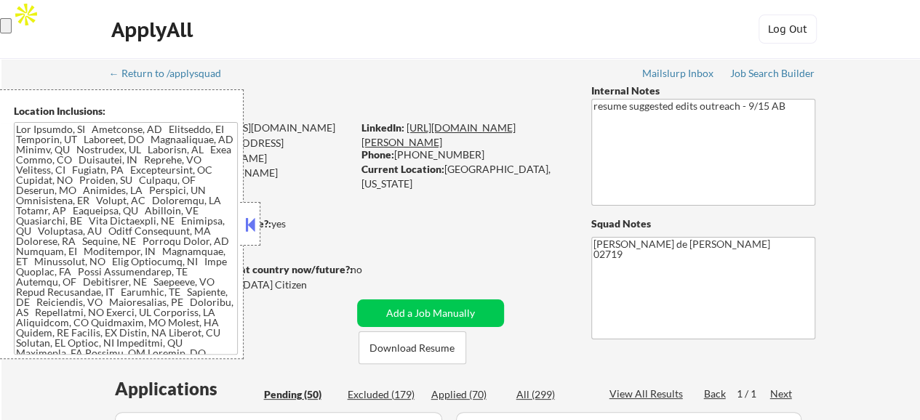
select select ""pending""
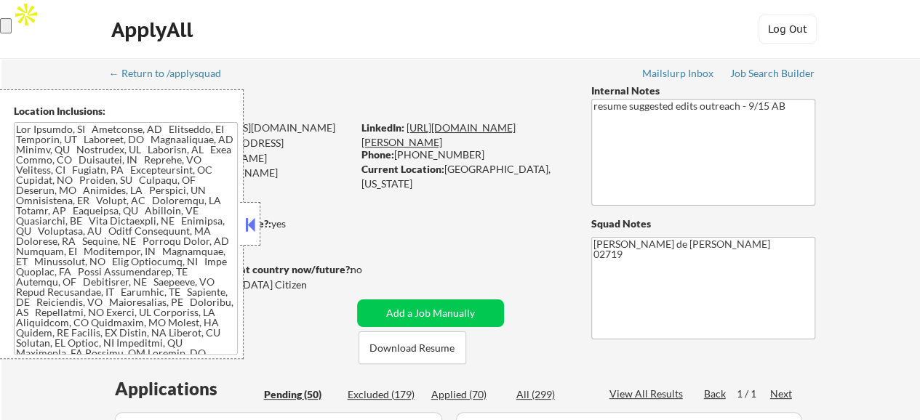
select select ""pending""
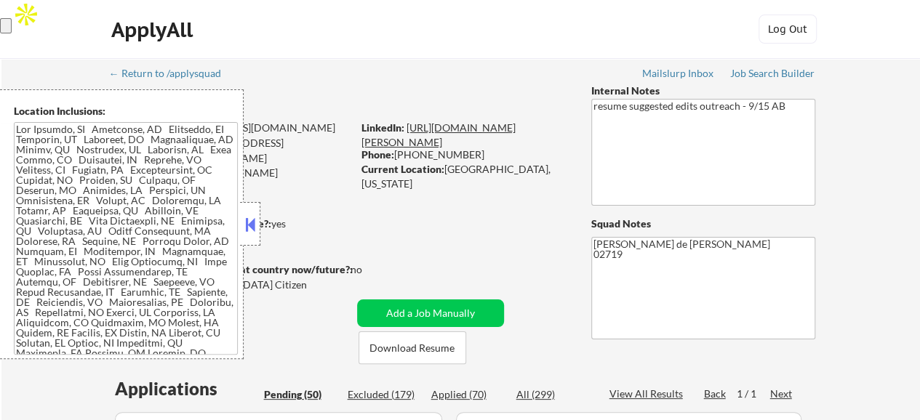
select select ""pending""
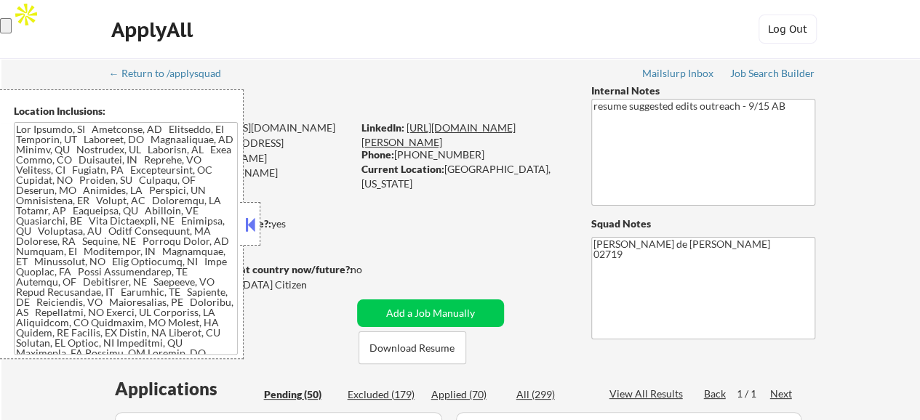
select select ""pending""
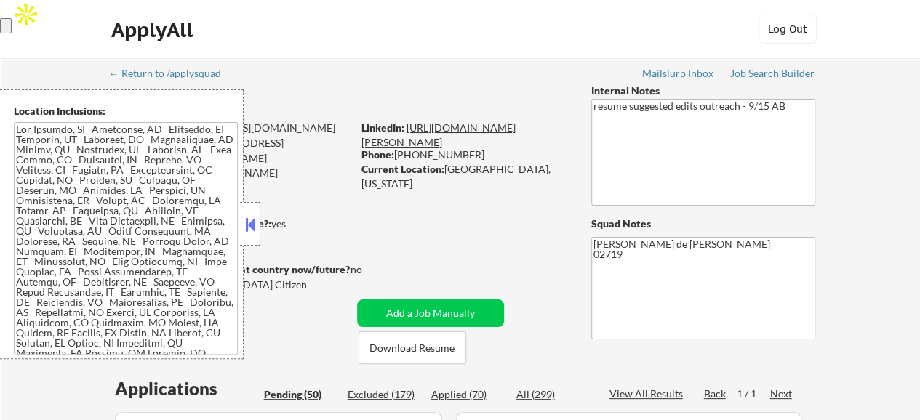
select select ""pending""
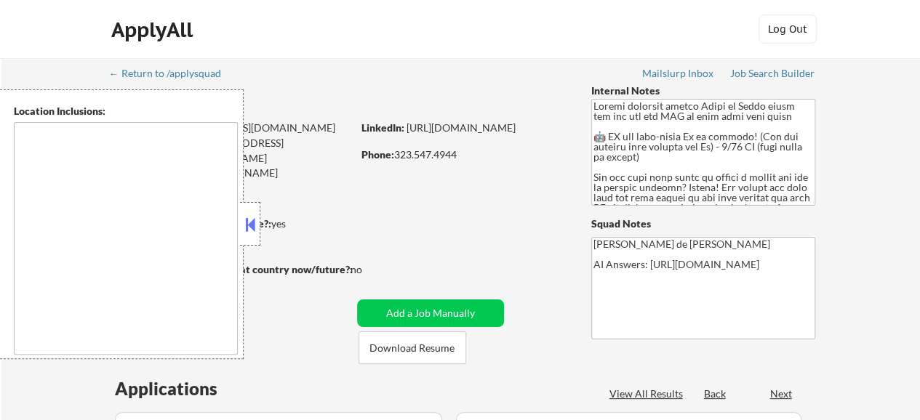
select select ""pending""
type textarea "Los Angeles, CA Glendale, CA Burbank, CA Pasadena, CA Inglewood, CA Santa Monic…"
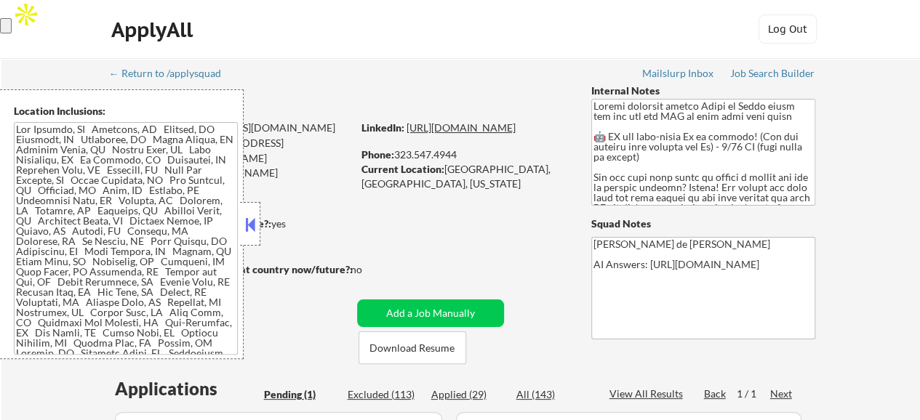
click at [484, 134] on link "https://www.linkedin.com/in/liconnelly/" at bounding box center [460, 127] width 109 height 12
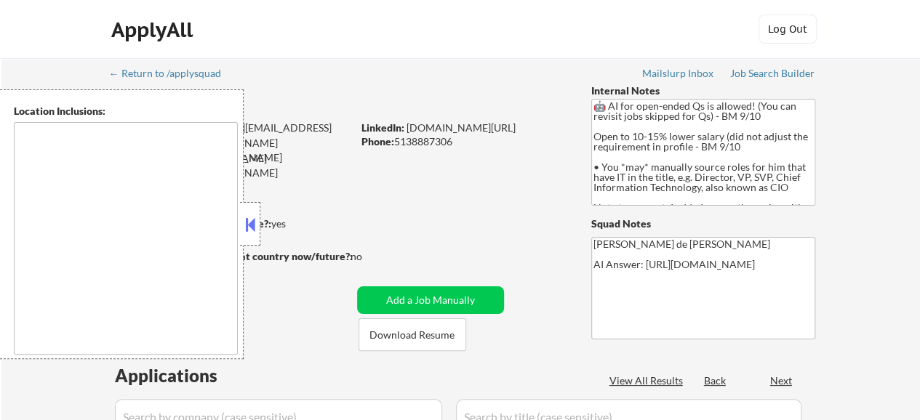
type textarea "[GEOGRAPHIC_DATA][PERSON_NAME], [GEOGRAPHIC_DATA] [GEOGRAPHIC_DATA], [GEOGRAPHI…"
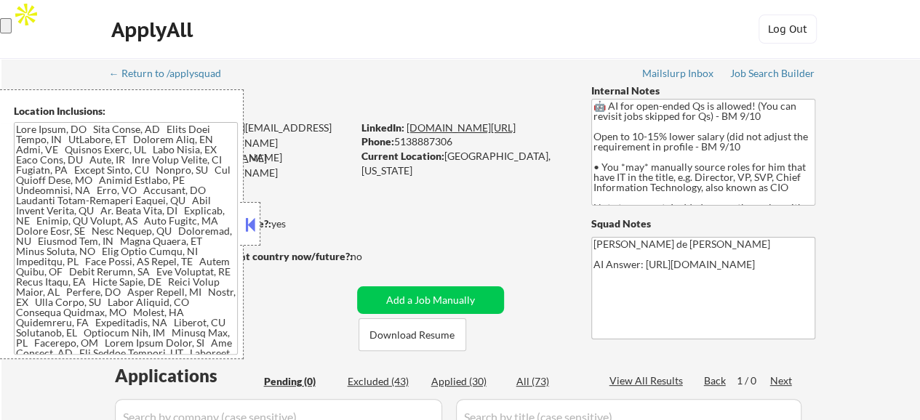
click at [435, 126] on link "[DOMAIN_NAME][URL]" at bounding box center [460, 127] width 109 height 12
drag, startPoint x: 561, startPoint y: 128, endPoint x: 409, endPoint y: 126, distance: 152.7
click at [409, 126] on div "LinkedIn: www.linkedin.com/in/jamielfisher" at bounding box center [465, 128] width 208 height 15
copy link "www.linkedin.com/in/jamielfisher"
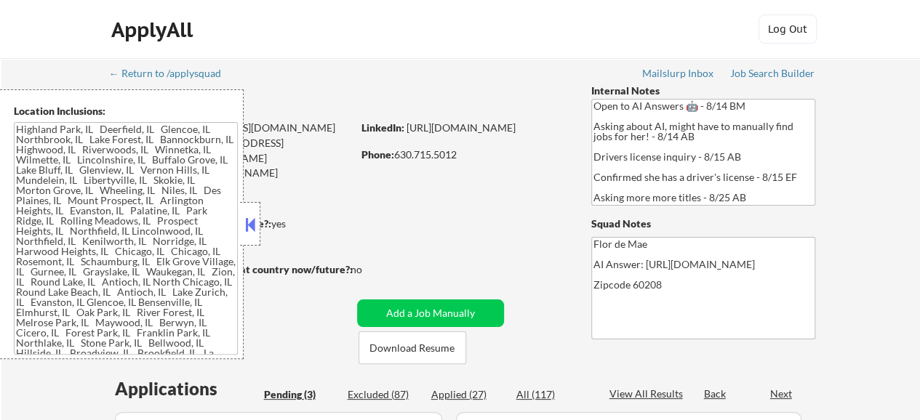
type textarea "[GEOGRAPHIC_DATA], [GEOGRAPHIC_DATA][PERSON_NAME], [GEOGRAPHIC_DATA], [GEOGRAPH…"
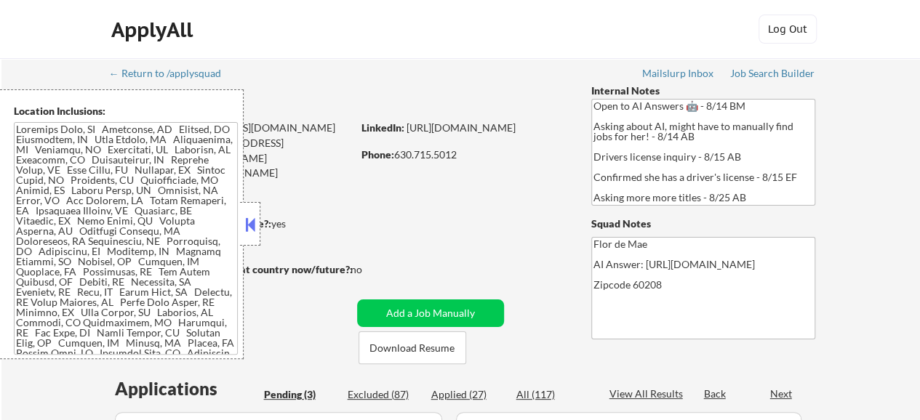
select select ""pending""
click at [467, 134] on link "[URL][DOMAIN_NAME]" at bounding box center [460, 127] width 109 height 12
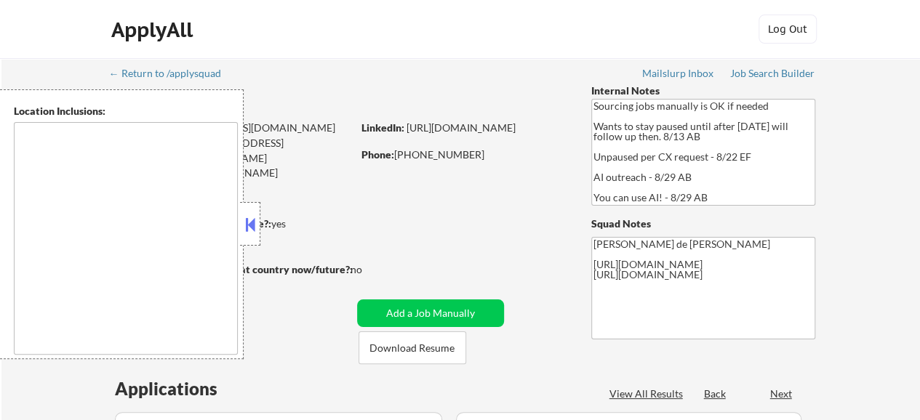
type textarea "[GEOGRAPHIC_DATA], [GEOGRAPHIC_DATA] [GEOGRAPHIC_DATA], [GEOGRAPHIC_DATA] [GEOG…"
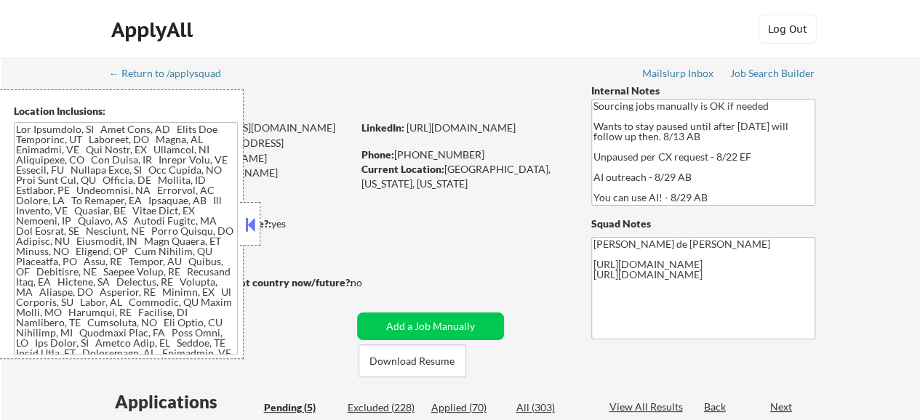
select select ""pending""
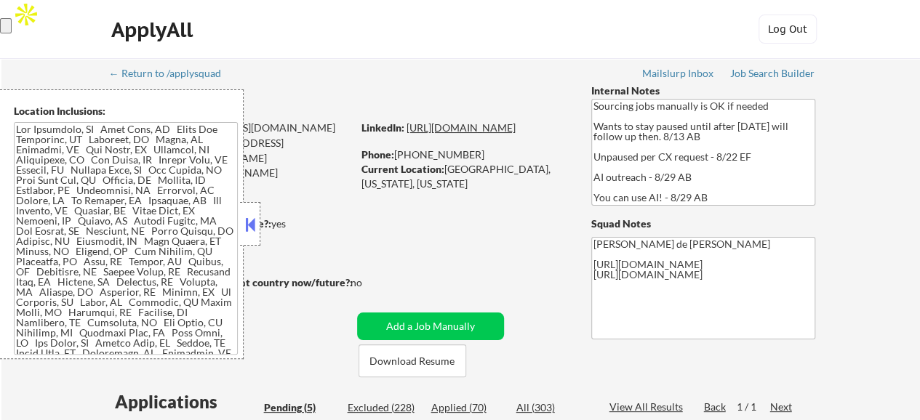
click at [422, 134] on link "https://www.linkedin.com/in/julianeon/" at bounding box center [460, 127] width 109 height 12
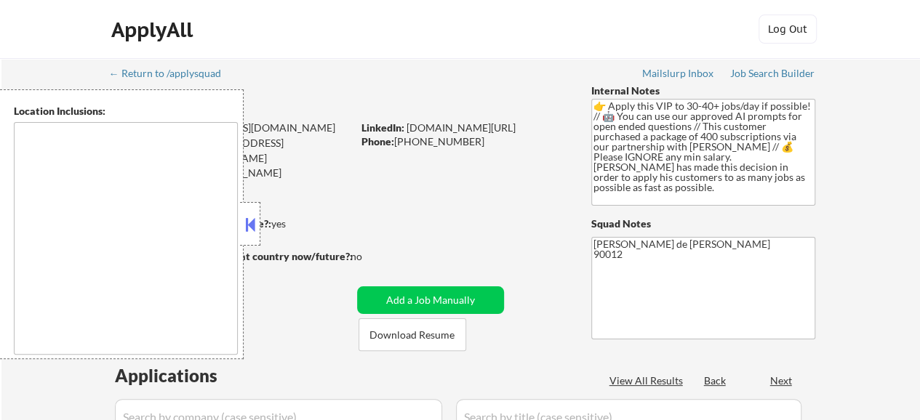
type textarea "remote"
click at [451, 121] on div "LinkedIn: linkedin.com/in/catharinanilsson/" at bounding box center [465, 128] width 208 height 15
select select ""pending""
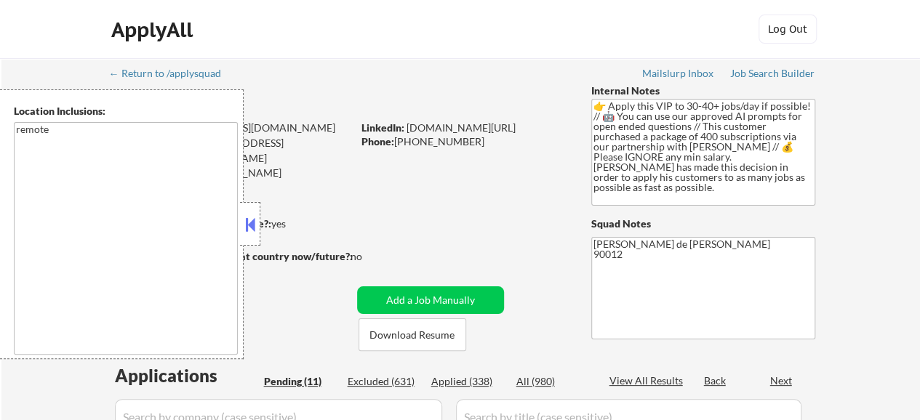
select select ""pending""
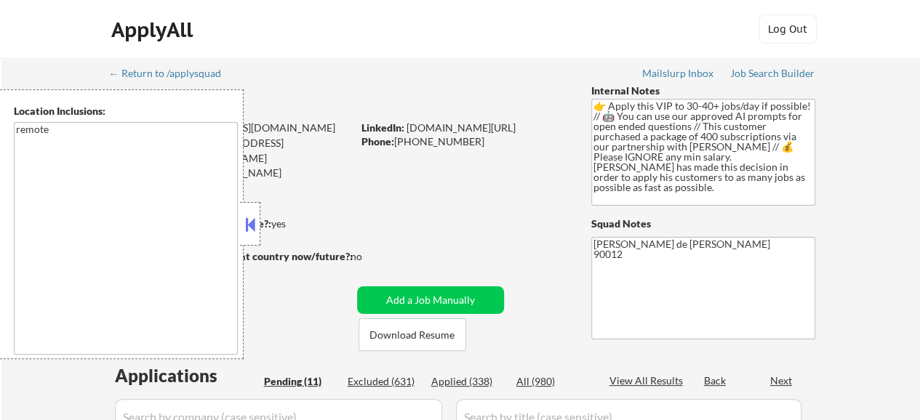
select select ""pending""
click at [449, 126] on link "linkedin.com/in/catharinanilsson/" at bounding box center [460, 127] width 109 height 12
drag, startPoint x: 565, startPoint y: 129, endPoint x: 406, endPoint y: 121, distance: 159.5
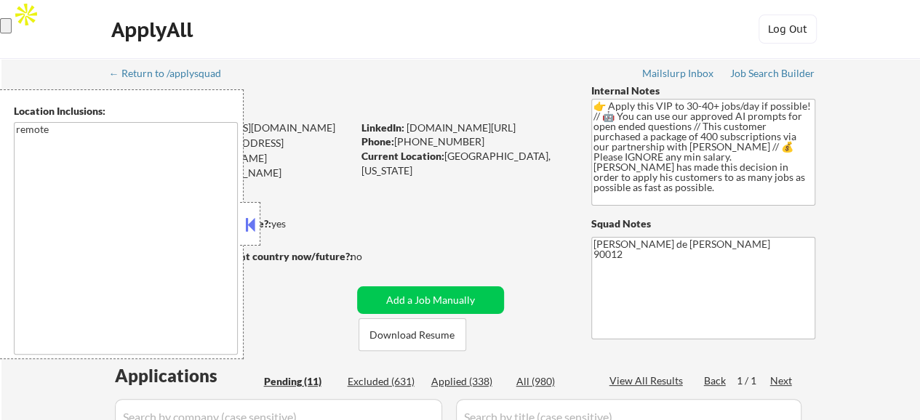
click at [406, 121] on div "LinkedIn: linkedin.com/in/catharinanilsson/" at bounding box center [465, 128] width 208 height 15
copy link "linkedin.com/in/catharinanilsson/"
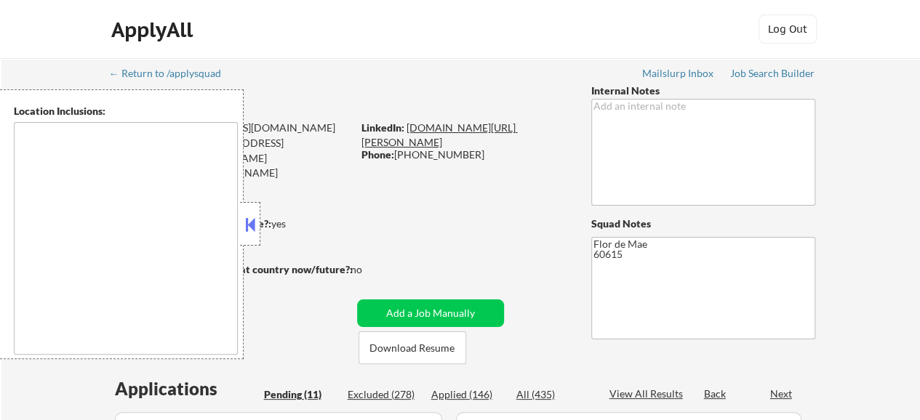
select select ""pending""
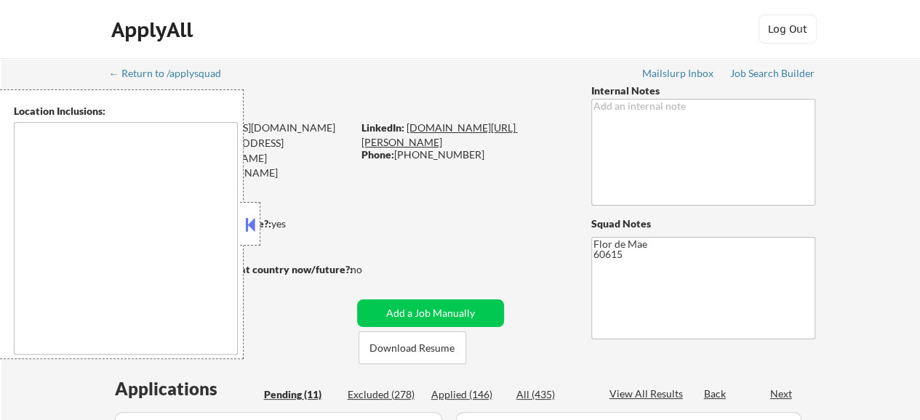
select select ""pending""
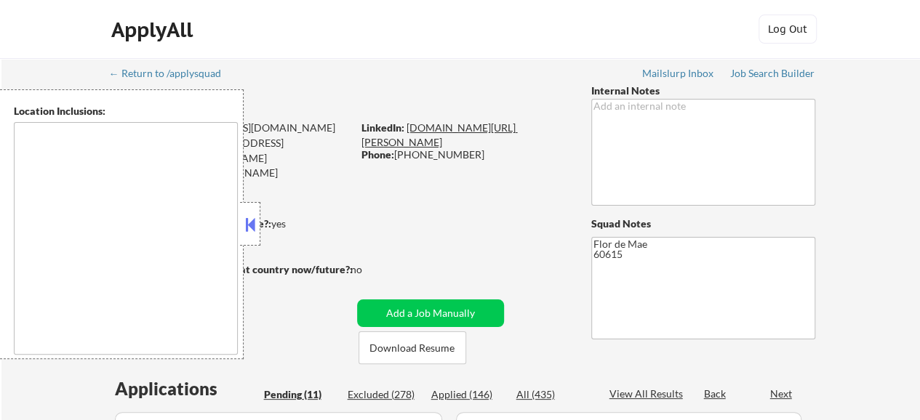
select select ""pending""
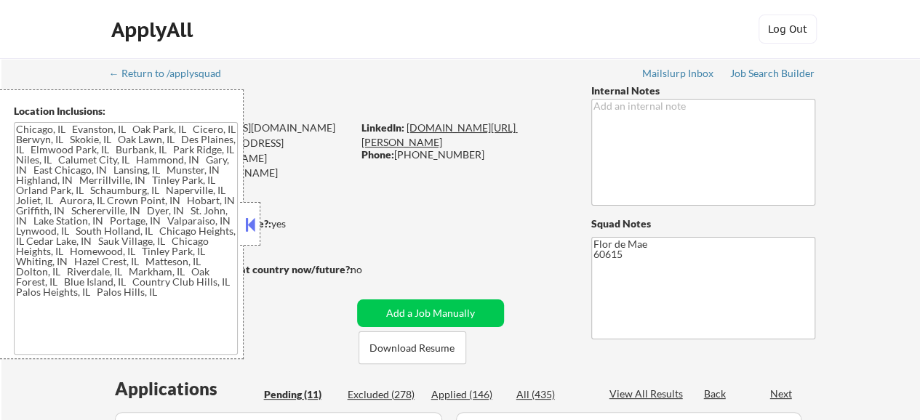
type textarea "Chicago, IL Evanston, IL Oak Park, IL Cicero, IL Berwyn, IL Skokie, IL Oak Lawn…"
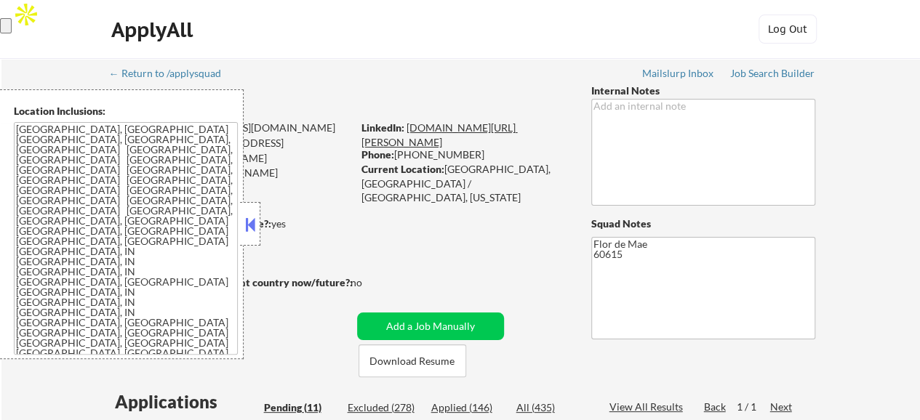
click at [469, 129] on link "www.linkedin.com/in/ shannon-tomlinson-eiland" at bounding box center [439, 134] width 156 height 27
drag, startPoint x: 439, startPoint y: 139, endPoint x: 409, endPoint y: 124, distance: 34.1
click at [409, 124] on div "LinkedIn: www.linkedin.com/in/ shannon-tomlinson-eiland" at bounding box center [465, 135] width 208 height 28
copy link "www.linkedin.com/in/ shannon-tomlinson-eiland"
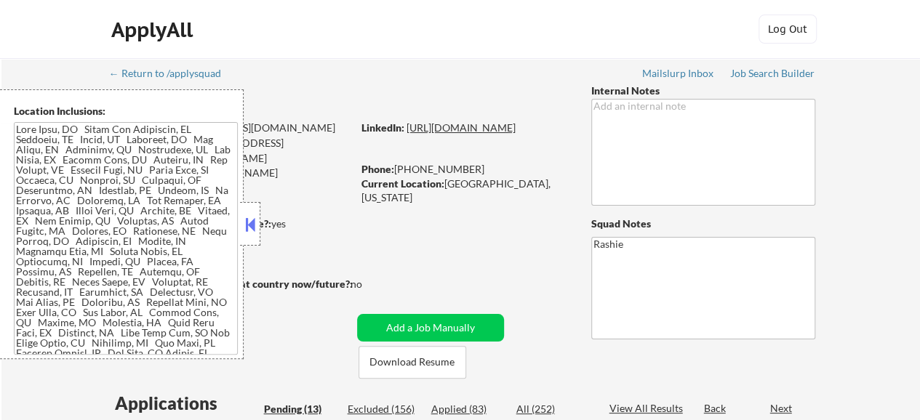
click at [482, 135] on div "LinkedIn: https://www.linkedin.com/in/andrewpeterson-projectmanagement/" at bounding box center [465, 128] width 208 height 15
click at [482, 134] on link "https://www.linkedin.com/in/andrewpeterson-projectmanagement/" at bounding box center [460, 127] width 109 height 12
select select ""pending""
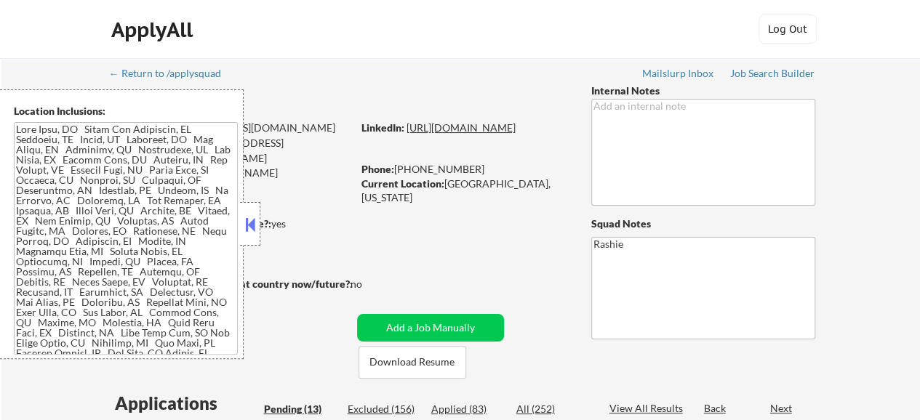
select select ""pending""
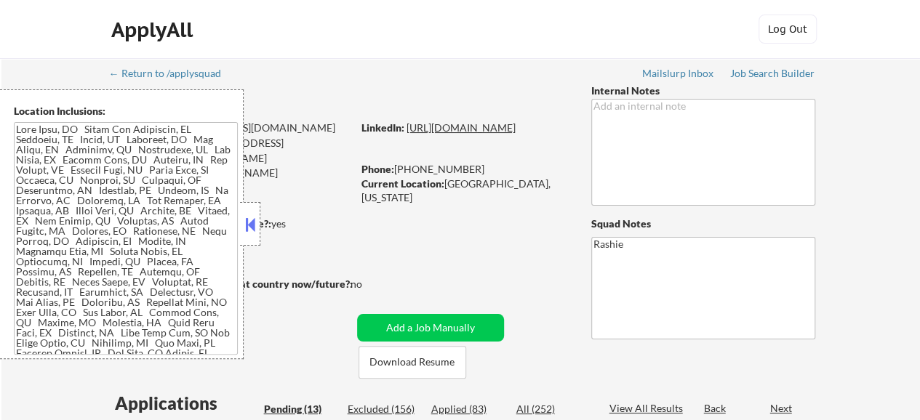
select select ""pending""
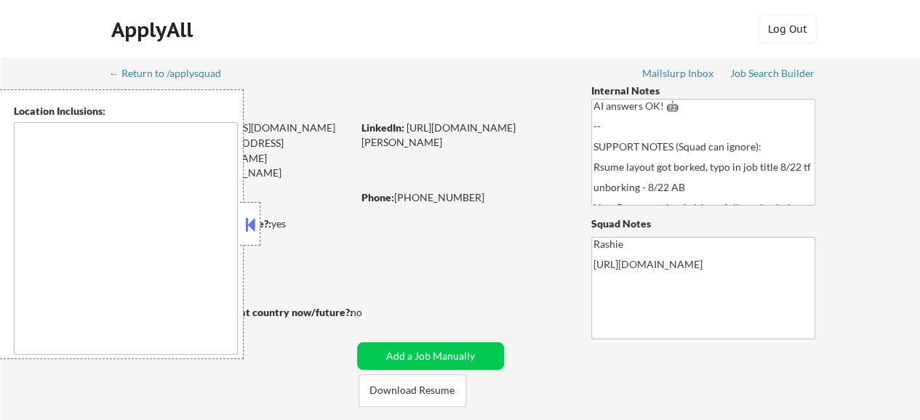
select select ""pending""
type textarea "Dallas, TX Irving, TX Grand Prairie, TX Mesquite, TX Garland, TX Richardson, TX…"
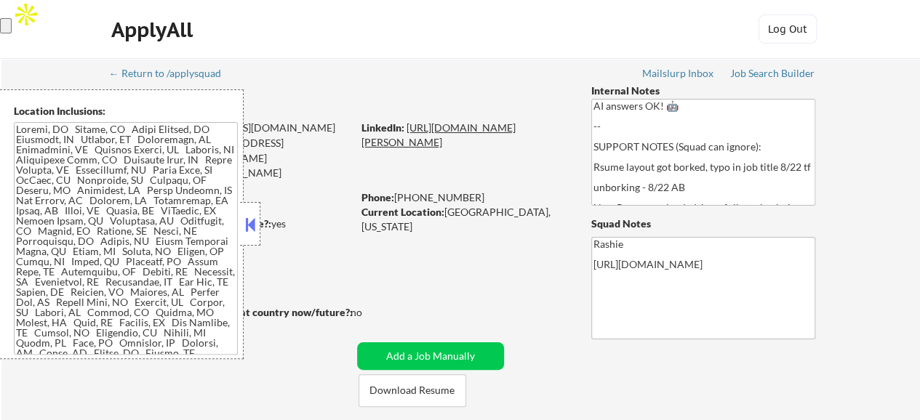
click at [463, 148] on link "https://www.linkedin.com/in/monica-omoijuanfo-pmp-csm-a27523377?utm_source=shar…" at bounding box center [438, 134] width 154 height 27
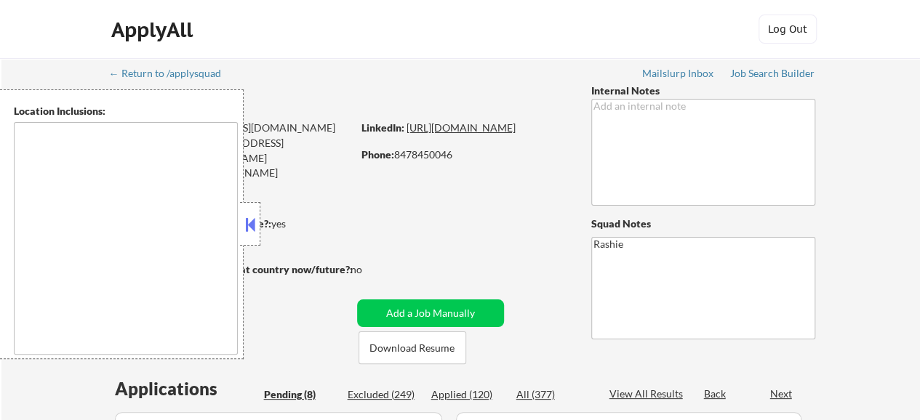
type textarea "[GEOGRAPHIC_DATA], [GEOGRAPHIC_DATA] [GEOGRAPHIC_DATA], [GEOGRAPHIC_DATA] [GEOG…"
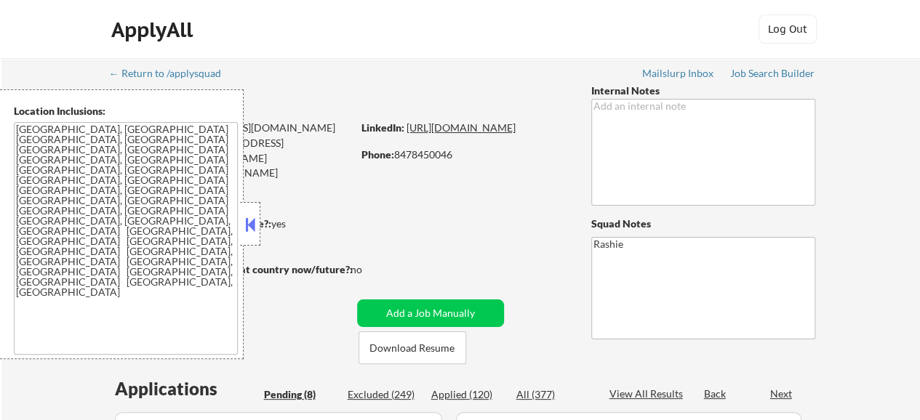
select select ""pending""
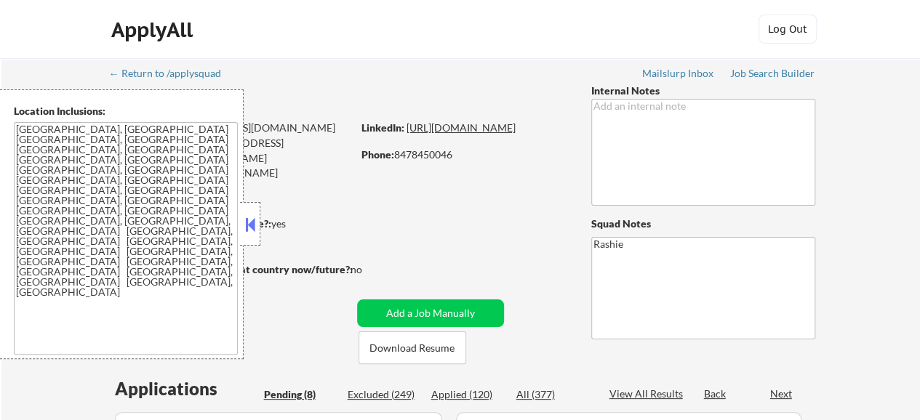
select select ""pending""
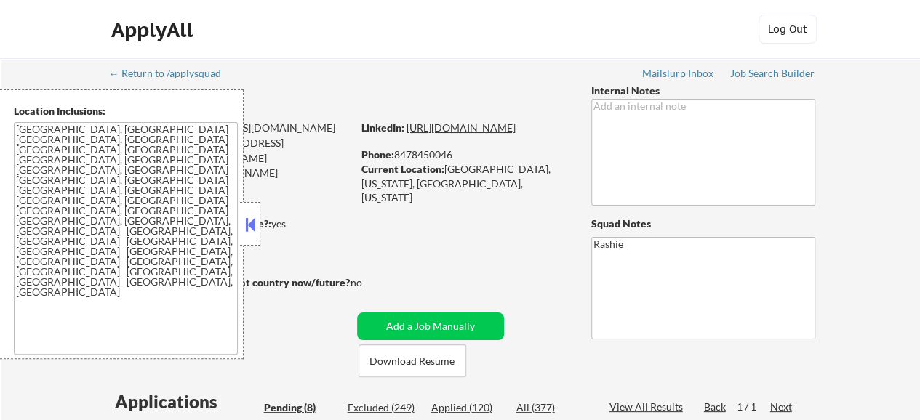
click at [468, 134] on link "[URL][DOMAIN_NAME]" at bounding box center [460, 127] width 109 height 12
select select ""pending""
click at [436, 134] on link "[URL][DOMAIN_NAME]" at bounding box center [460, 127] width 109 height 12
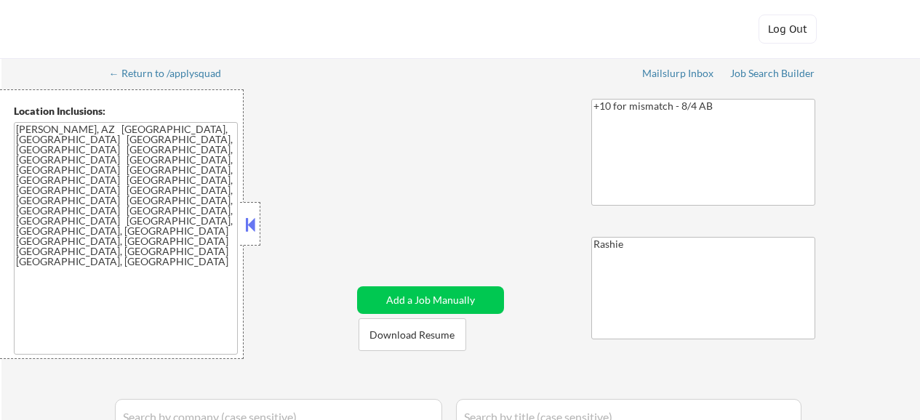
select select ""pending""
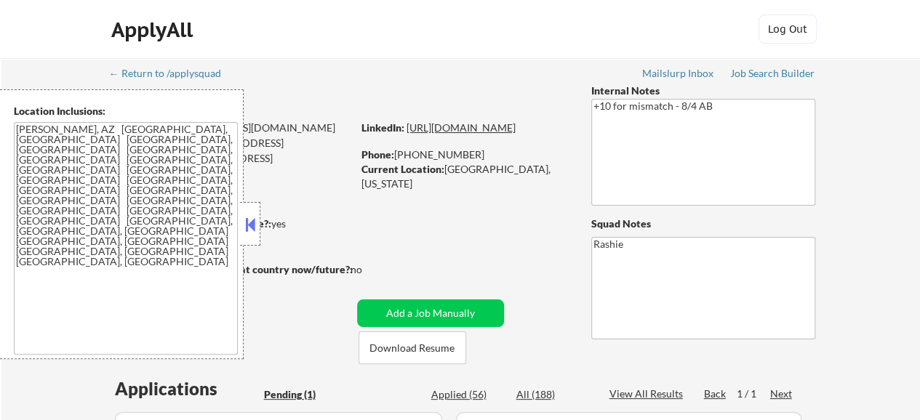
click at [470, 134] on link "[URL][DOMAIN_NAME]" at bounding box center [460, 127] width 109 height 12
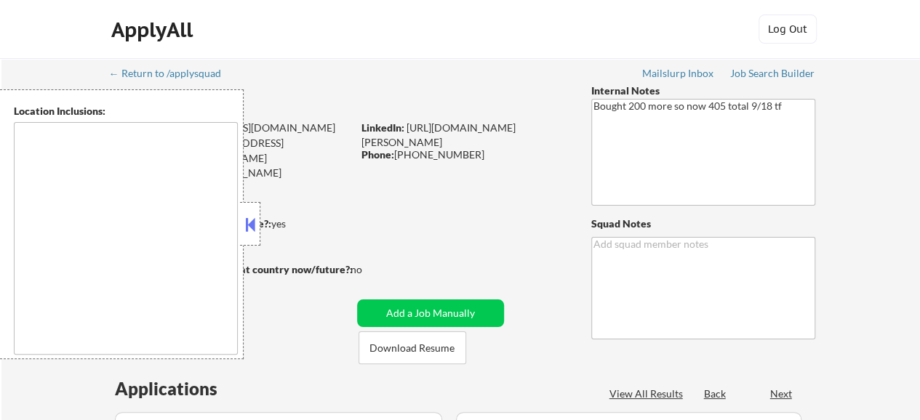
type textarea "[GEOGRAPHIC_DATA], [GEOGRAPHIC_DATA] [GEOGRAPHIC_DATA], [GEOGRAPHIC_DATA] [GEOG…"
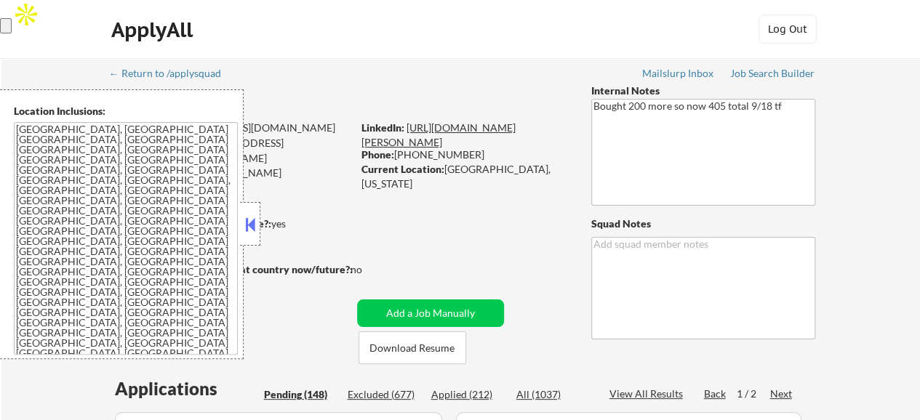
click at [462, 139] on link "[URL][DOMAIN_NAME][PERSON_NAME]" at bounding box center [438, 134] width 154 height 27
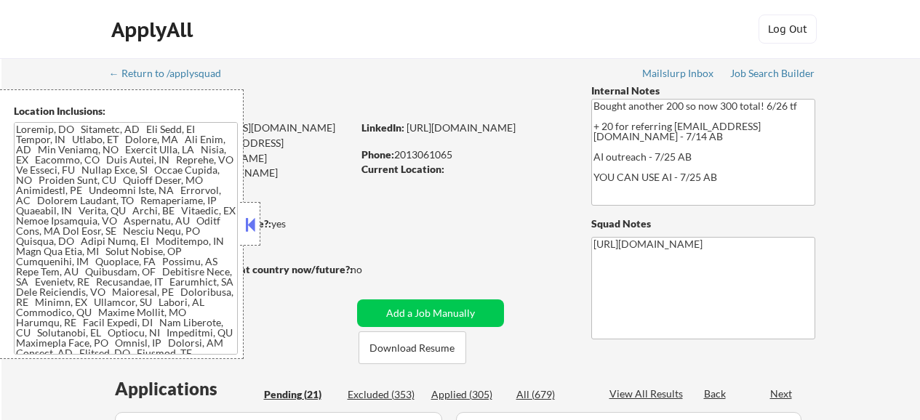
select select ""pending""
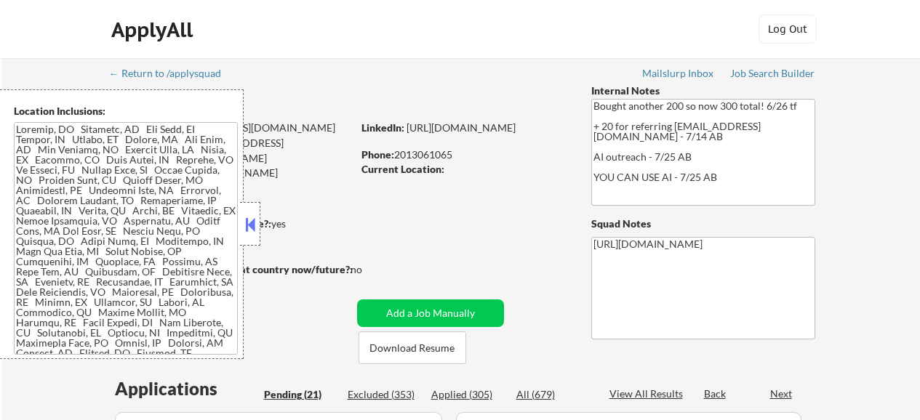
select select ""pending""
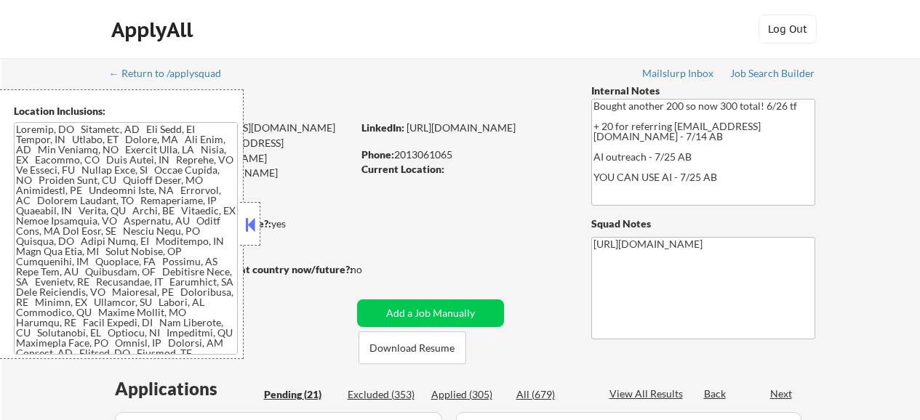
select select ""pending""
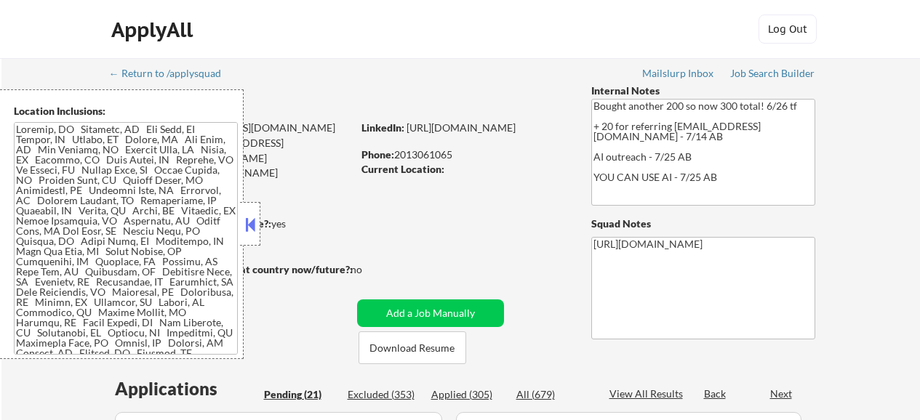
select select ""pending""
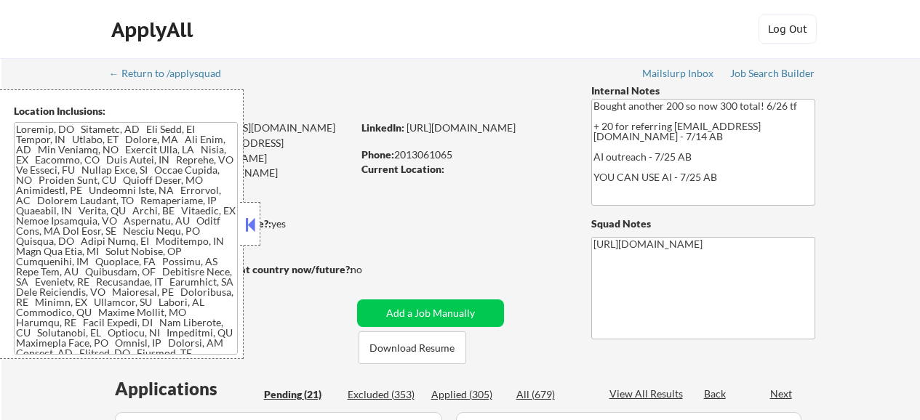
select select ""pending""
click at [414, 134] on link "[URL][DOMAIN_NAME]" at bounding box center [460, 127] width 109 height 12
